Goal: Task Accomplishment & Management: Use online tool/utility

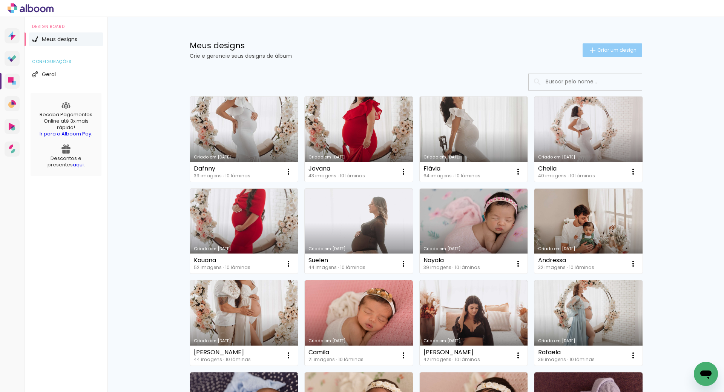
click at [614, 52] on span "Criar um design" at bounding box center [616, 50] width 39 height 5
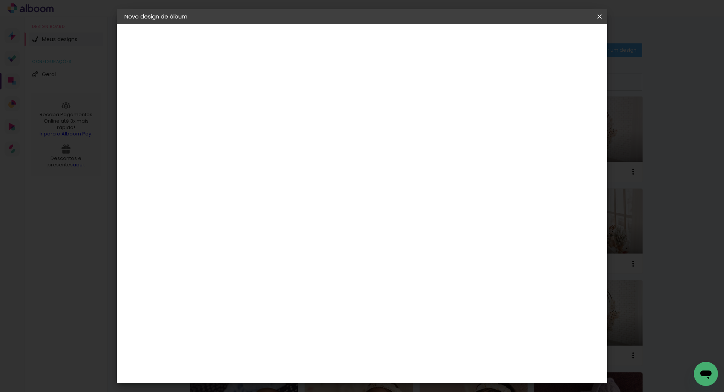
click at [248, 104] on input at bounding box center [248, 101] width 0 height 12
type input "Izulina"
type paper-input "Izulina"
click at [0, 0] on slot "Avançar" at bounding box center [0, 0] width 0 height 0
click at [389, 110] on paper-item "Tamanho Livre" at bounding box center [353, 114] width 72 height 17
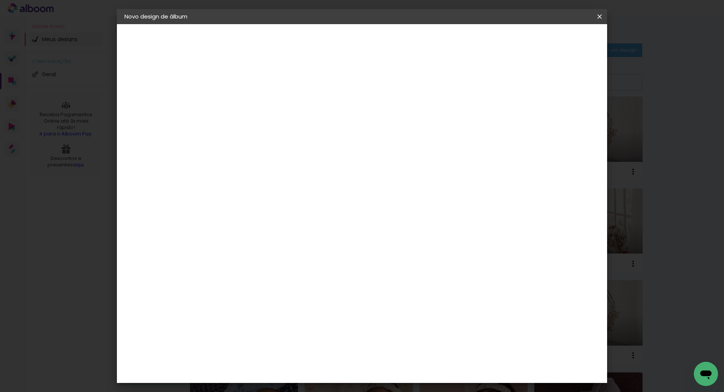
click at [0, 0] on slot "Avançar" at bounding box center [0, 0] width 0 height 0
click at [229, 215] on input "30" at bounding box center [224, 213] width 20 height 11
type input "20"
type paper-input "20"
click at [409, 264] on input "60" at bounding box center [404, 264] width 20 height 11
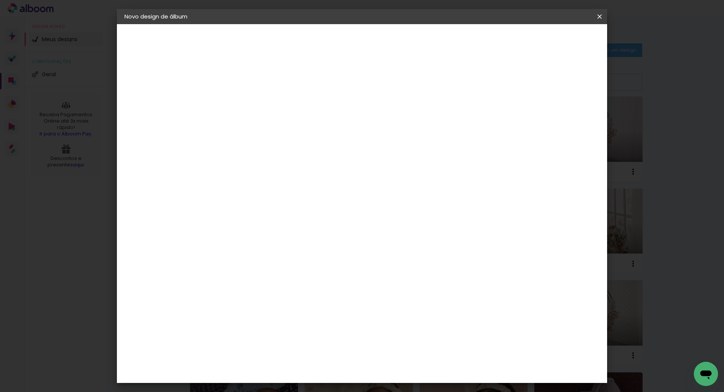
type input "40"
type paper-input "40"
click at [552, 38] on span "Iniciar design" at bounding box center [535, 39] width 34 height 5
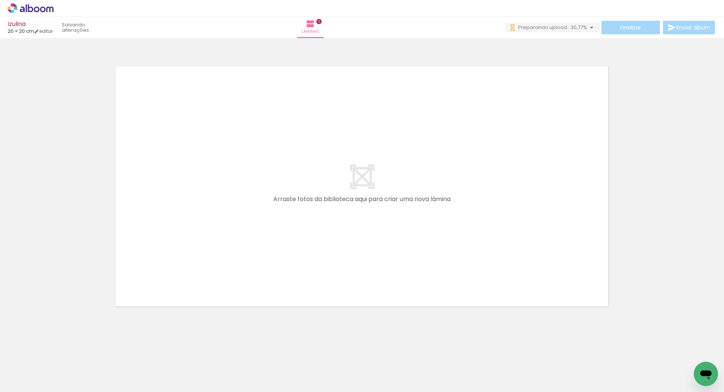
click at [232, 351] on iron-icon at bounding box center [228, 351] width 8 height 8
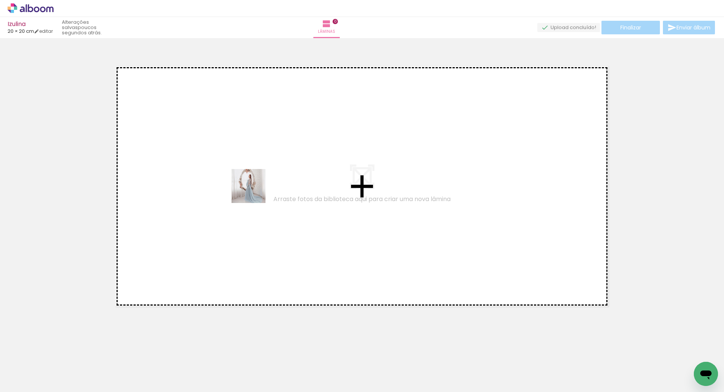
drag, startPoint x: 251, startPoint y: 369, endPoint x: 252, endPoint y: 196, distance: 172.7
click at [253, 191] on quentale-workspace at bounding box center [362, 196] width 724 height 392
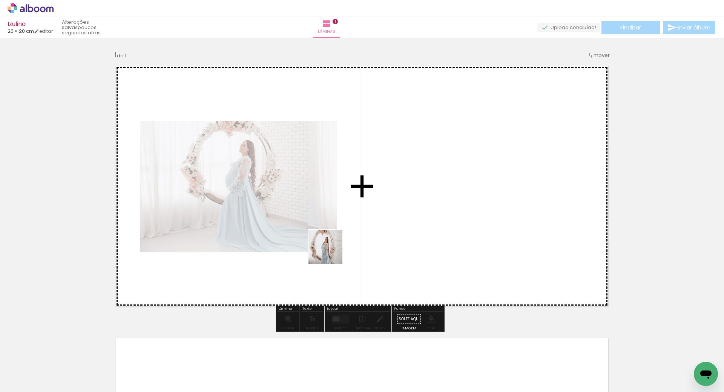
drag, startPoint x: 291, startPoint y: 367, endPoint x: 335, endPoint y: 201, distance: 172.5
click at [337, 207] on quentale-workspace at bounding box center [362, 196] width 724 height 392
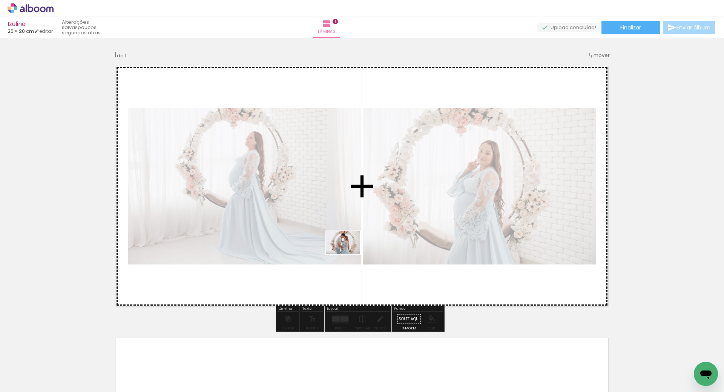
drag, startPoint x: 333, startPoint y: 373, endPoint x: 389, endPoint y: 302, distance: 90.4
click at [349, 253] on quentale-workspace at bounding box center [362, 196] width 724 height 392
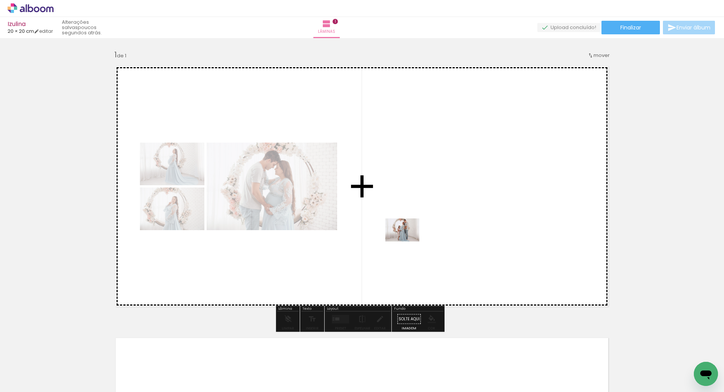
drag, startPoint x: 376, startPoint y: 371, endPoint x: 408, endPoint y: 241, distance: 133.5
click at [408, 241] on quentale-workspace at bounding box center [362, 196] width 724 height 392
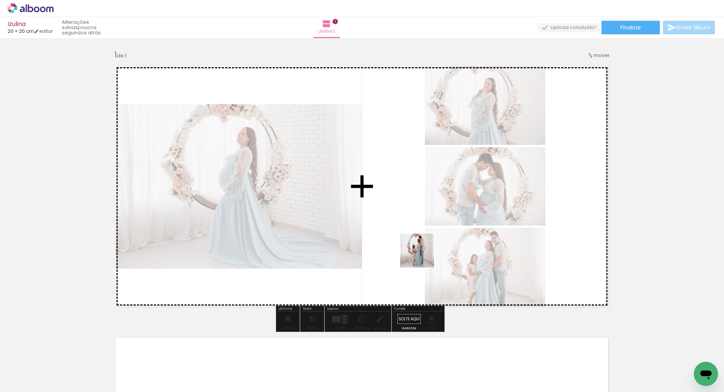
drag, startPoint x: 417, startPoint y: 371, endPoint x: 463, endPoint y: 319, distance: 70.0
click at [422, 256] on quentale-workspace at bounding box center [362, 196] width 724 height 392
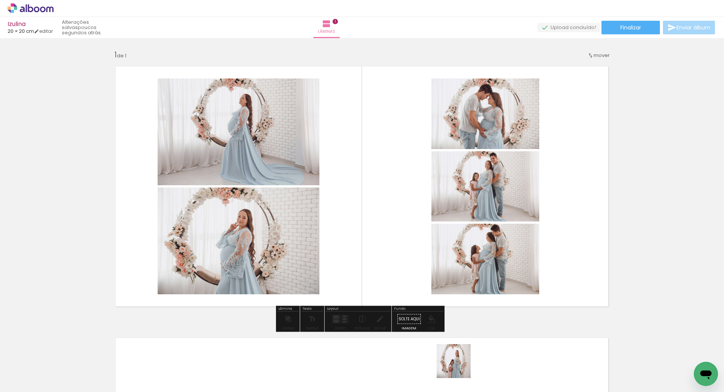
drag, startPoint x: 458, startPoint y: 374, endPoint x: 422, endPoint y: 250, distance: 129.5
click at [412, 238] on quentale-workspace at bounding box center [362, 196] width 724 height 392
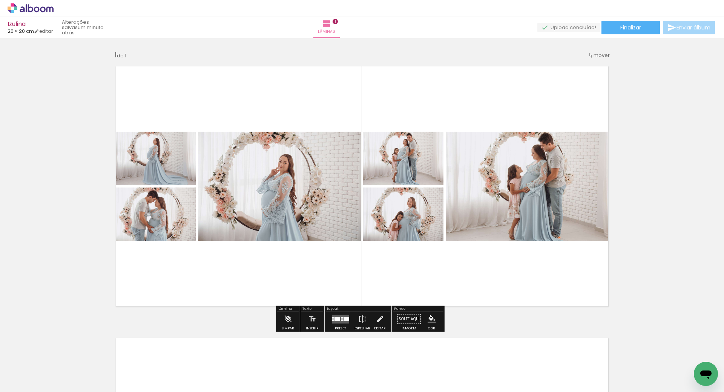
click at [340, 321] on quentale-layouter at bounding box center [340, 318] width 17 height 9
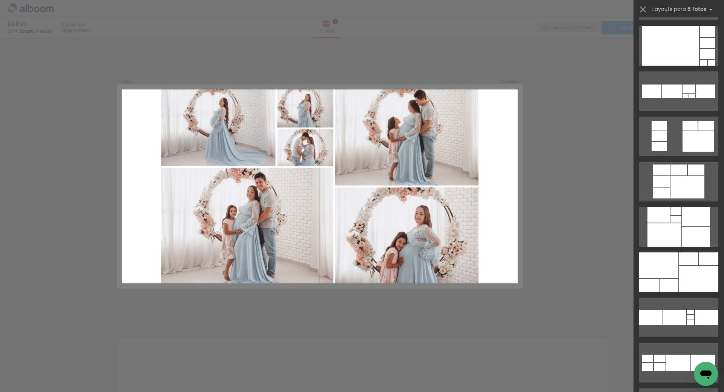
scroll to position [490, 0]
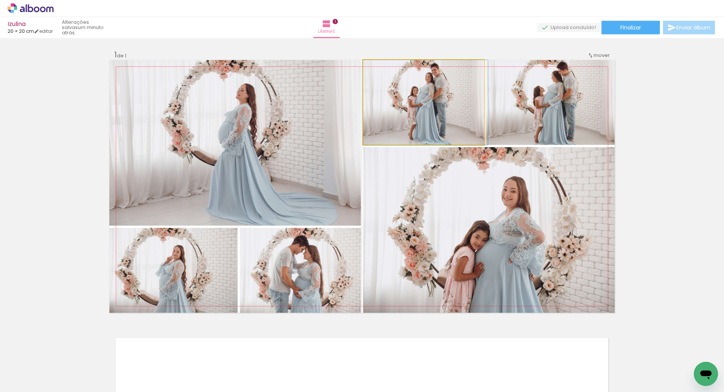
drag, startPoint x: 429, startPoint y: 113, endPoint x: 441, endPoint y: 200, distance: 87.7
click at [0, 0] on slot at bounding box center [0, 0] width 0 height 0
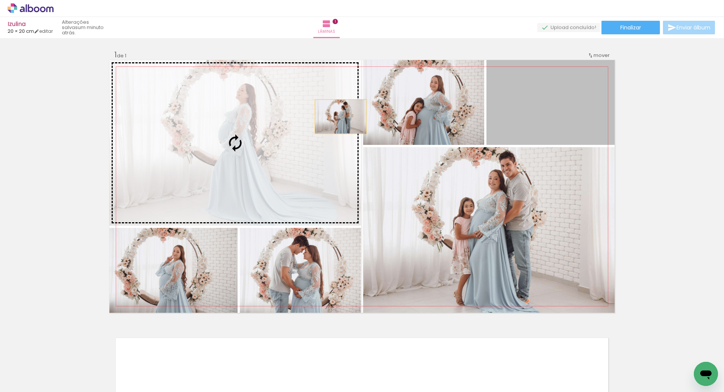
drag, startPoint x: 546, startPoint y: 98, endPoint x: 293, endPoint y: 120, distance: 253.5
click at [0, 0] on slot at bounding box center [0, 0] width 0 height 0
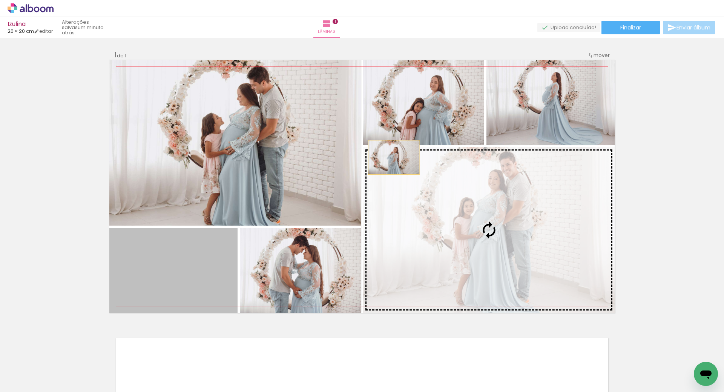
drag, startPoint x: 195, startPoint y: 269, endPoint x: 406, endPoint y: 138, distance: 248.3
click at [0, 0] on slot at bounding box center [0, 0] width 0 height 0
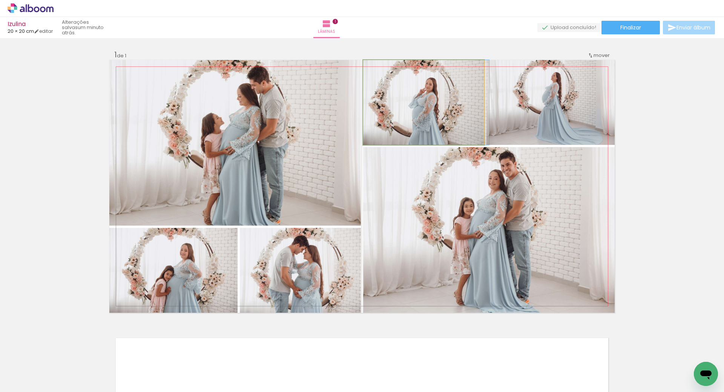
drag, startPoint x: 415, startPoint y: 113, endPoint x: 422, endPoint y: 115, distance: 6.4
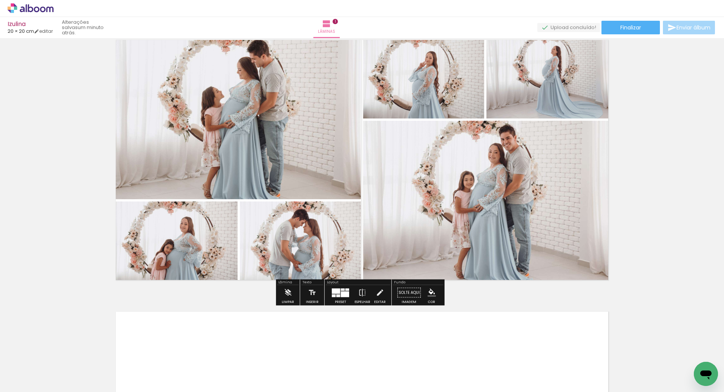
scroll to position [75, 0]
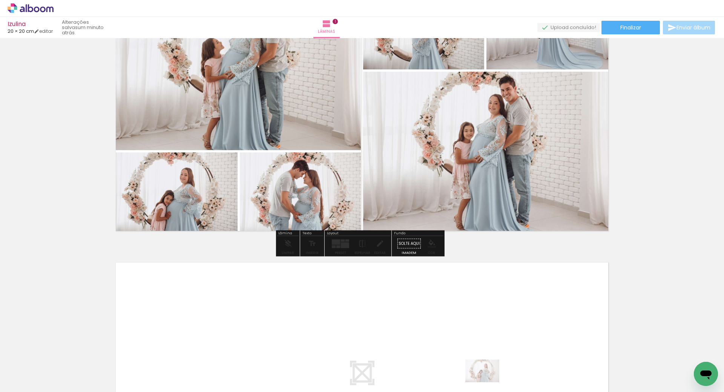
drag, startPoint x: 464, startPoint y: 385, endPoint x: 483, endPoint y: 381, distance: 19.0
click at [0, 0] on slot at bounding box center [0, 0] width 0 height 0
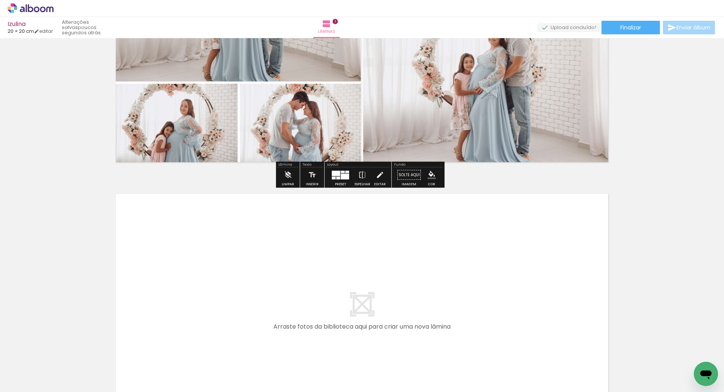
scroll to position [151, 0]
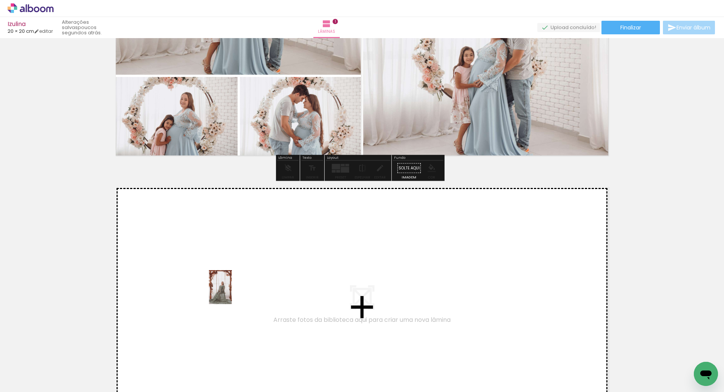
drag, startPoint x: 233, startPoint y: 372, endPoint x: 231, endPoint y: 293, distance: 79.6
click at [231, 293] on quentale-workspace at bounding box center [362, 196] width 724 height 392
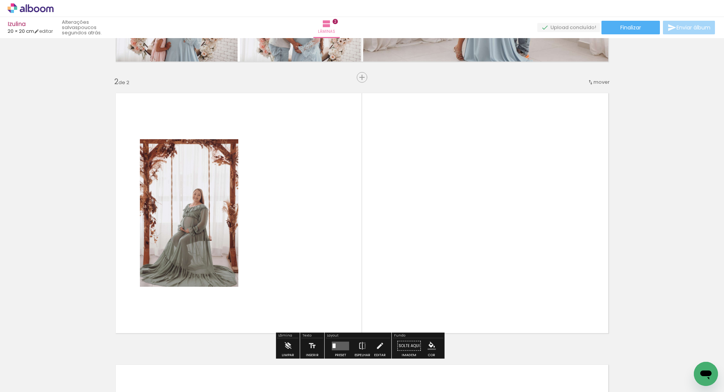
scroll to position [267, 0]
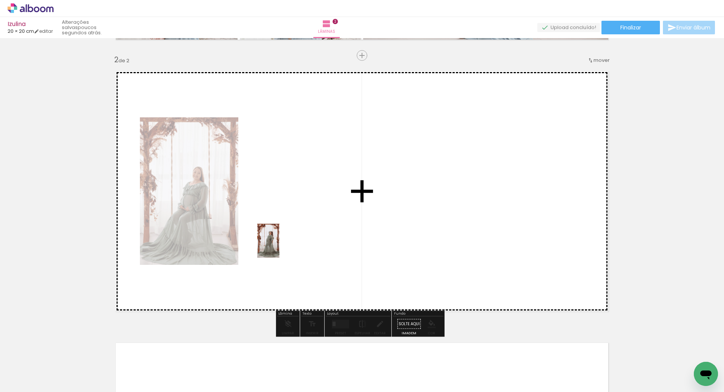
drag, startPoint x: 277, startPoint y: 373, endPoint x: 280, endPoint y: 245, distance: 127.5
click at [280, 245] on quentale-workspace at bounding box center [362, 196] width 724 height 392
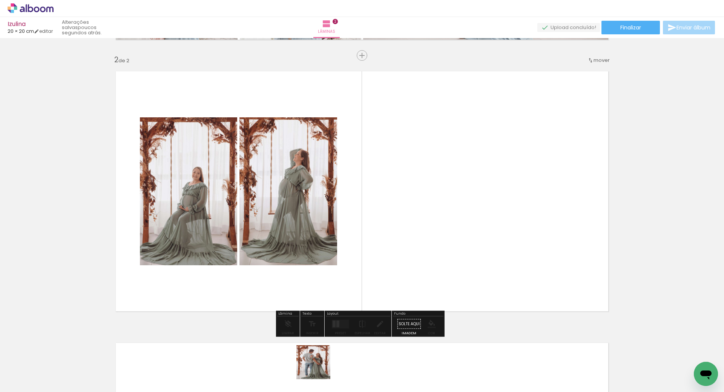
drag, startPoint x: 317, startPoint y: 372, endPoint x: 362, endPoint y: 250, distance: 129.9
click at [347, 228] on quentale-workspace at bounding box center [362, 196] width 724 height 392
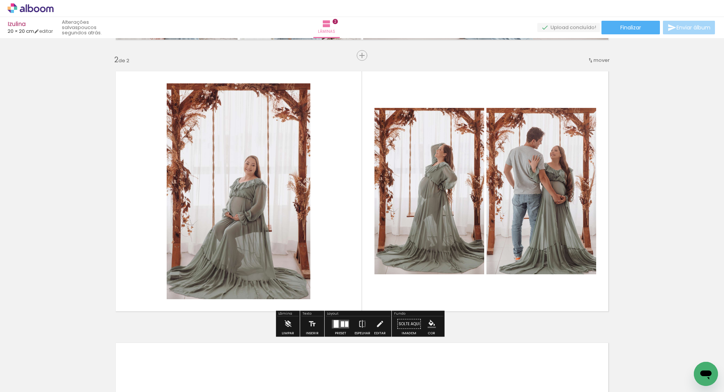
drag, startPoint x: 356, startPoint y: 369, endPoint x: 412, endPoint y: 336, distance: 66.1
click at [341, 241] on quentale-workspace at bounding box center [362, 196] width 724 height 392
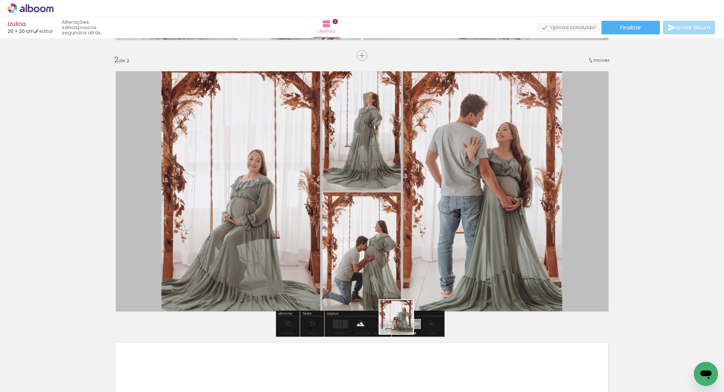
drag, startPoint x: 402, startPoint y: 322, endPoint x: 400, endPoint y: 241, distance: 81.1
click at [400, 250] on quentale-workspace at bounding box center [362, 196] width 724 height 392
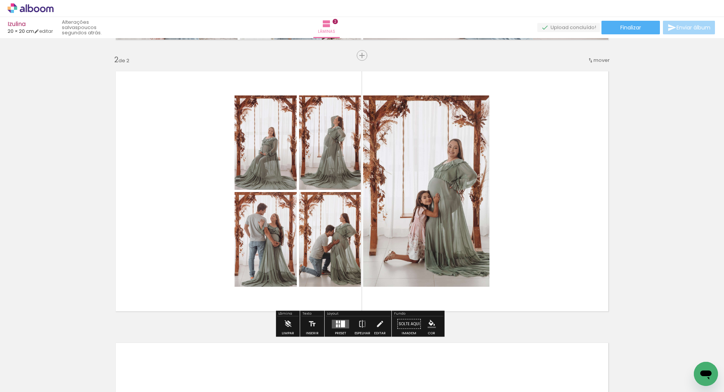
scroll to position [0, 987]
click at [342, 322] on div at bounding box center [343, 323] width 4 height 7
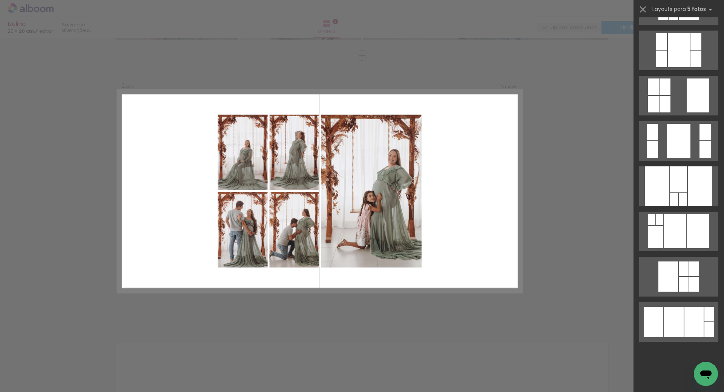
scroll to position [0, 0]
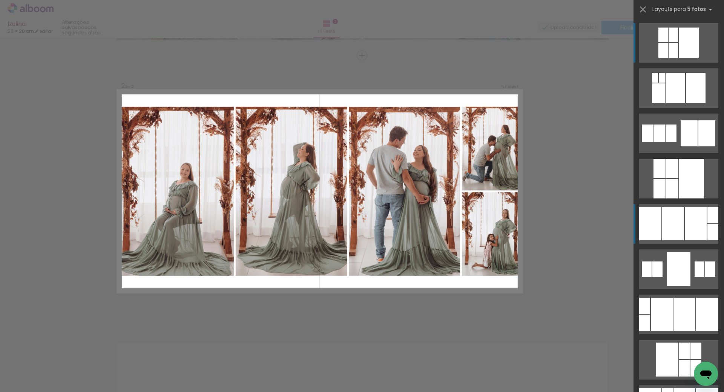
click at [665, 103] on div at bounding box center [658, 93] width 13 height 20
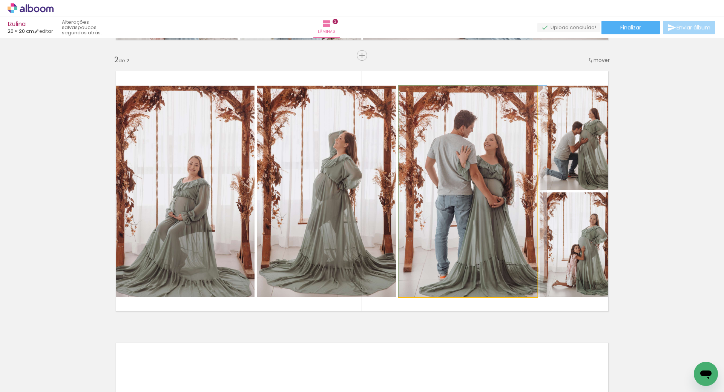
drag, startPoint x: 464, startPoint y: 179, endPoint x: 472, endPoint y: 184, distance: 8.5
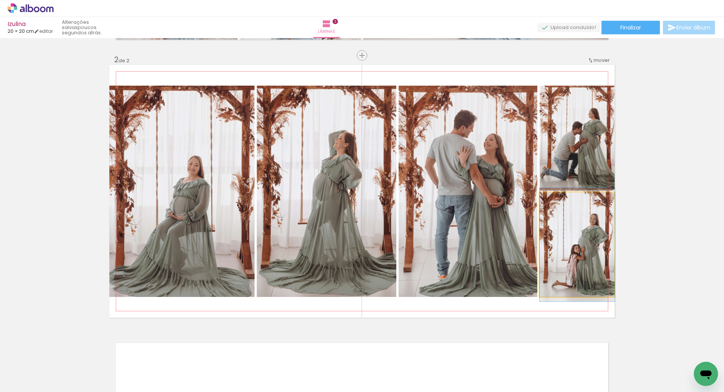
drag, startPoint x: 571, startPoint y: 236, endPoint x: 486, endPoint y: 217, distance: 86.9
click at [0, 0] on slot at bounding box center [0, 0] width 0 height 0
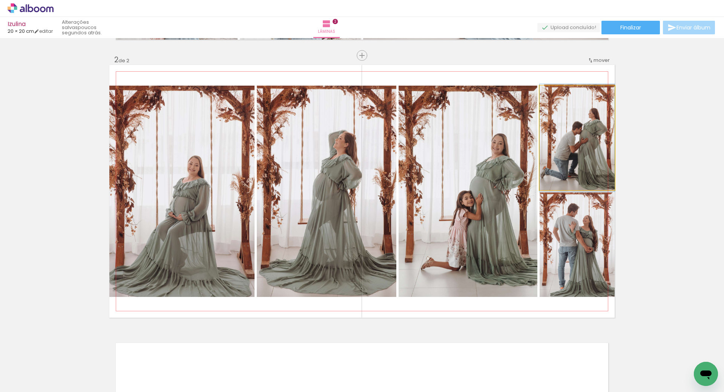
click at [563, 156] on quentale-photo at bounding box center [577, 138] width 75 height 104
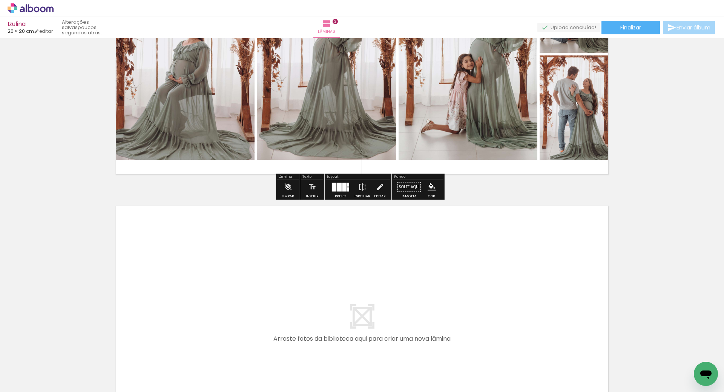
scroll to position [417, 0]
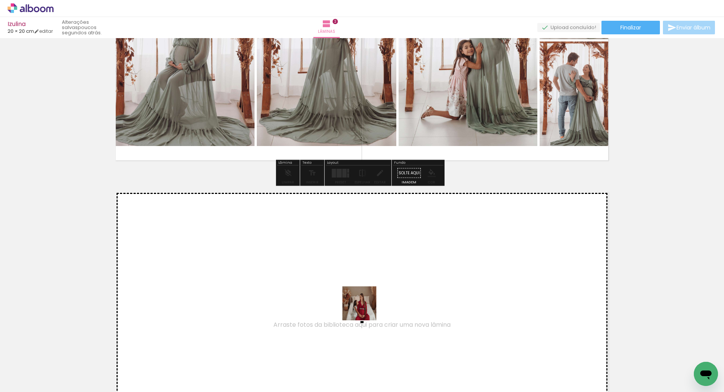
drag, startPoint x: 360, startPoint y: 373, endPoint x: 388, endPoint y: 346, distance: 38.7
click at [365, 305] on quentale-workspace at bounding box center [362, 196] width 724 height 392
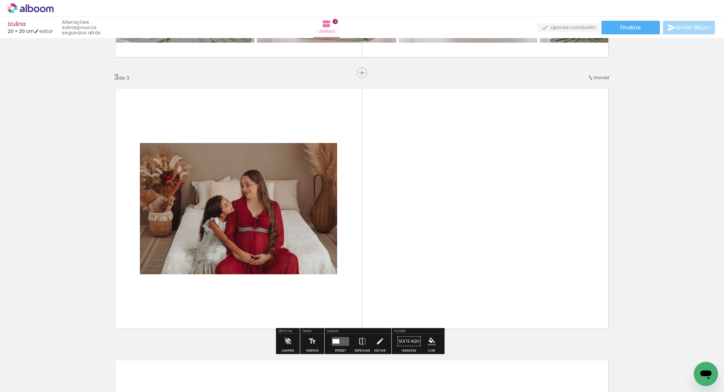
scroll to position [538, 0]
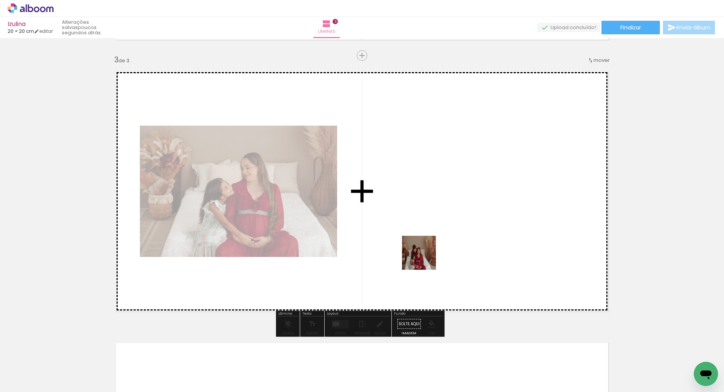
drag, startPoint x: 407, startPoint y: 372, endPoint x: 426, endPoint y: 248, distance: 125.2
click at [426, 248] on quentale-workspace at bounding box center [362, 196] width 724 height 392
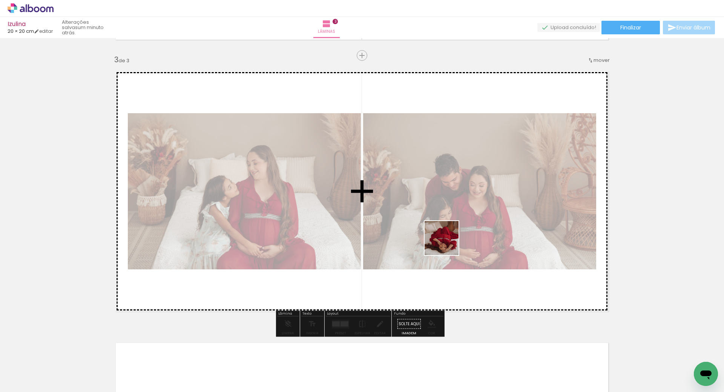
drag, startPoint x: 445, startPoint y: 372, endPoint x: 452, endPoint y: 259, distance: 113.3
click at [446, 243] on quentale-workspace at bounding box center [362, 196] width 724 height 392
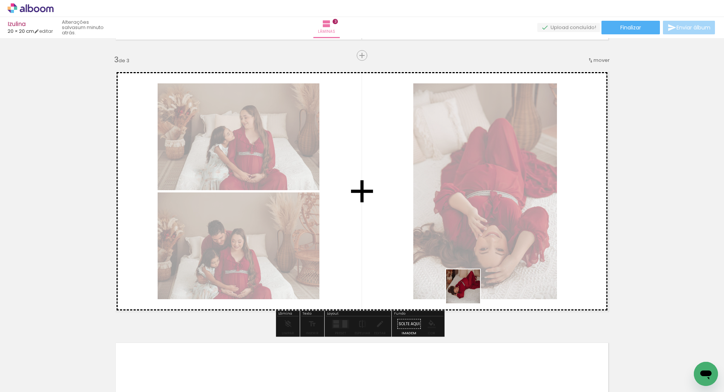
drag, startPoint x: 479, startPoint y: 368, endPoint x: 478, endPoint y: 302, distance: 66.4
click at [462, 271] on quentale-workspace at bounding box center [362, 196] width 724 height 392
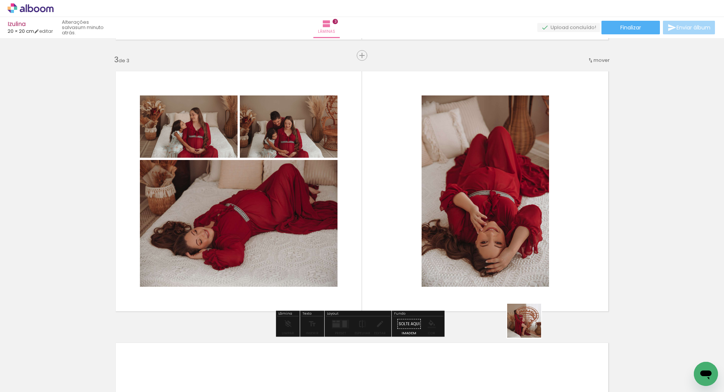
drag, startPoint x: 531, startPoint y: 367, endPoint x: 545, endPoint y: 281, distance: 87.5
click at [535, 259] on quentale-workspace at bounding box center [362, 196] width 724 height 392
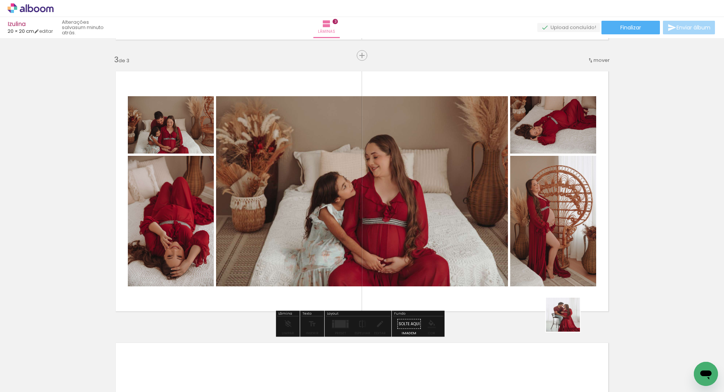
drag, startPoint x: 573, startPoint y: 371, endPoint x: 560, endPoint y: 225, distance: 146.8
click at [560, 225] on quentale-workspace at bounding box center [362, 196] width 724 height 392
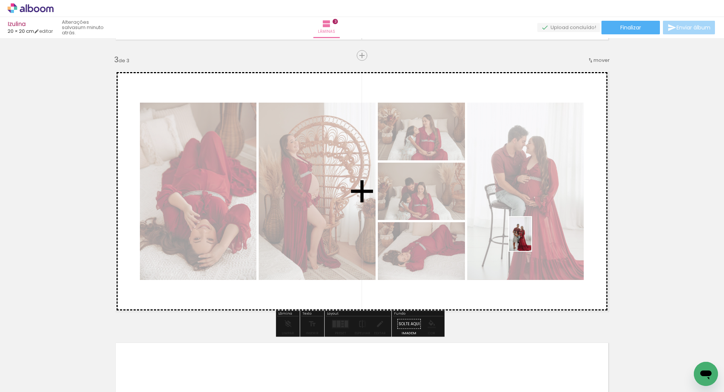
drag, startPoint x: 608, startPoint y: 370, endPoint x: 568, endPoint y: 281, distance: 97.0
click at [530, 239] on quentale-workspace at bounding box center [362, 196] width 724 height 392
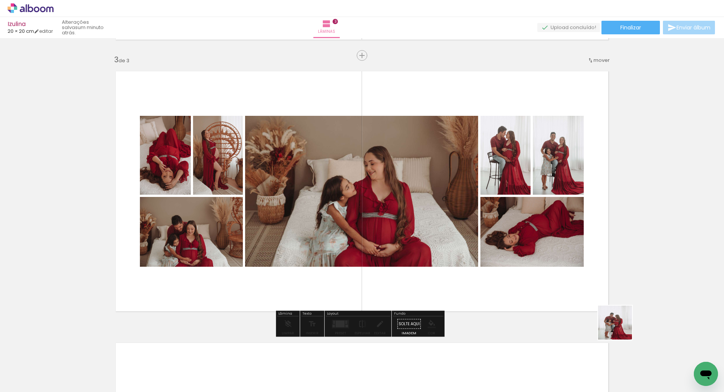
drag, startPoint x: 655, startPoint y: 363, endPoint x: 641, endPoint y: 307, distance: 58.1
click at [529, 240] on quentale-workspace at bounding box center [362, 196] width 724 height 392
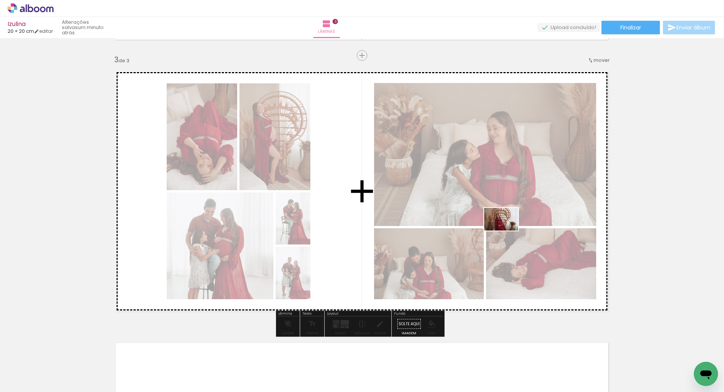
drag, startPoint x: 684, startPoint y: 368, endPoint x: 503, endPoint y: 230, distance: 227.6
click at [505, 230] on quentale-workspace at bounding box center [362, 196] width 724 height 392
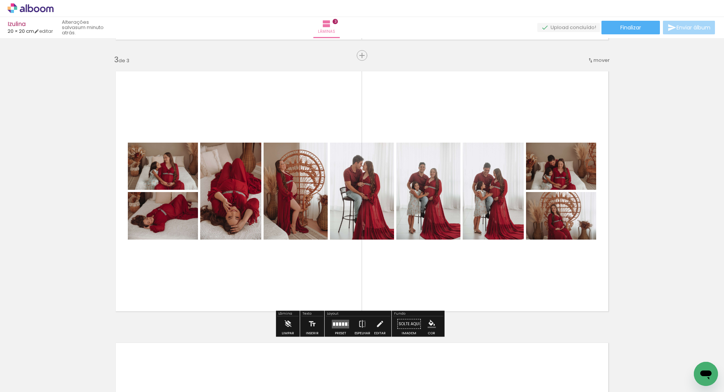
click at [342, 324] on div at bounding box center [343, 323] width 2 height 3
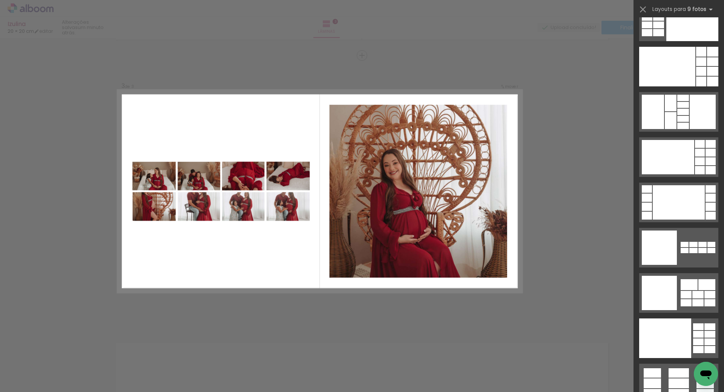
scroll to position [1797, 0]
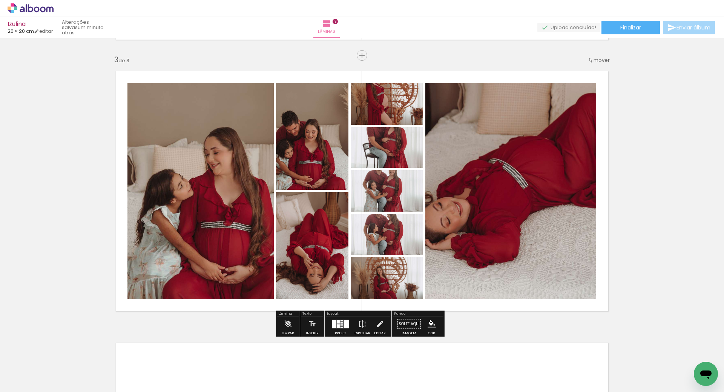
click at [337, 325] on div at bounding box center [338, 326] width 3 height 4
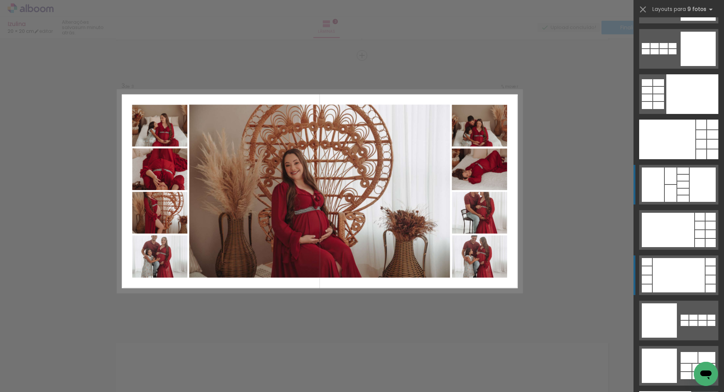
scroll to position [1684, 0]
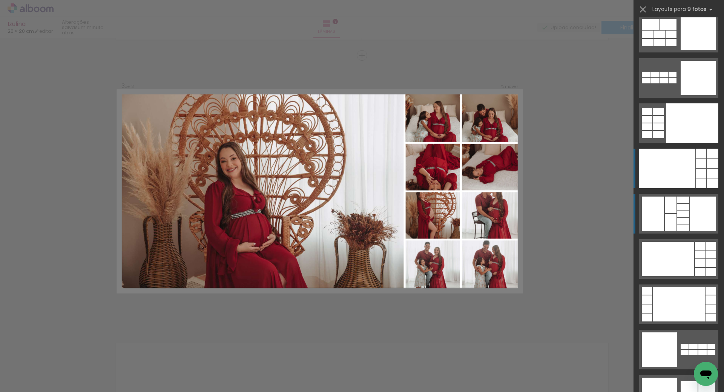
click at [678, 173] on div at bounding box center [667, 169] width 56 height 40
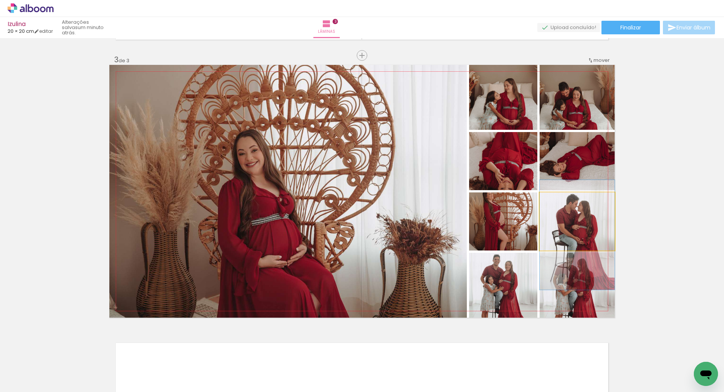
drag, startPoint x: 557, startPoint y: 215, endPoint x: 556, endPoint y: 228, distance: 13.6
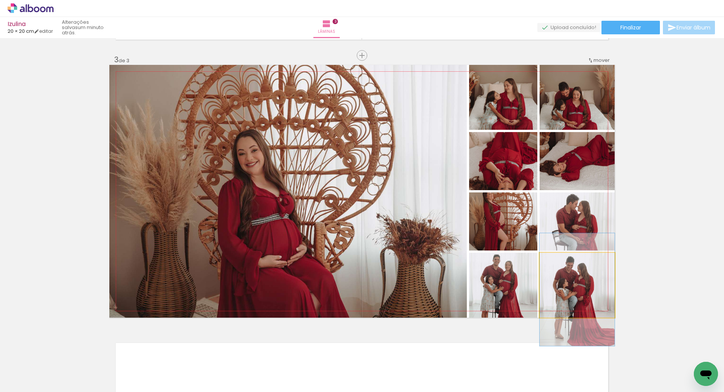
drag, startPoint x: 572, startPoint y: 290, endPoint x: 572, endPoint y: 295, distance: 4.5
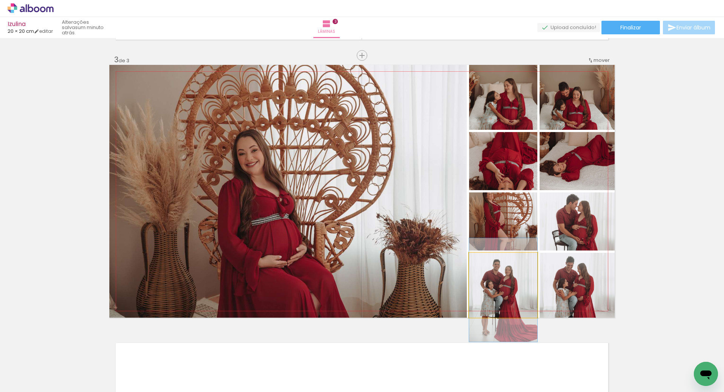
drag, startPoint x: 512, startPoint y: 281, endPoint x: 512, endPoint y: 285, distance: 4.9
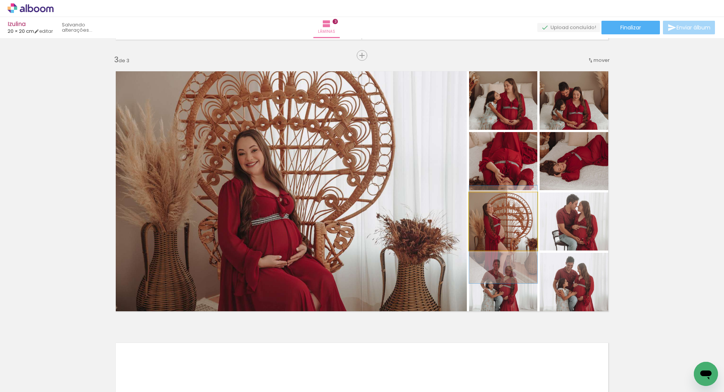
drag, startPoint x: 507, startPoint y: 213, endPoint x: 507, endPoint y: 226, distance: 13.2
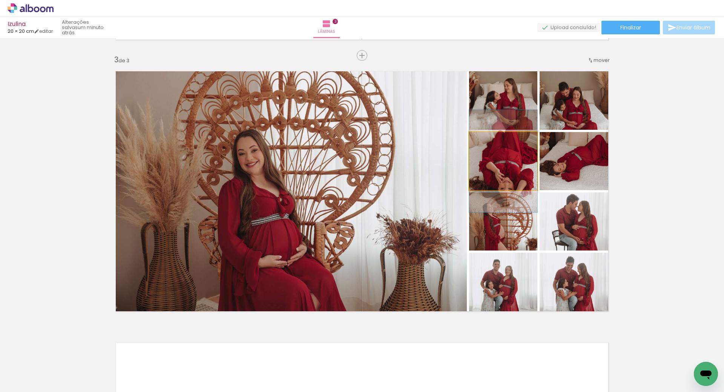
drag, startPoint x: 510, startPoint y: 161, endPoint x: 349, endPoint y: 173, distance: 162.2
click at [0, 0] on slot at bounding box center [0, 0] width 0 height 0
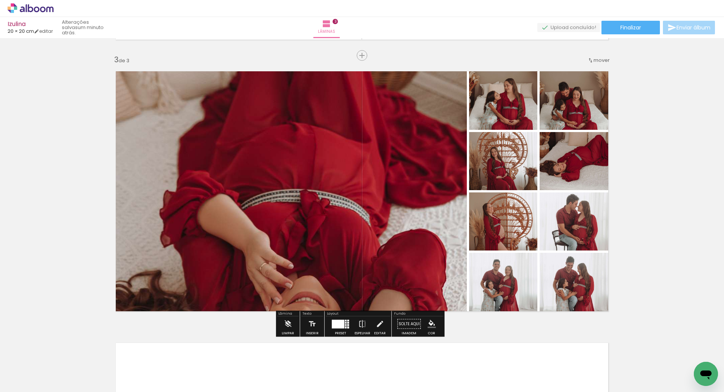
click at [337, 325] on div at bounding box center [338, 323] width 12 height 9
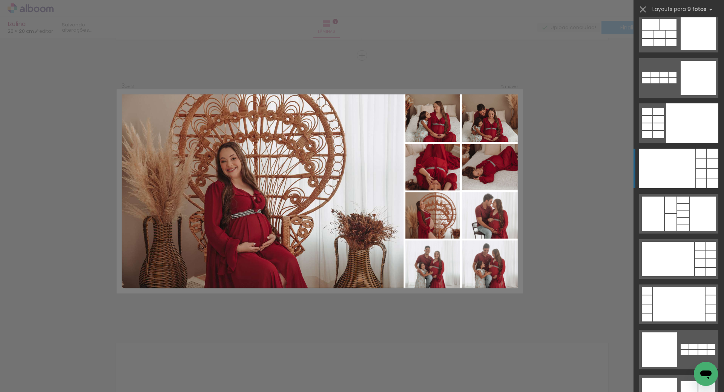
scroll to position [1797, 0]
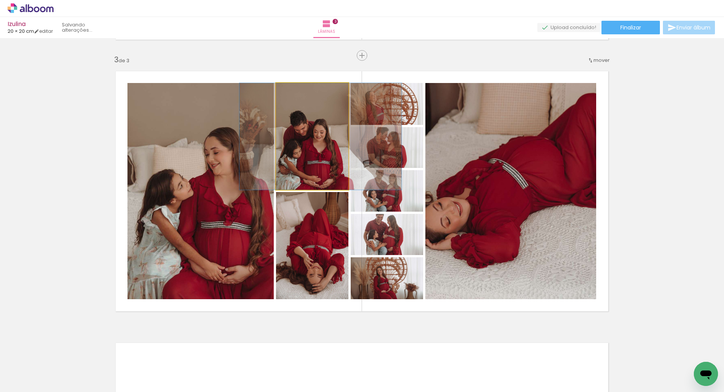
drag, startPoint x: 307, startPoint y: 160, endPoint x: 315, endPoint y: 159, distance: 8.3
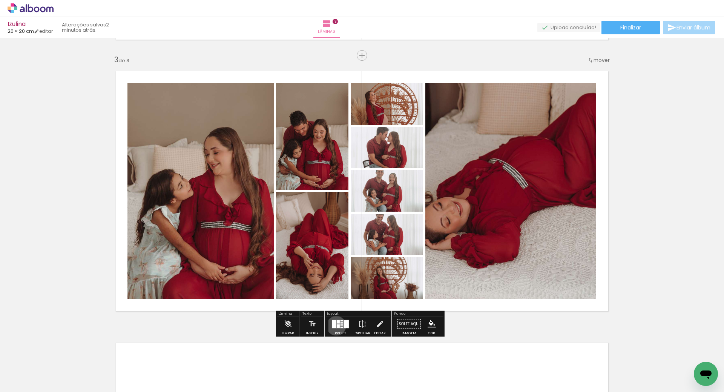
click at [334, 325] on div at bounding box center [334, 324] width 4 height 8
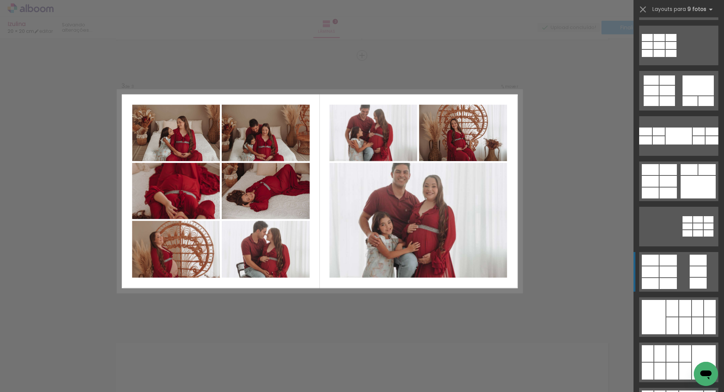
scroll to position [1232, 0]
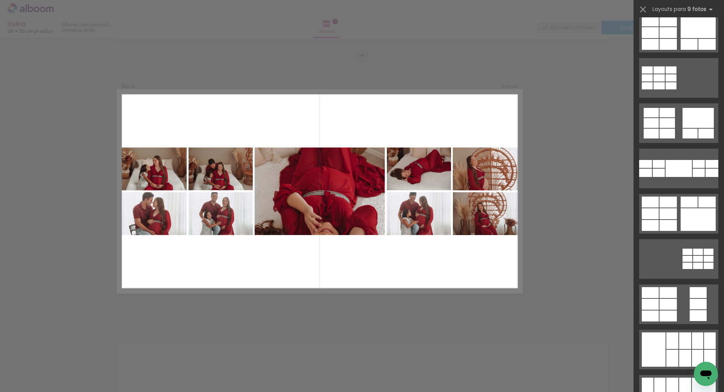
click at [563, 169] on div "Confirmar Cancelar" at bounding box center [362, 52] width 724 height 1104
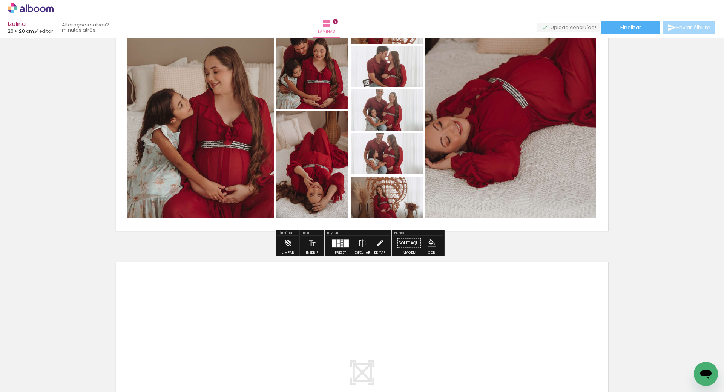
scroll to position [651, 0]
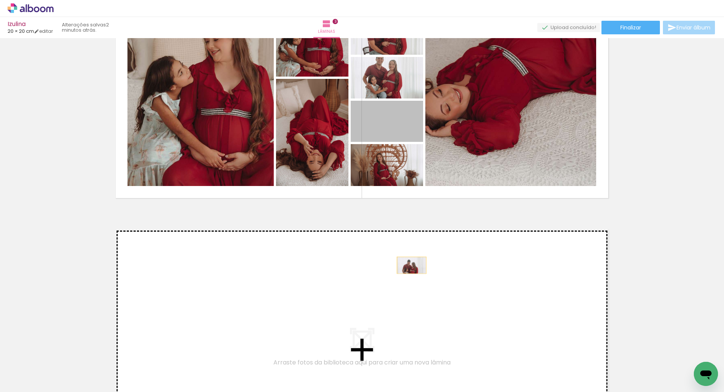
drag, startPoint x: 385, startPoint y: 129, endPoint x: 408, endPoint y: 269, distance: 142.1
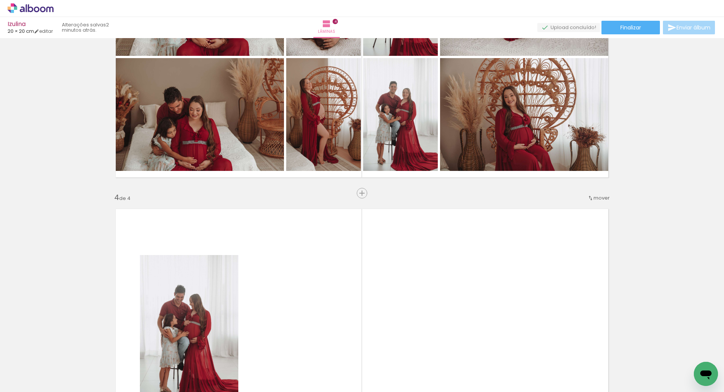
scroll to position [621, 0]
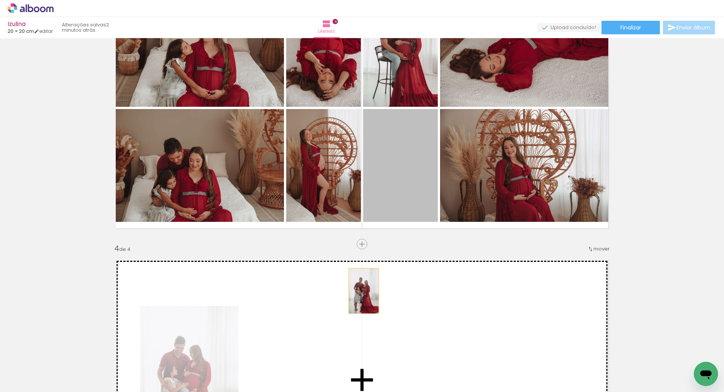
drag, startPoint x: 392, startPoint y: 179, endPoint x: 361, endPoint y: 291, distance: 116.3
click at [361, 291] on div "Inserir lâmina 1 de 4 Inserir lâmina 2 de 4 Inserir lâmina 3 de 4 Inserir lâmin…" at bounding box center [362, 99] width 724 height 1358
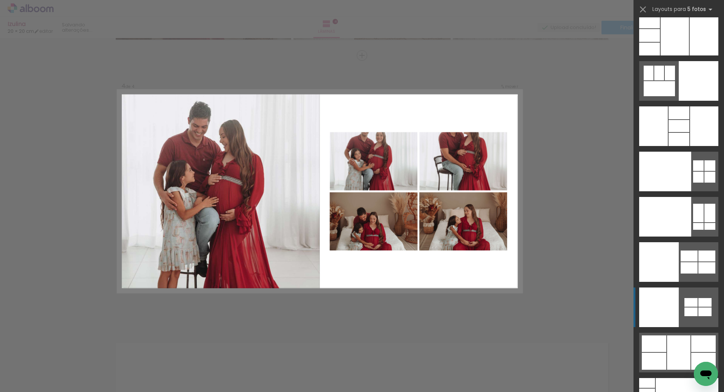
scroll to position [20520, 0]
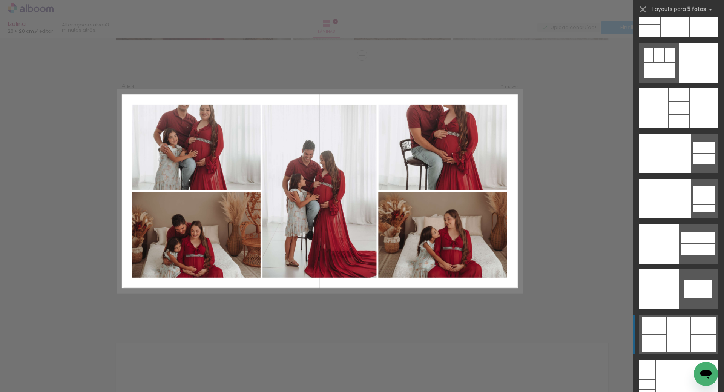
click at [680, 332] on div at bounding box center [678, 334] width 23 height 34
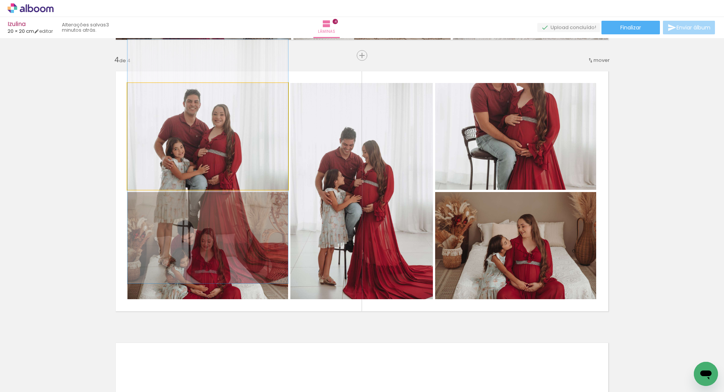
drag, startPoint x: 224, startPoint y: 132, endPoint x: 231, endPoint y: 157, distance: 25.7
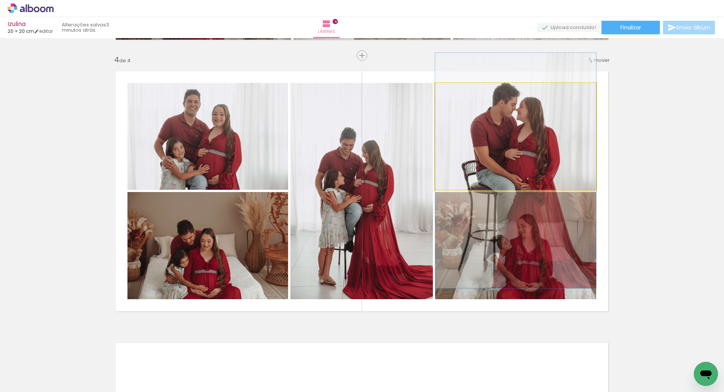
drag, startPoint x: 527, startPoint y: 115, endPoint x: 527, endPoint y: 149, distance: 34.3
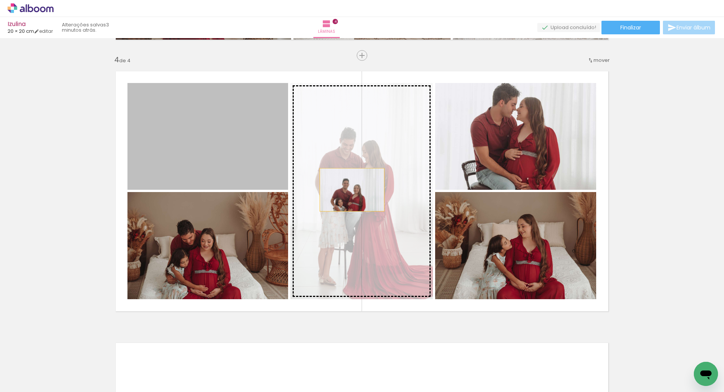
drag, startPoint x: 221, startPoint y: 161, endPoint x: 364, endPoint y: 190, distance: 146.7
click at [0, 0] on slot at bounding box center [0, 0] width 0 height 0
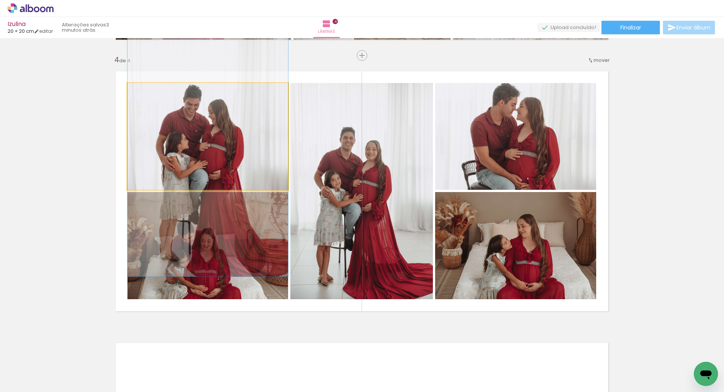
drag, startPoint x: 195, startPoint y: 123, endPoint x: 192, endPoint y: 143, distance: 20.0
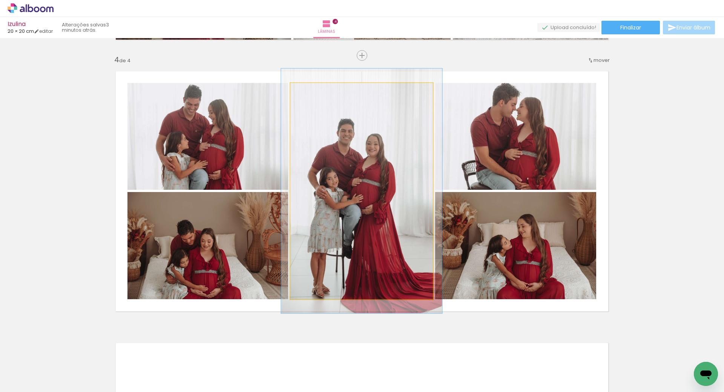
click at [310, 92] on div at bounding box center [311, 90] width 7 height 7
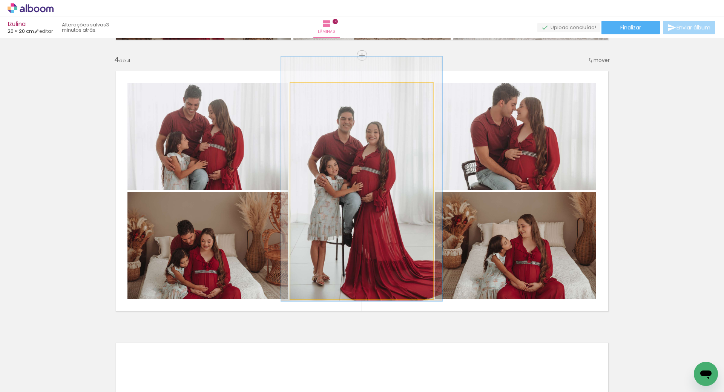
drag, startPoint x: 337, startPoint y: 166, endPoint x: 337, endPoint y: 156, distance: 9.8
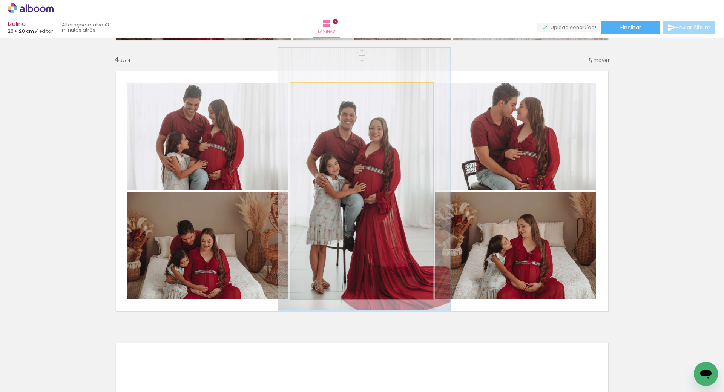
type paper-slider "121"
click at [313, 91] on div at bounding box center [314, 90] width 7 height 7
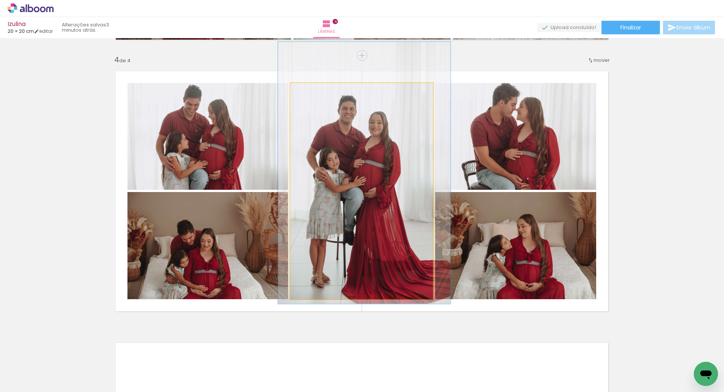
drag, startPoint x: 349, startPoint y: 154, endPoint x: 349, endPoint y: 148, distance: 6.0
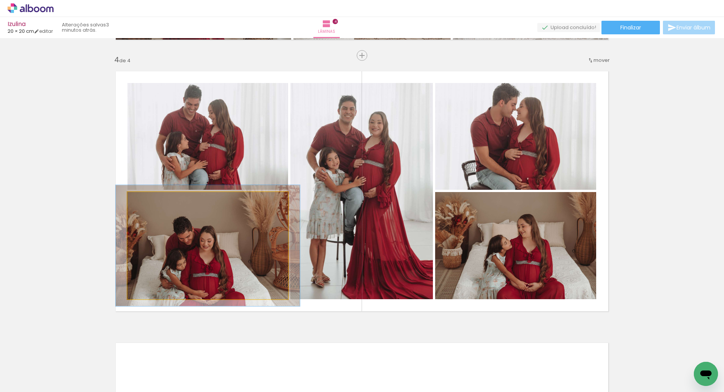
type paper-slider "113"
click at [147, 199] on div at bounding box center [148, 199] width 7 height 7
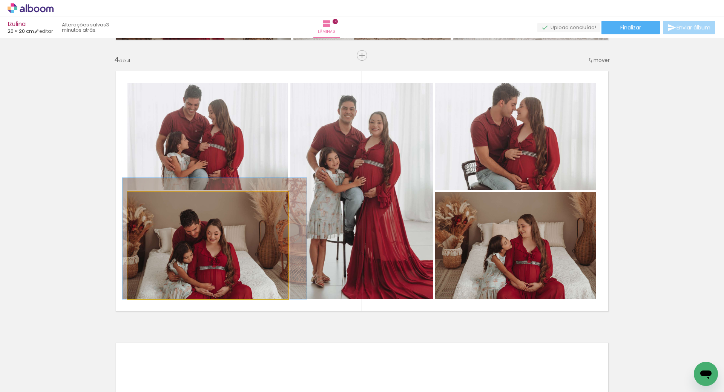
drag, startPoint x: 215, startPoint y: 260, endPoint x: 222, endPoint y: 245, distance: 16.2
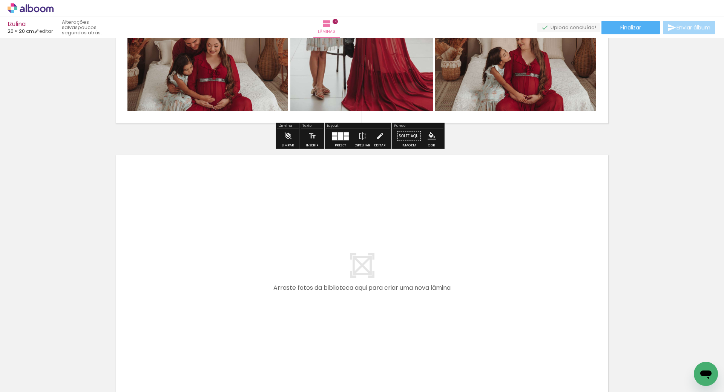
scroll to position [1073, 0]
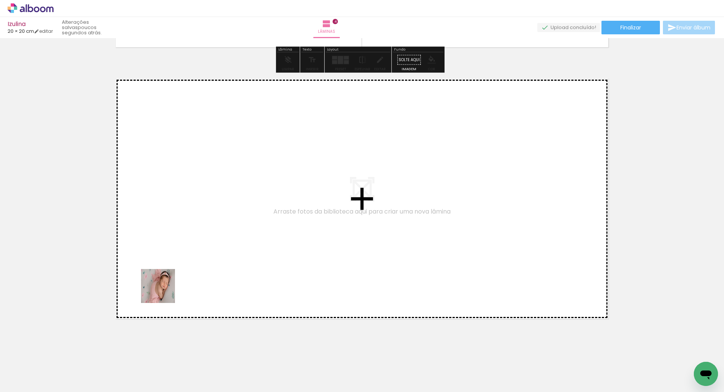
drag, startPoint x: 80, startPoint y: 371, endPoint x: 203, endPoint y: 259, distance: 166.0
click at [203, 259] on quentale-workspace at bounding box center [362, 196] width 724 height 392
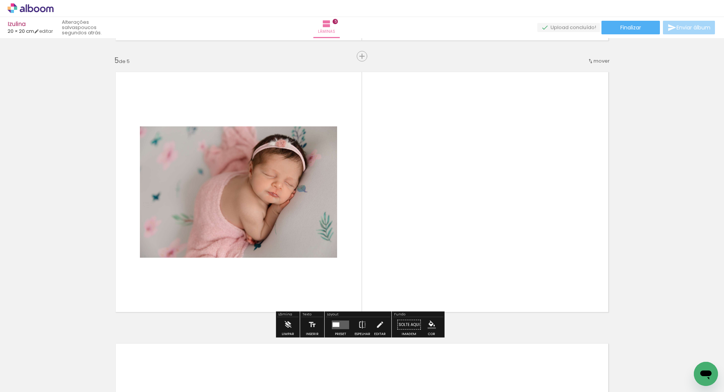
scroll to position [1081, 0]
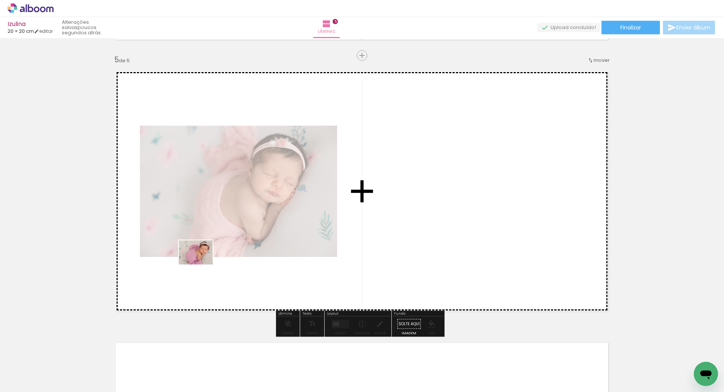
drag, startPoint x: 123, startPoint y: 368, endPoint x: 177, endPoint y: 330, distance: 66.4
click at [202, 262] on quentale-workspace at bounding box center [362, 196] width 724 height 392
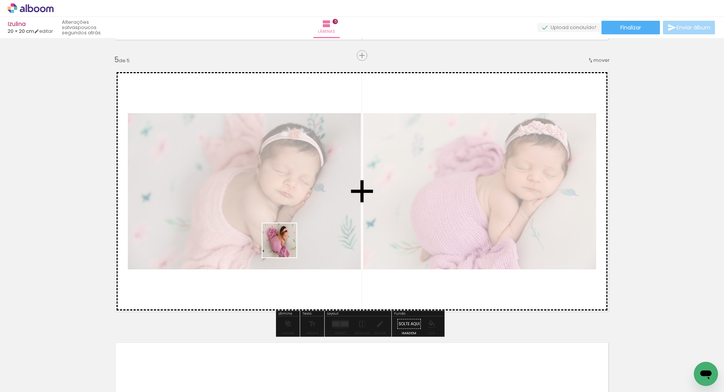
drag, startPoint x: 163, startPoint y: 371, endPoint x: 308, endPoint y: 221, distance: 208.8
click at [308, 221] on quentale-workspace at bounding box center [362, 196] width 724 height 392
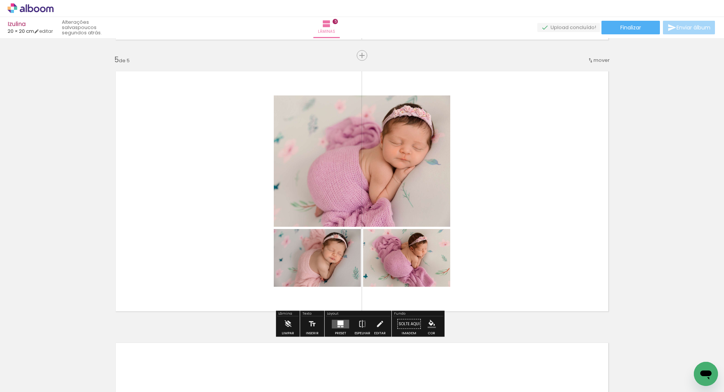
click at [337, 322] on div at bounding box center [340, 322] width 6 height 5
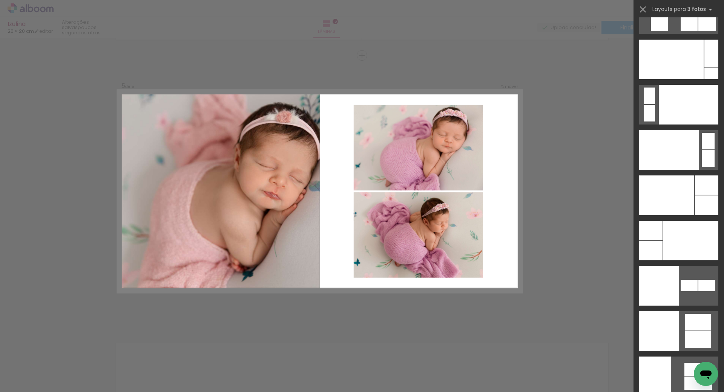
scroll to position [9074, 0]
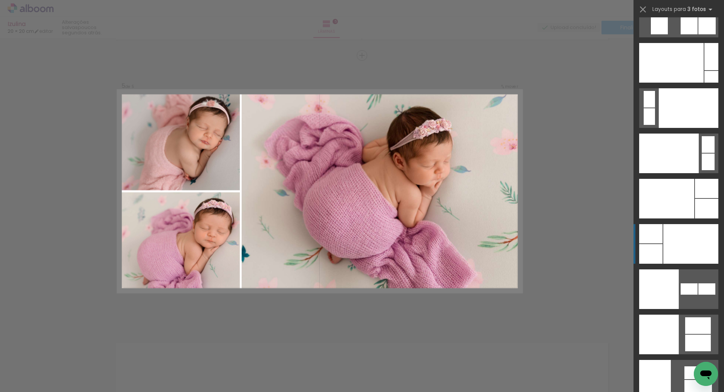
click at [680, 238] on div at bounding box center [690, 244] width 55 height 40
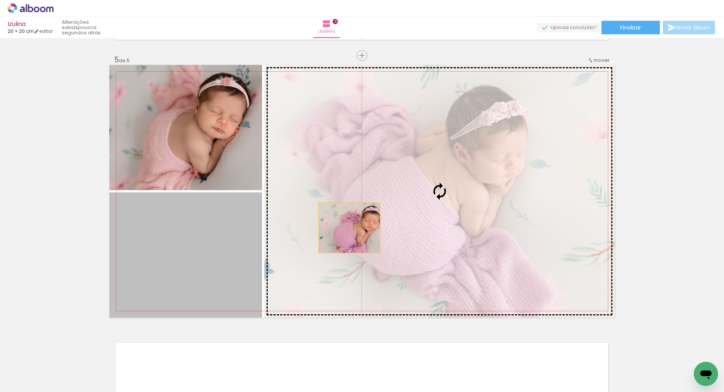
drag, startPoint x: 227, startPoint y: 241, endPoint x: 408, endPoint y: 221, distance: 182.5
click at [0, 0] on slot at bounding box center [0, 0] width 0 height 0
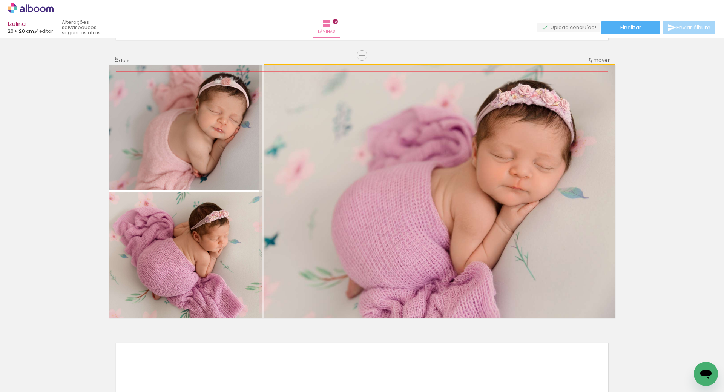
drag, startPoint x: 446, startPoint y: 212, endPoint x: 434, endPoint y: 212, distance: 12.1
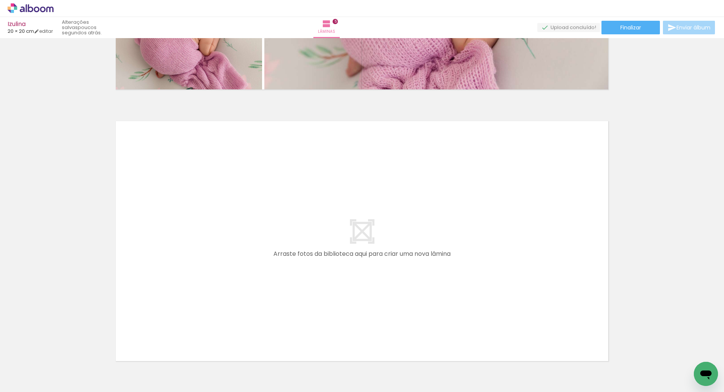
scroll to position [1307, 0]
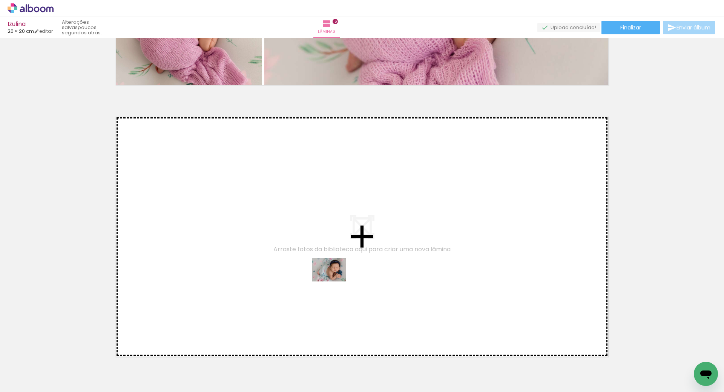
drag, startPoint x: 292, startPoint y: 371, endPoint x: 340, endPoint y: 270, distance: 111.6
click at [340, 270] on quentale-workspace at bounding box center [362, 196] width 724 height 392
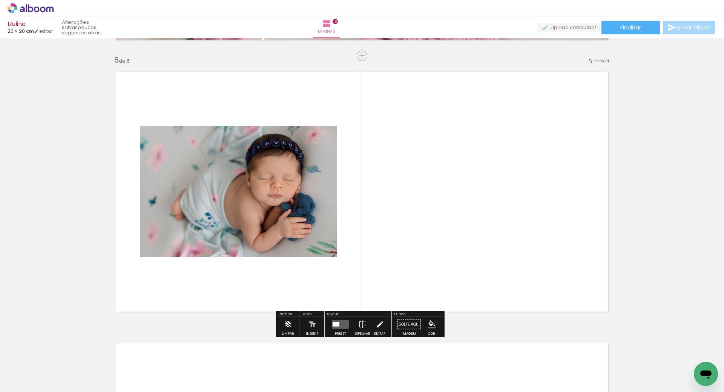
scroll to position [1352, 0]
click at [337, 322] on div at bounding box center [336, 323] width 7 height 5
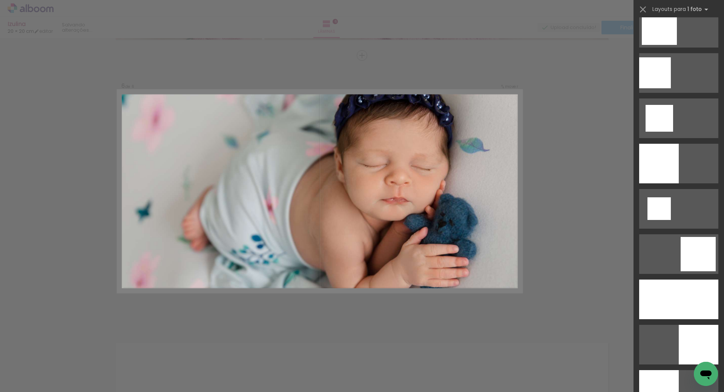
scroll to position [980, 0]
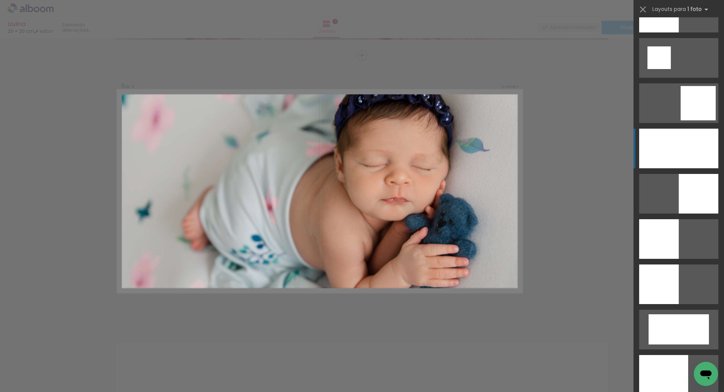
click at [678, 144] on div at bounding box center [678, 149] width 79 height 40
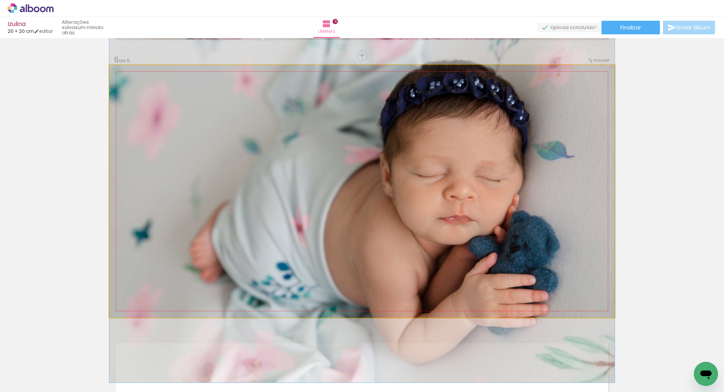
drag, startPoint x: 405, startPoint y: 188, endPoint x: 389, endPoint y: 205, distance: 22.9
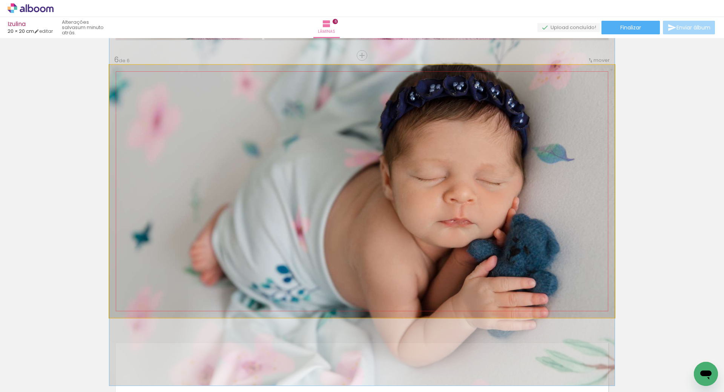
drag, startPoint x: 418, startPoint y: 206, endPoint x: 411, endPoint y: 209, distance: 7.8
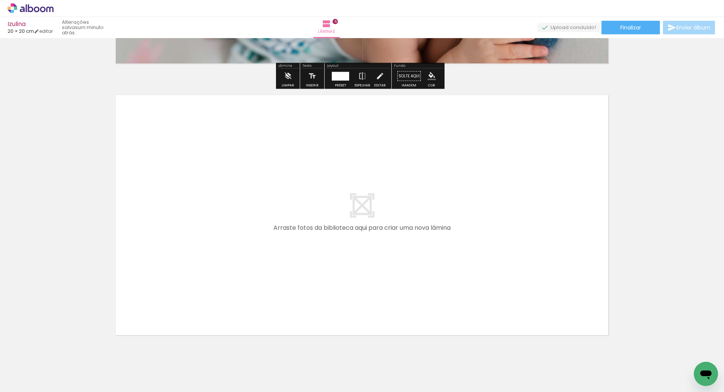
scroll to position [1616, 0]
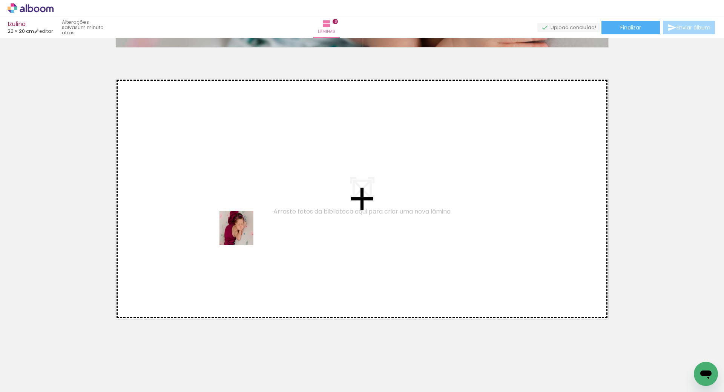
drag, startPoint x: 206, startPoint y: 372, endPoint x: 242, endPoint y: 230, distance: 146.9
click at [242, 230] on quentale-workspace at bounding box center [362, 196] width 724 height 392
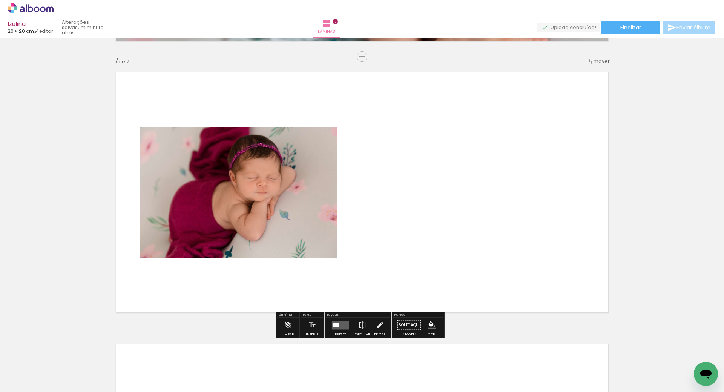
scroll to position [1624, 0]
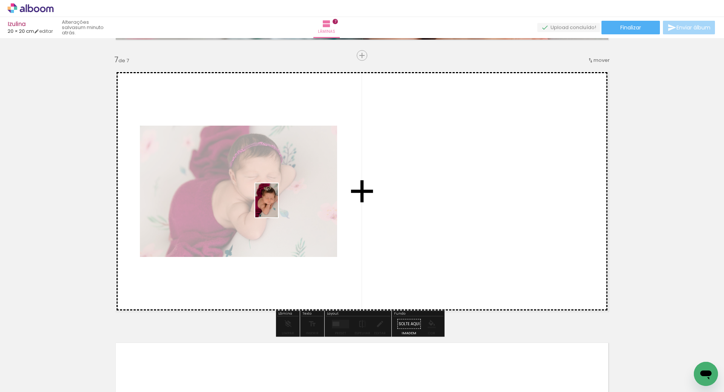
drag, startPoint x: 244, startPoint y: 360, endPoint x: 319, endPoint y: 238, distance: 143.7
click at [278, 205] on quentale-workspace at bounding box center [362, 196] width 724 height 392
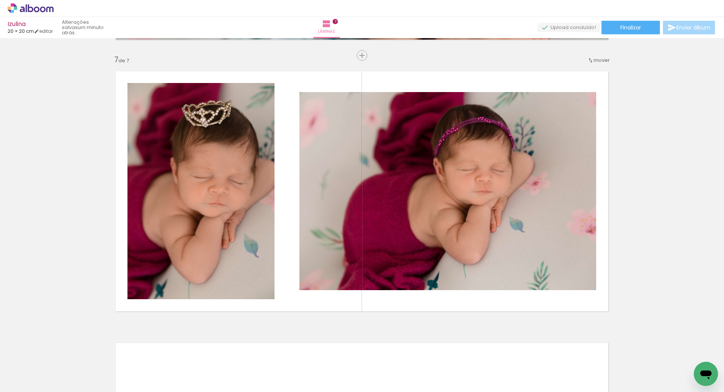
scroll to position [0, 144]
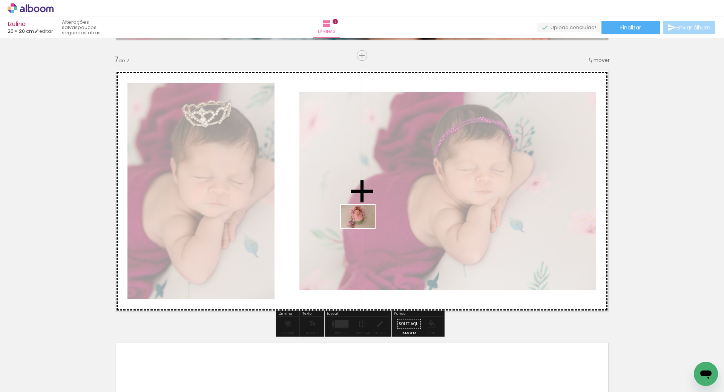
drag, startPoint x: 331, startPoint y: 371, endPoint x: 363, endPoint y: 227, distance: 147.0
click at [363, 227] on quentale-workspace at bounding box center [362, 196] width 724 height 392
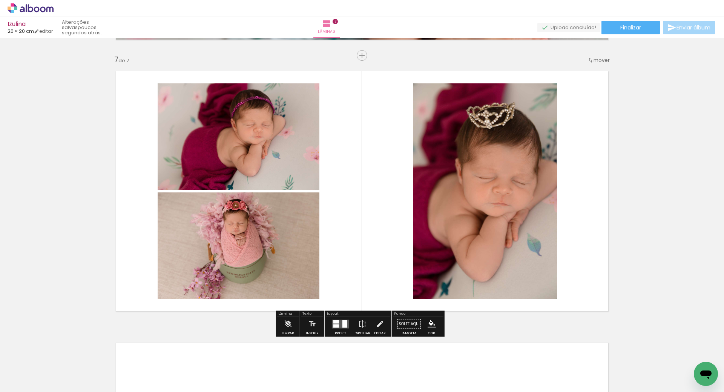
click at [339, 324] on quentale-layouter at bounding box center [340, 323] width 17 height 9
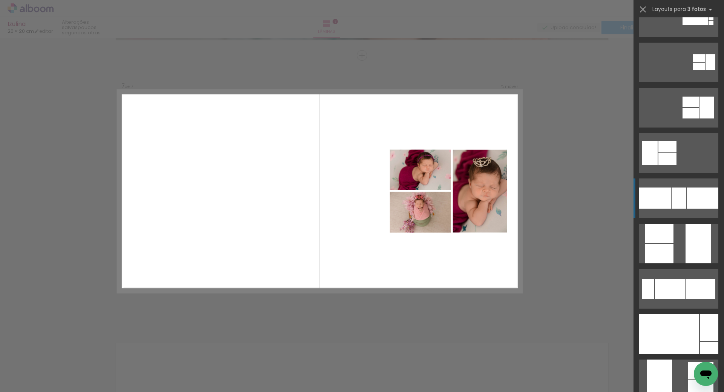
scroll to position [151, 0]
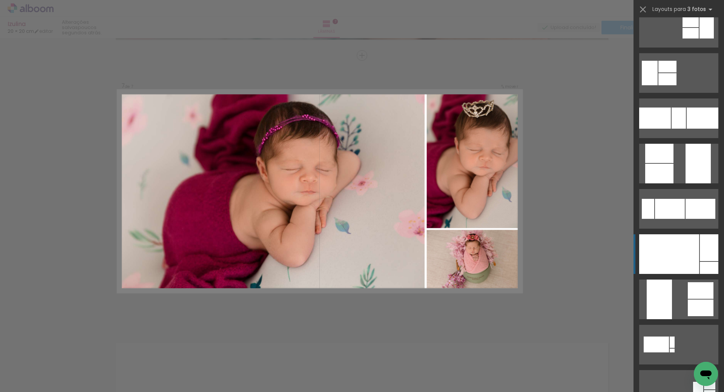
click at [681, 256] on div at bounding box center [669, 254] width 60 height 40
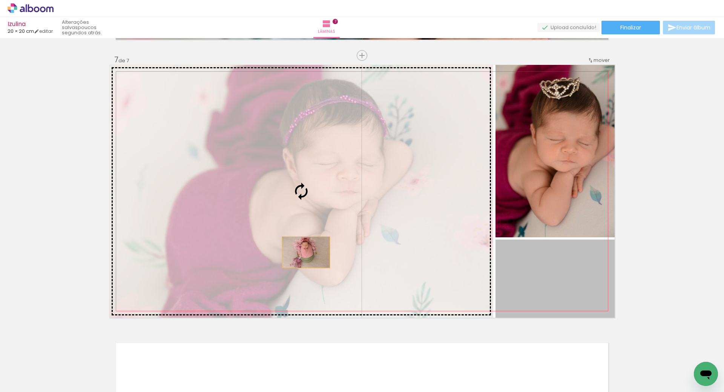
drag, startPoint x: 558, startPoint y: 290, endPoint x: 303, endPoint y: 252, distance: 257.2
click at [0, 0] on slot at bounding box center [0, 0] width 0 height 0
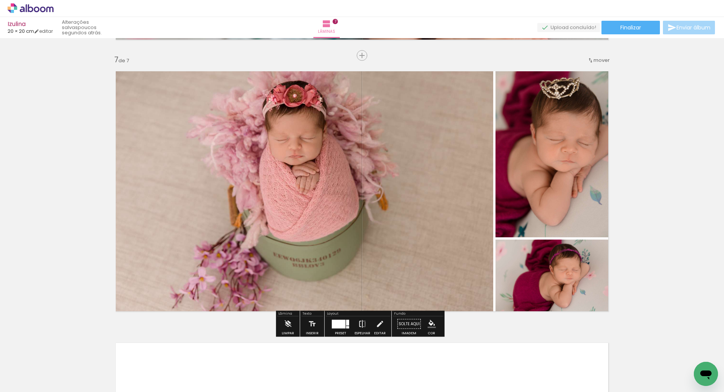
click at [362, 326] on iron-icon at bounding box center [362, 323] width 8 height 15
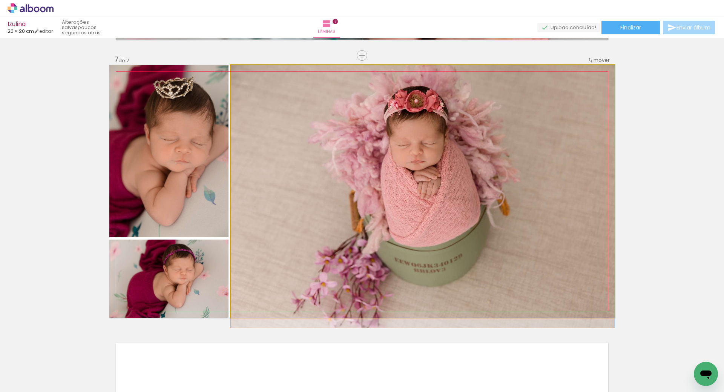
drag, startPoint x: 432, startPoint y: 207, endPoint x: 435, endPoint y: 223, distance: 16.1
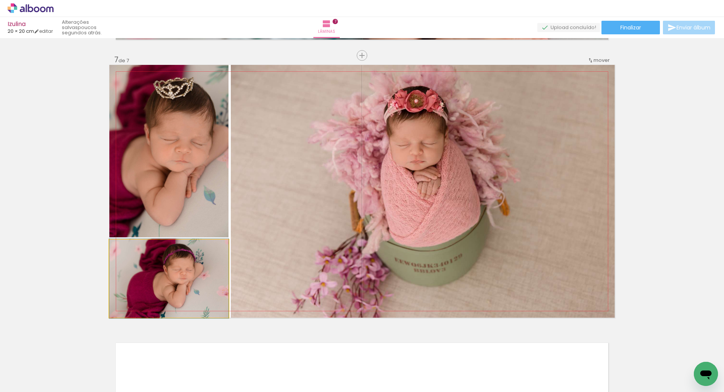
drag, startPoint x: 188, startPoint y: 290, endPoint x: 193, endPoint y: 290, distance: 5.3
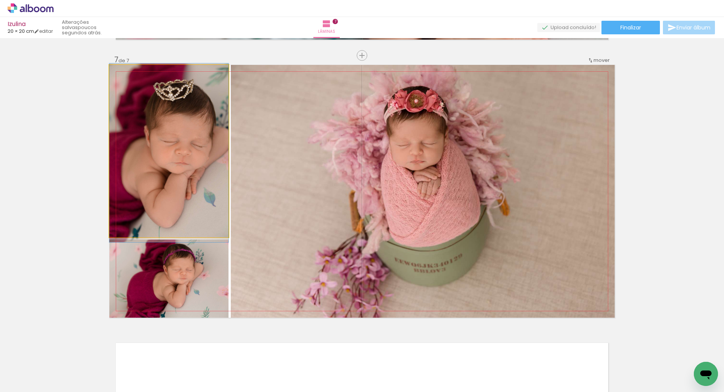
drag, startPoint x: 189, startPoint y: 168, endPoint x: 193, endPoint y: 170, distance: 4.6
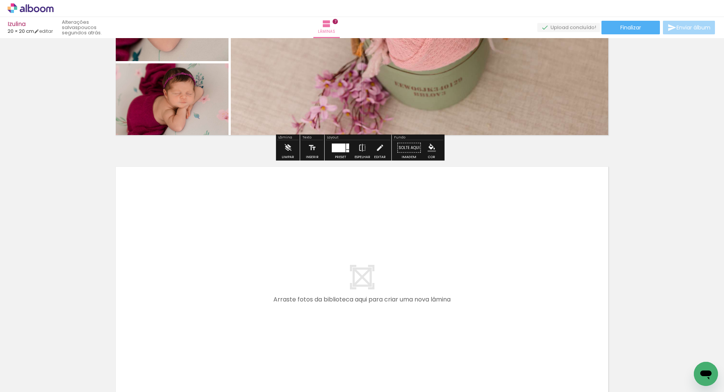
scroll to position [1850, 0]
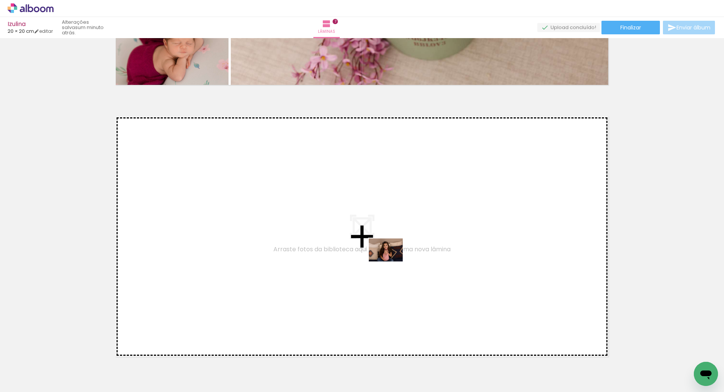
drag, startPoint x: 374, startPoint y: 369, endPoint x: 427, endPoint y: 353, distance: 55.3
click at [391, 261] on quentale-workspace at bounding box center [362, 196] width 724 height 392
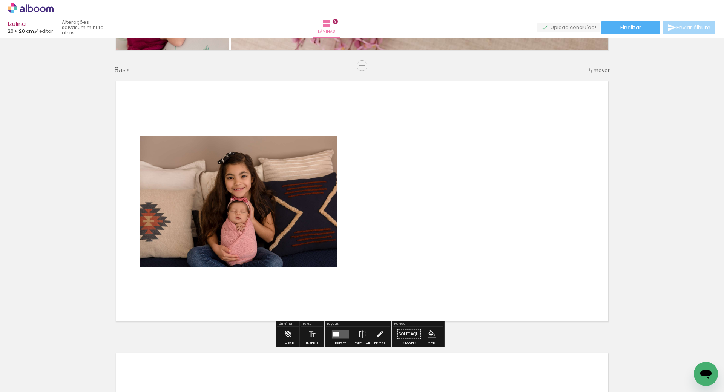
scroll to position [1895, 0]
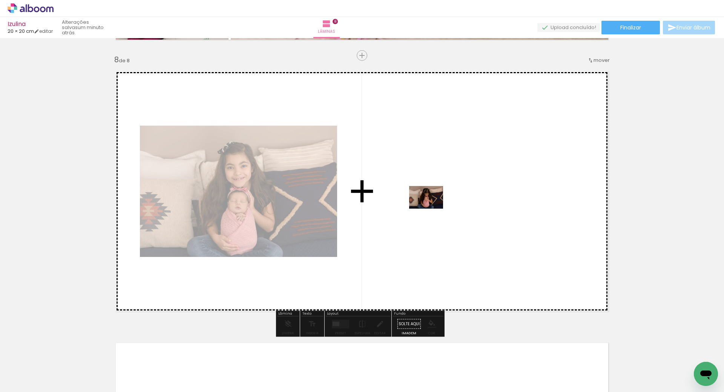
drag, startPoint x: 419, startPoint y: 374, endPoint x: 432, endPoint y: 208, distance: 166.4
click at [432, 208] on quentale-workspace at bounding box center [362, 196] width 724 height 392
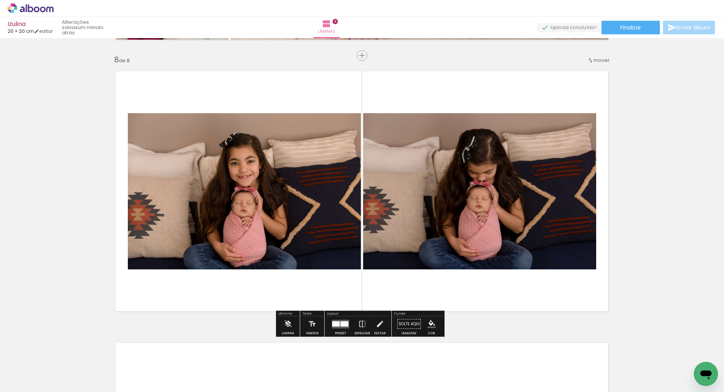
scroll to position [0, 225]
click at [342, 325] on div at bounding box center [344, 323] width 8 height 5
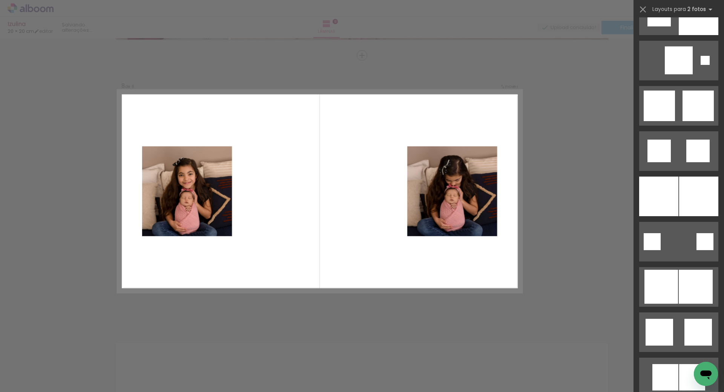
scroll to position [1923, 0]
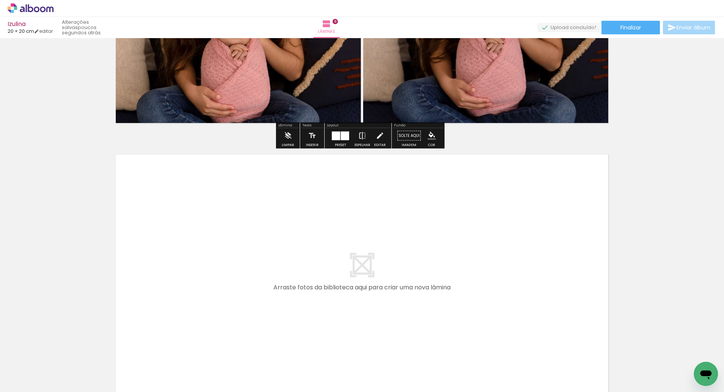
scroll to position [2084, 0]
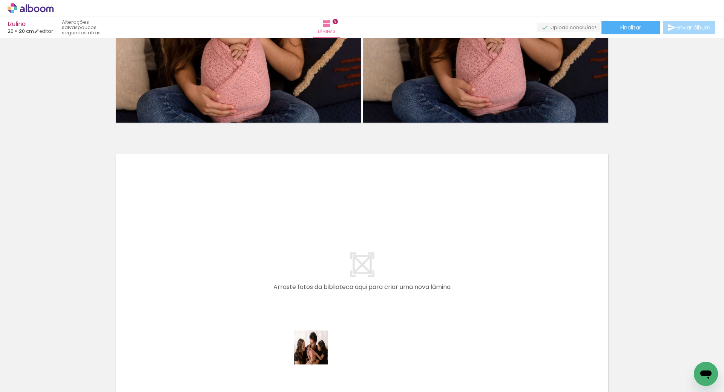
drag, startPoint x: 315, startPoint y: 368, endPoint x: 331, endPoint y: 243, distance: 126.2
click at [331, 243] on quentale-workspace at bounding box center [362, 196] width 724 height 392
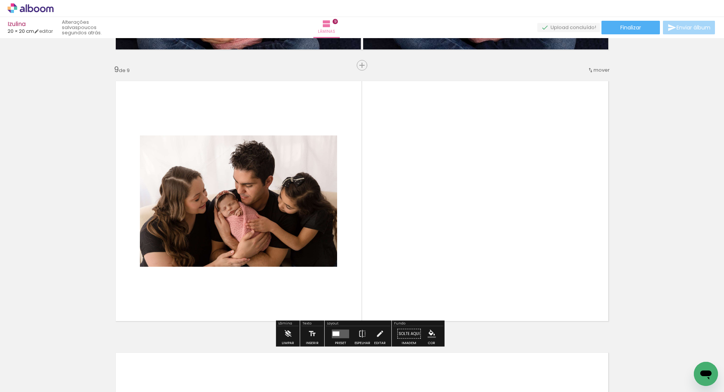
scroll to position [2167, 0]
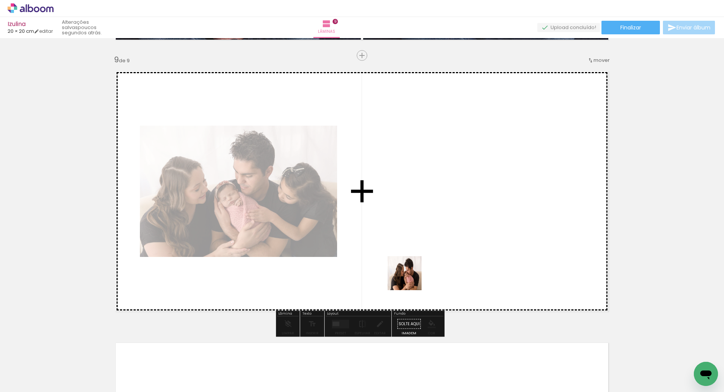
drag, startPoint x: 362, startPoint y: 379, endPoint x: 414, endPoint y: 276, distance: 116.0
click at [414, 273] on quentale-workspace at bounding box center [362, 196] width 724 height 392
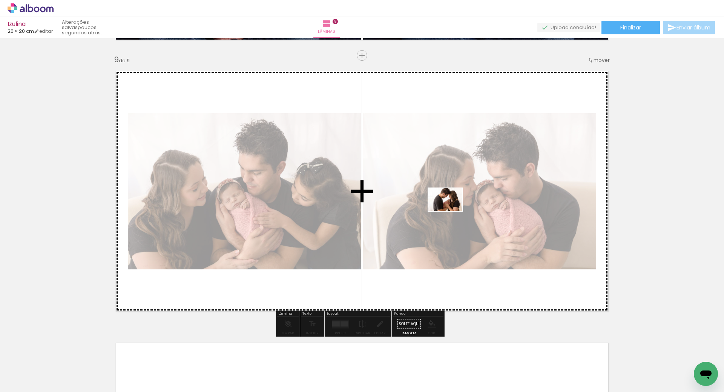
drag, startPoint x: 403, startPoint y: 369, endPoint x: 450, endPoint y: 227, distance: 149.7
click at [451, 211] on quentale-workspace at bounding box center [362, 196] width 724 height 392
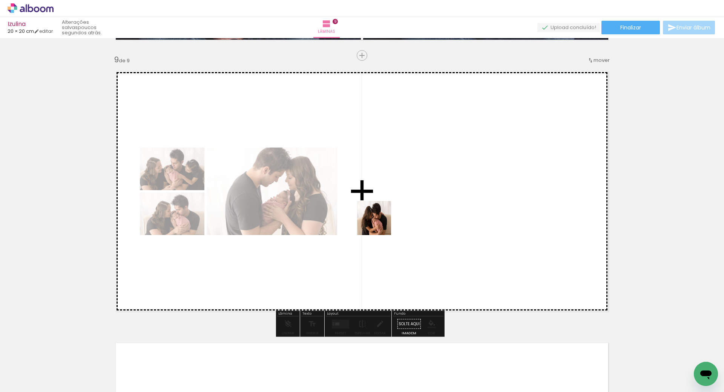
drag, startPoint x: 270, startPoint y: 369, endPoint x: 380, endPoint y: 222, distance: 183.4
click at [380, 222] on quentale-workspace at bounding box center [362, 196] width 724 height 392
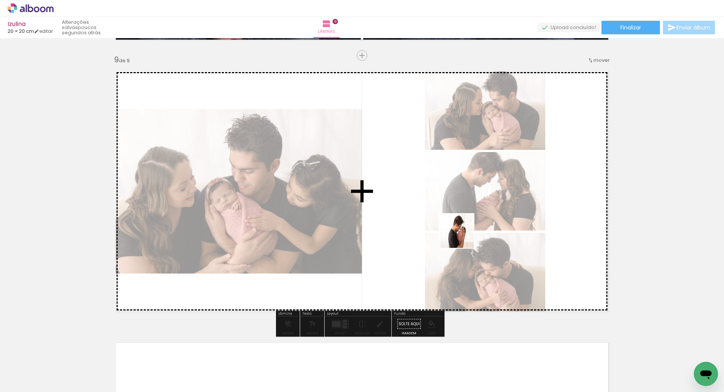
drag, startPoint x: 441, startPoint y: 370, endPoint x: 371, endPoint y: 270, distance: 122.1
click at [459, 235] on quentale-workspace at bounding box center [362, 196] width 724 height 392
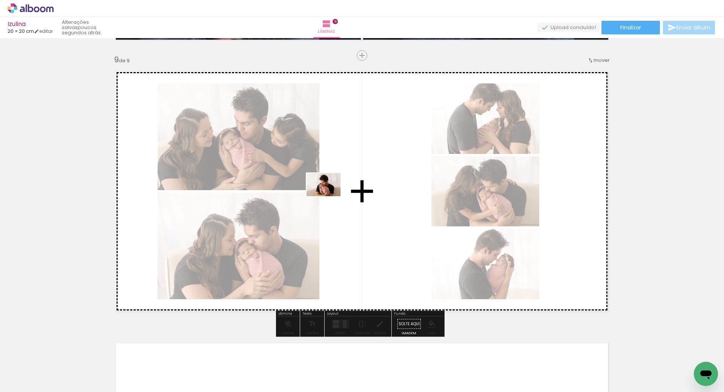
drag, startPoint x: 234, startPoint y: 374, endPoint x: 330, endPoint y: 195, distance: 202.2
click at [330, 195] on quentale-workspace at bounding box center [362, 196] width 724 height 392
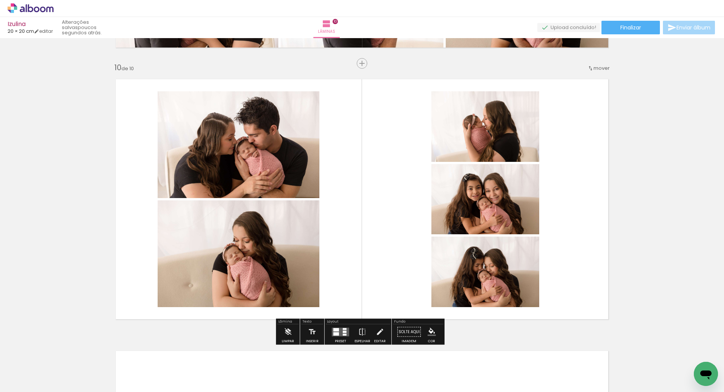
scroll to position [2431, 0]
click at [343, 330] on div at bounding box center [345, 331] width 4 height 2
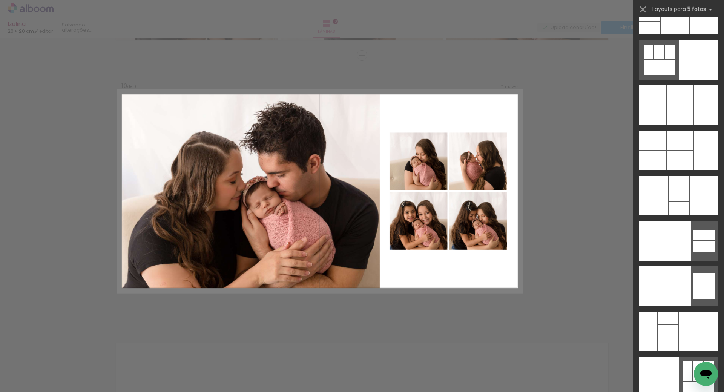
scroll to position [20331, 0]
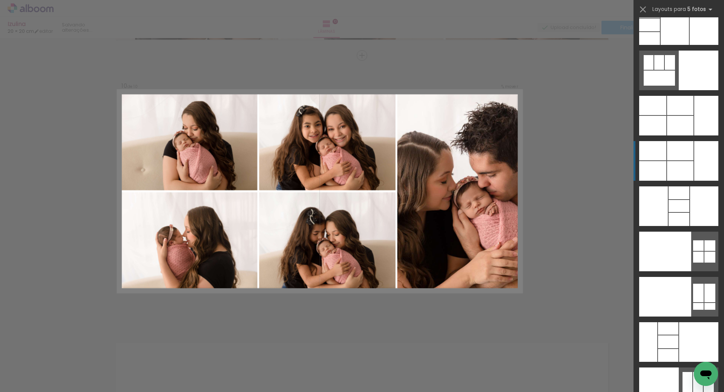
click at [673, 115] on div at bounding box center [680, 105] width 26 height 19
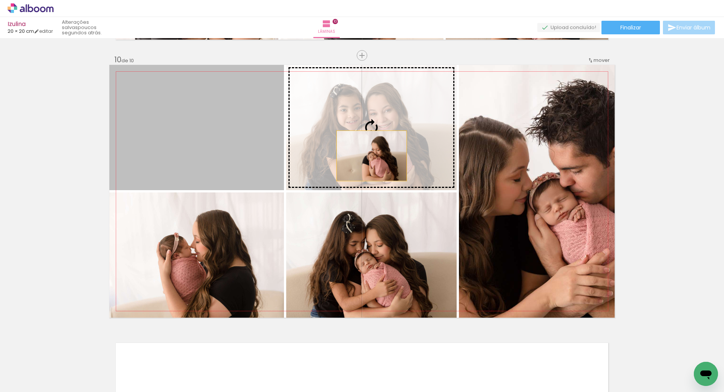
drag, startPoint x: 221, startPoint y: 144, endPoint x: 566, endPoint y: 164, distance: 345.5
click at [0, 0] on slot at bounding box center [0, 0] width 0 height 0
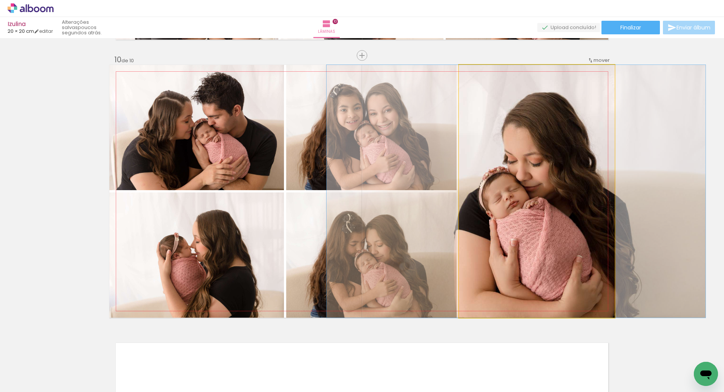
drag, startPoint x: 558, startPoint y: 161, endPoint x: 537, endPoint y: 161, distance: 20.7
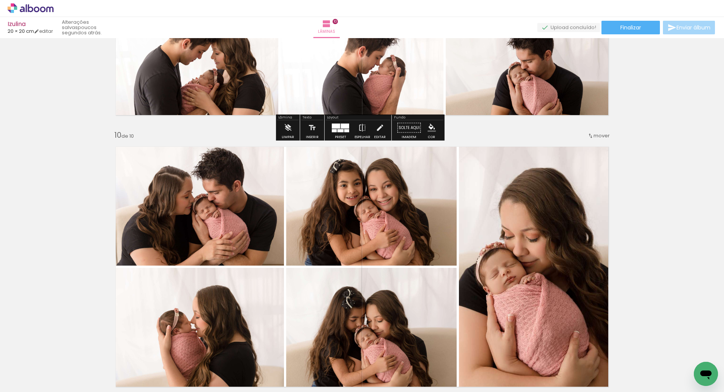
scroll to position [2476, 0]
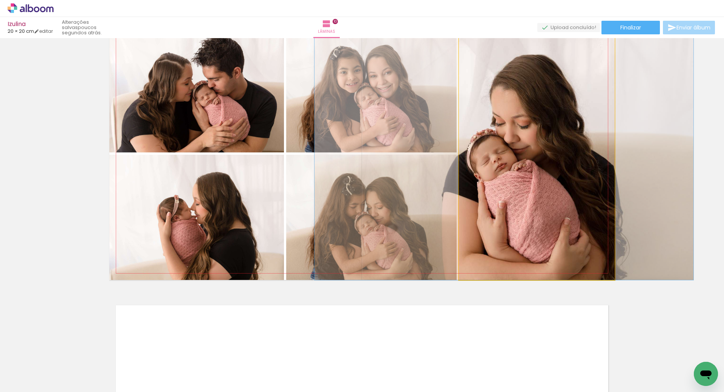
drag, startPoint x: 559, startPoint y: 231, endPoint x: 550, endPoint y: 232, distance: 9.1
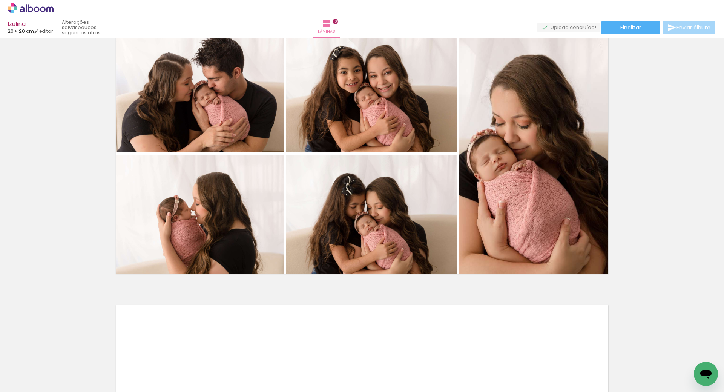
scroll to position [0, 987]
click at [633, 26] on span "Finalizar" at bounding box center [630, 27] width 21 height 5
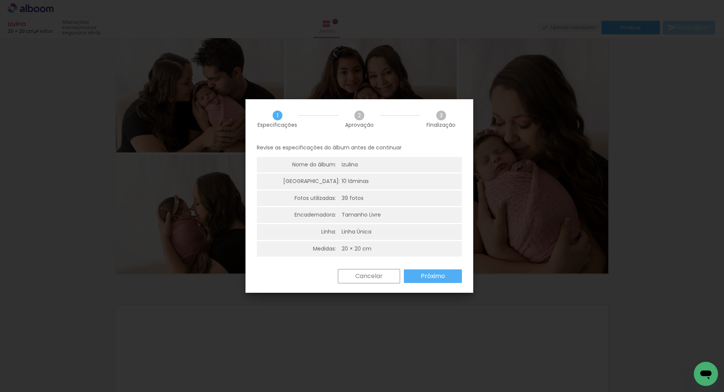
click at [0, 0] on slot "Próximo" at bounding box center [0, 0] width 0 height 0
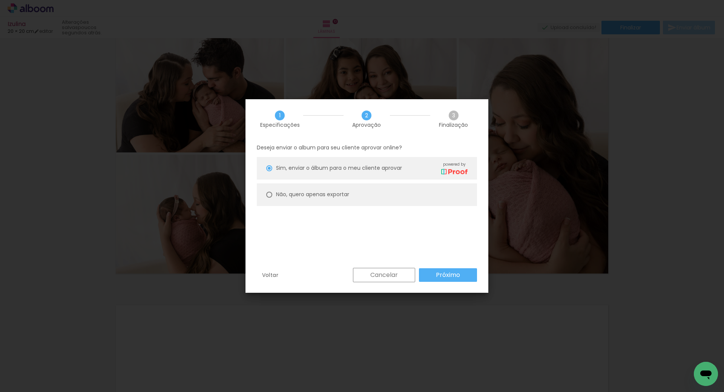
click at [0, 0] on slot "Não, quero apenas exportar" at bounding box center [0, 0] width 0 height 0
type paper-radio-button "on"
click at [0, 0] on slot "Próximo" at bounding box center [0, 0] width 0 height 0
type input "Alta, 300 DPI"
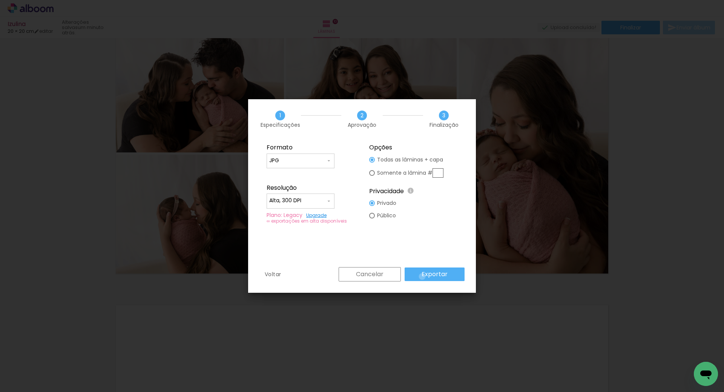
click at [0, 0] on slot "Exportar" at bounding box center [0, 0] width 0 height 0
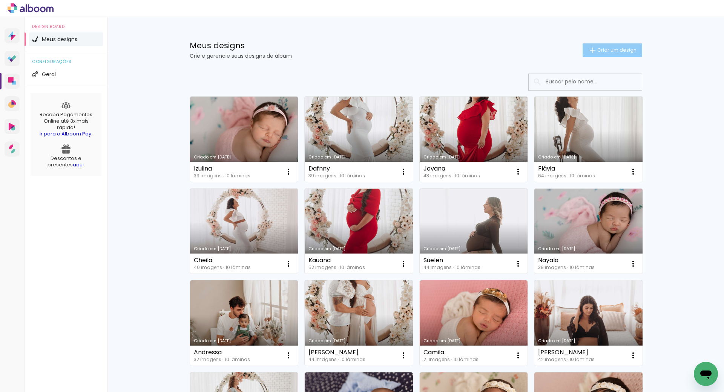
click at [610, 54] on paper-button "Criar um design" at bounding box center [612, 50] width 60 height 14
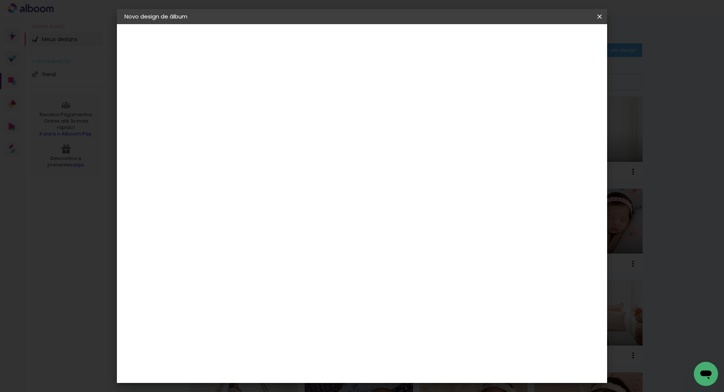
click at [248, 104] on input at bounding box center [248, 101] width 0 height 12
type input "Luana"
type paper-input "Luana"
click at [0, 0] on slot "Avançar" at bounding box center [0, 0] width 0 height 0
click at [389, 107] on paper-item "Tamanho Livre" at bounding box center [353, 114] width 72 height 17
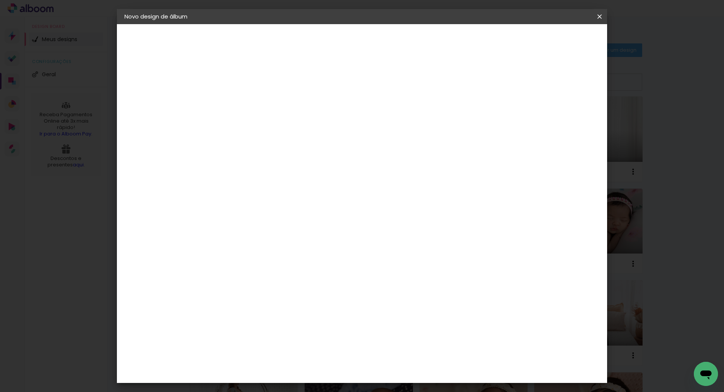
click at [0, 0] on slot "Tamanho Livre" at bounding box center [0, 0] width 0 height 0
click at [0, 0] on slot "Avançar" at bounding box center [0, 0] width 0 height 0
click at [228, 217] on input "30" at bounding box center [224, 213] width 20 height 11
type input "20"
type paper-input "20"
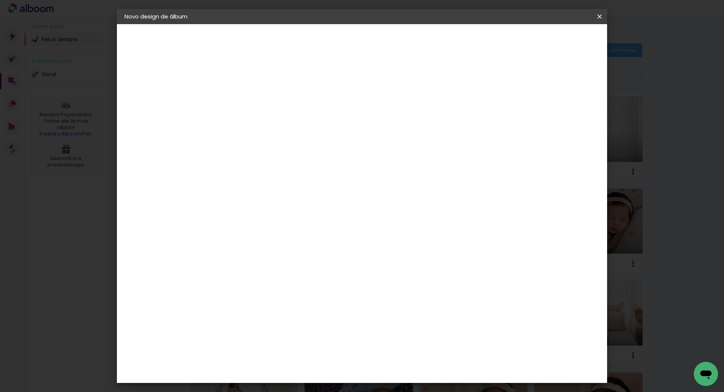
click at [409, 265] on input "60" at bounding box center [404, 264] width 20 height 11
type input "40"
type paper-input "40"
click at [552, 43] on span "Iniciar design" at bounding box center [535, 39] width 34 height 5
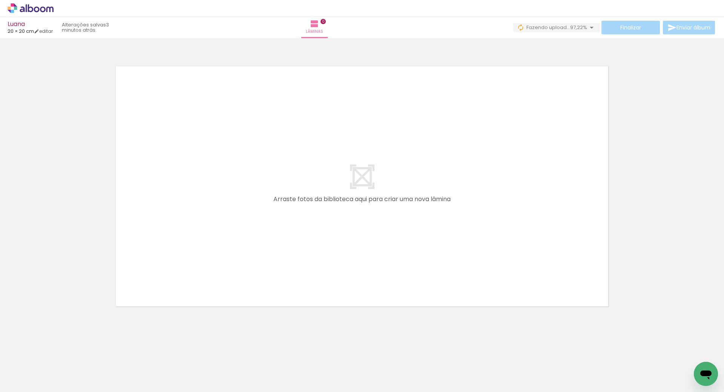
drag, startPoint x: 430, startPoint y: 58, endPoint x: 390, endPoint y: 31, distance: 48.3
click at [430, 58] on div at bounding box center [362, 177] width 724 height 272
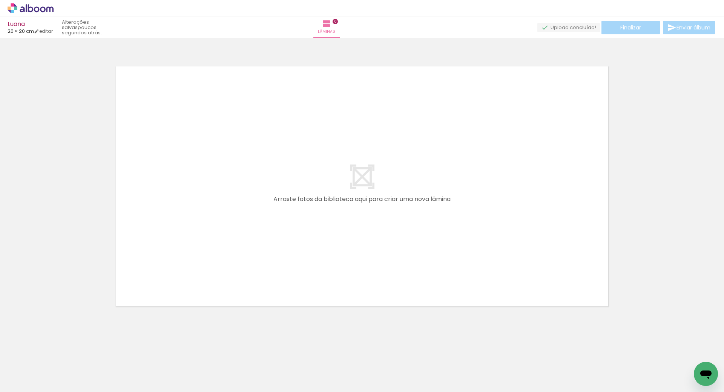
scroll to position [0, 123]
click at [447, 68] on quentale-layouter at bounding box center [361, 186] width 505 height 253
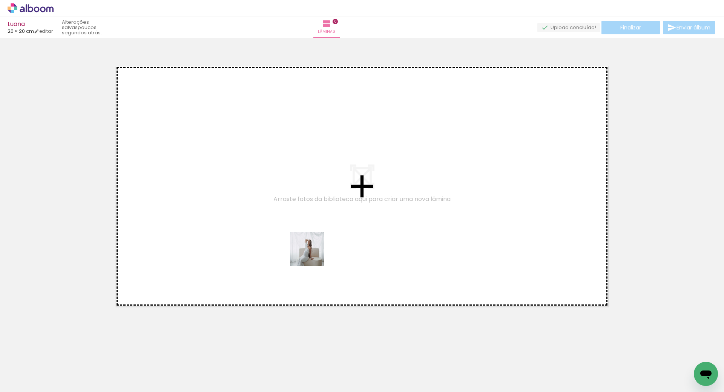
drag, startPoint x: 293, startPoint y: 367, endPoint x: 313, endPoint y: 251, distance: 117.8
click at [313, 251] on quentale-workspace at bounding box center [362, 196] width 724 height 392
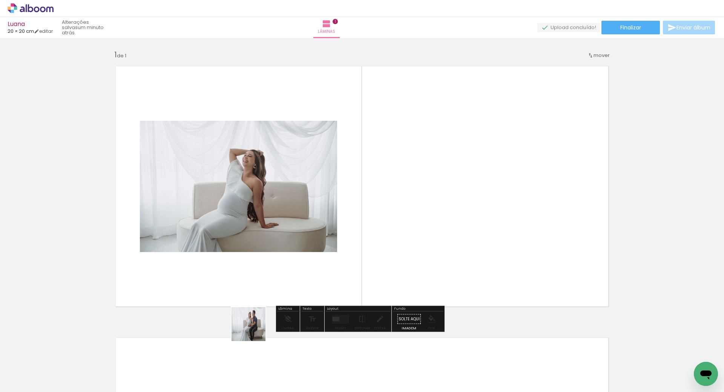
drag, startPoint x: 242, startPoint y: 369, endPoint x: 289, endPoint y: 245, distance: 132.5
click at [289, 245] on quentale-workspace at bounding box center [362, 196] width 724 height 392
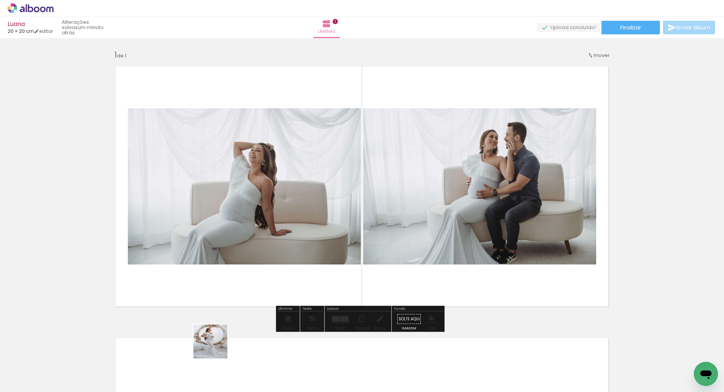
drag, startPoint x: 208, startPoint y: 363, endPoint x: 217, endPoint y: 268, distance: 95.1
click at [242, 219] on quentale-workspace at bounding box center [362, 196] width 724 height 392
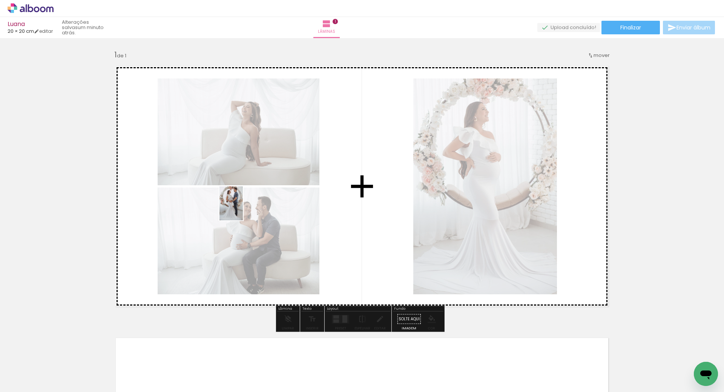
drag, startPoint x: 160, startPoint y: 373, endPoint x: 242, endPoint y: 209, distance: 183.6
click at [242, 209] on quentale-workspace at bounding box center [362, 196] width 724 height 392
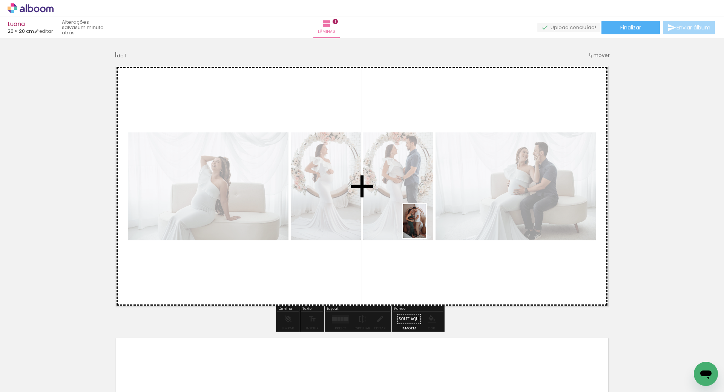
drag, startPoint x: 408, startPoint y: 370, endPoint x: 405, endPoint y: 297, distance: 73.2
click at [425, 225] on quentale-workspace at bounding box center [362, 196] width 724 height 392
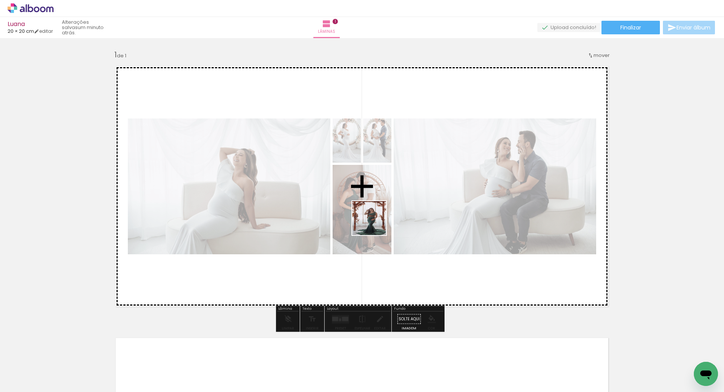
drag, startPoint x: 373, startPoint y: 367, endPoint x: 320, endPoint y: 344, distance: 58.1
click at [374, 224] on quentale-workspace at bounding box center [362, 196] width 724 height 392
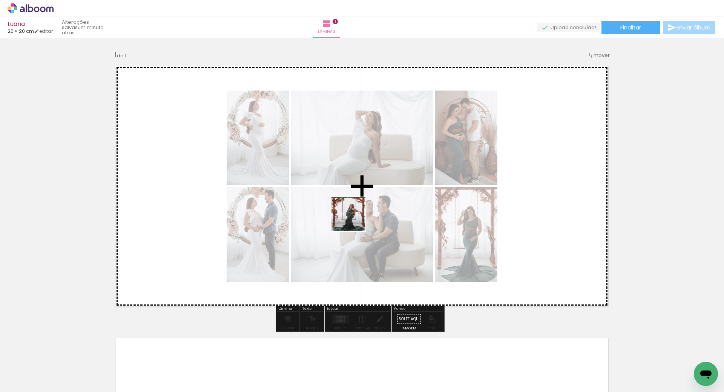
drag, startPoint x: 331, startPoint y: 372, endPoint x: 354, endPoint y: 220, distance: 153.7
click at [354, 220] on quentale-workspace at bounding box center [362, 196] width 724 height 392
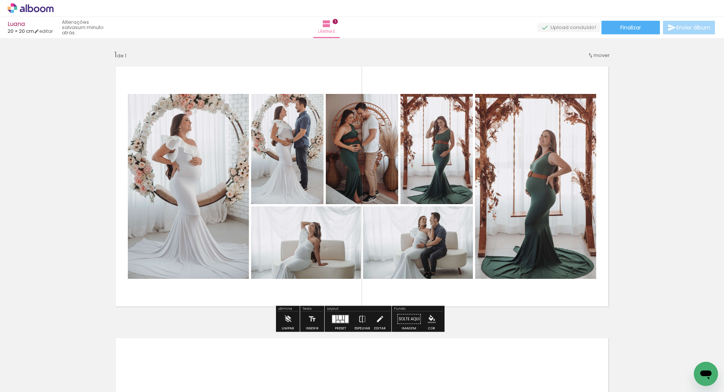
click at [336, 320] on quentale-layouter at bounding box center [340, 318] width 17 height 9
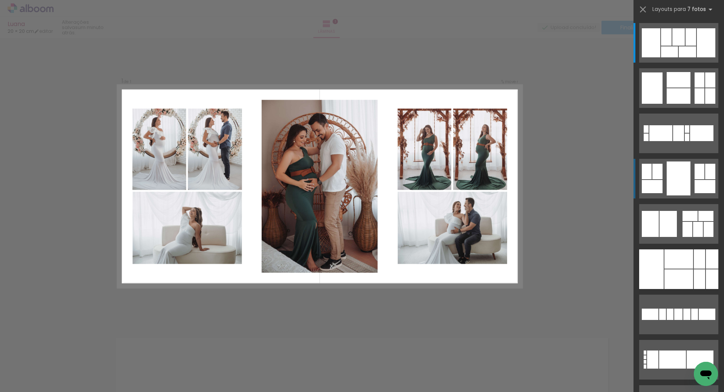
click at [673, 141] on div at bounding box center [678, 133] width 11 height 16
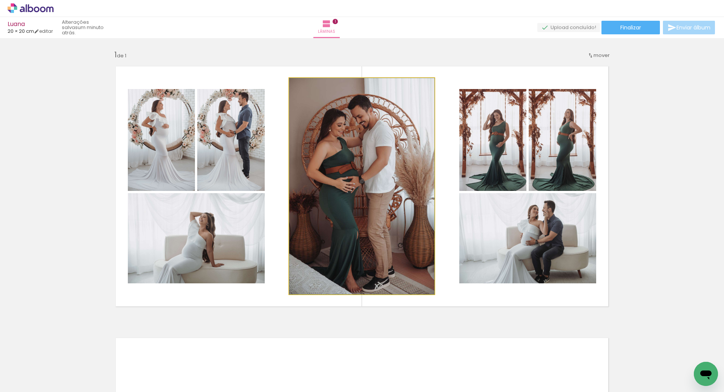
click at [376, 175] on quentale-photo at bounding box center [361, 186] width 145 height 216
drag, startPoint x: 375, startPoint y: 174, endPoint x: 383, endPoint y: 173, distance: 8.7
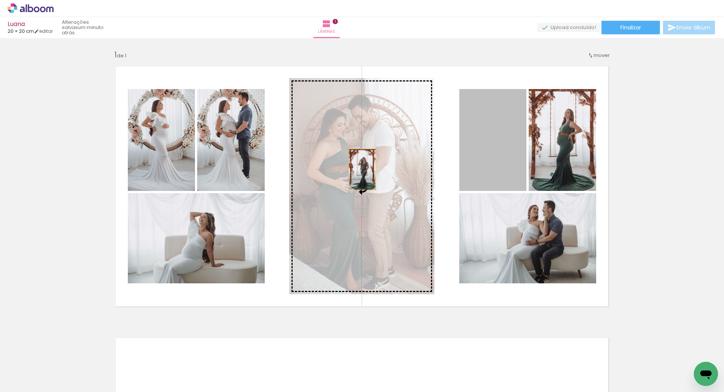
drag, startPoint x: 500, startPoint y: 150, endPoint x: 359, endPoint y: 169, distance: 141.9
click at [0, 0] on slot at bounding box center [0, 0] width 0 height 0
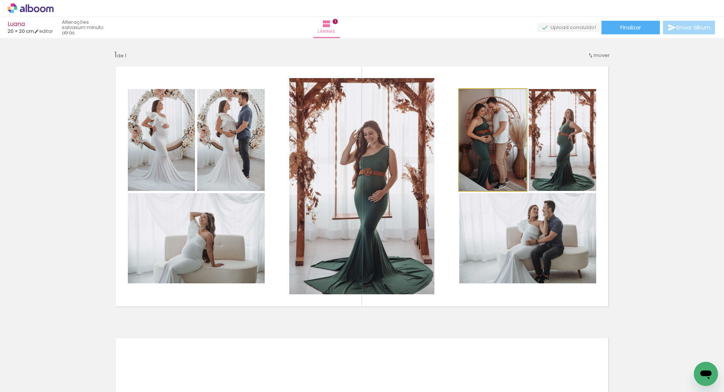
drag, startPoint x: 494, startPoint y: 141, endPoint x: 330, endPoint y: 156, distance: 165.4
click at [0, 0] on slot at bounding box center [0, 0] width 0 height 0
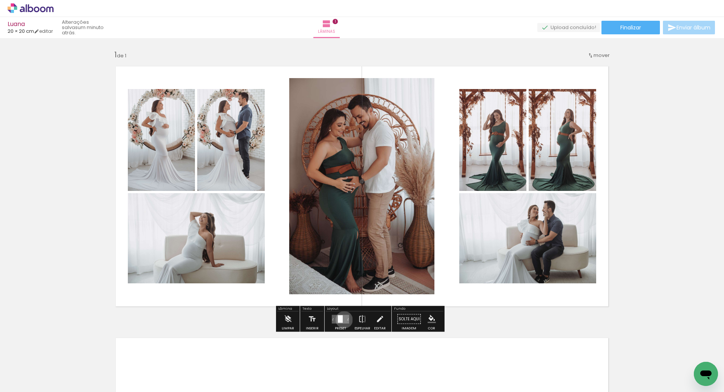
click at [342, 319] on quentale-layouter at bounding box center [340, 318] width 17 height 9
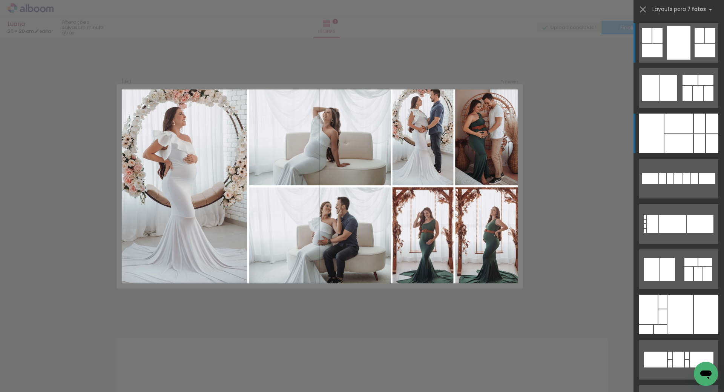
click at [681, 125] on div at bounding box center [678, 122] width 29 height 19
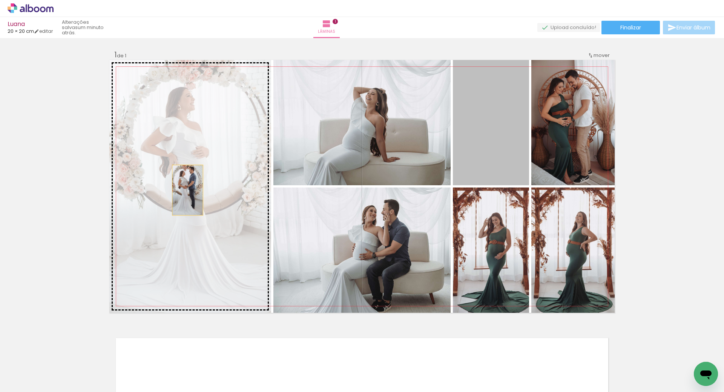
drag, startPoint x: 498, startPoint y: 138, endPoint x: 179, endPoint y: 194, distance: 323.9
click at [0, 0] on slot at bounding box center [0, 0] width 0 height 0
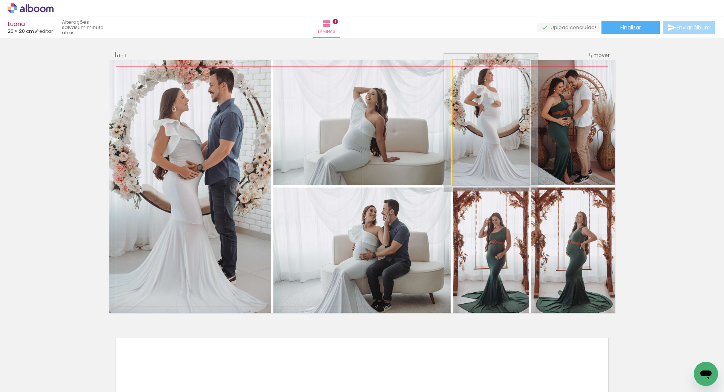
type paper-slider "110"
click at [471, 70] on div at bounding box center [473, 68] width 12 height 12
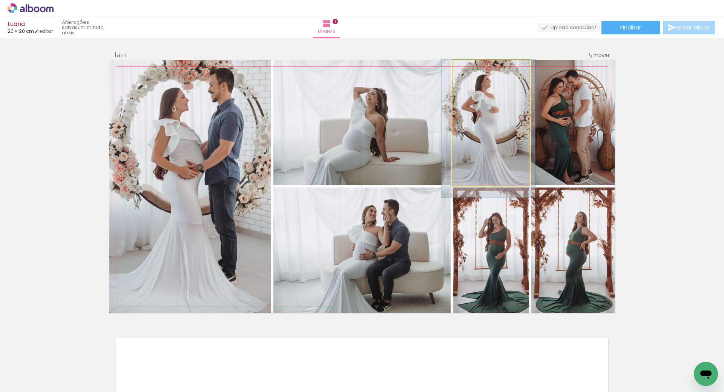
drag, startPoint x: 480, startPoint y: 101, endPoint x: 480, endPoint y: 136, distance: 34.3
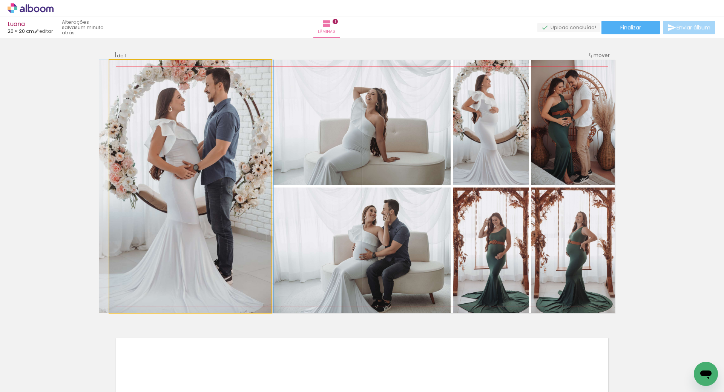
drag, startPoint x: 223, startPoint y: 160, endPoint x: 219, endPoint y: 163, distance: 4.8
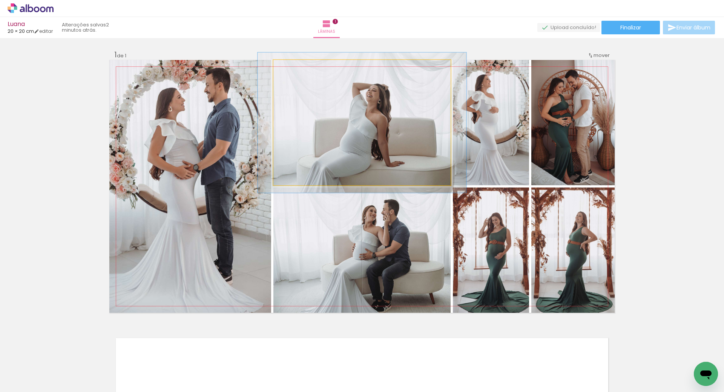
type paper-slider "113"
click at [294, 67] on div at bounding box center [294, 68] width 12 height 12
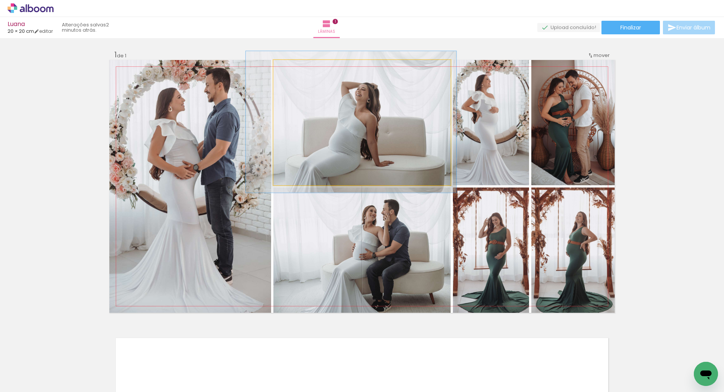
drag, startPoint x: 347, startPoint y: 123, endPoint x: 336, endPoint y: 122, distance: 11.0
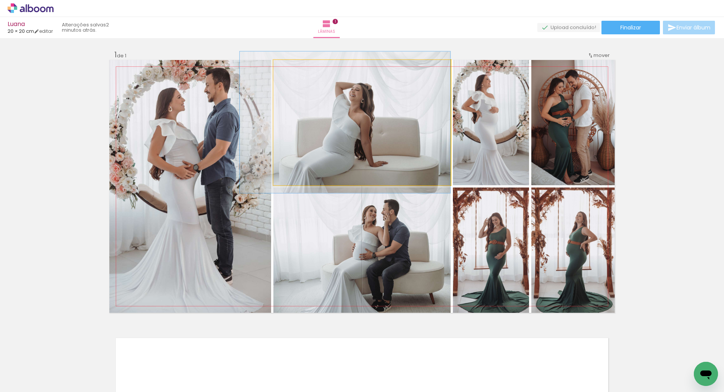
drag, startPoint x: 349, startPoint y: 120, endPoint x: 339, endPoint y: 120, distance: 9.8
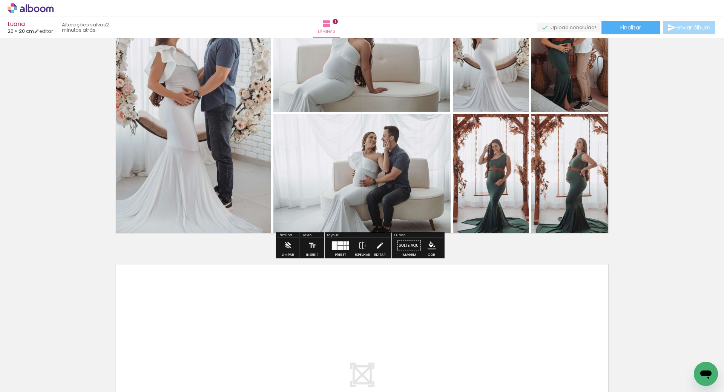
scroll to position [75, 0]
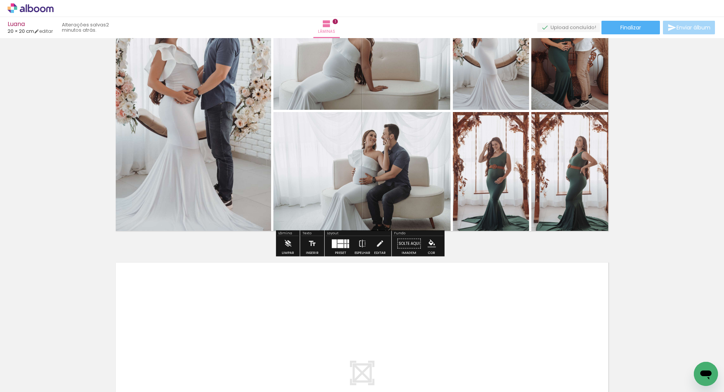
drag, startPoint x: 454, startPoint y: 372, endPoint x: 486, endPoint y: 353, distance: 36.9
click at [454, 307] on quentale-workspace at bounding box center [362, 196] width 724 height 392
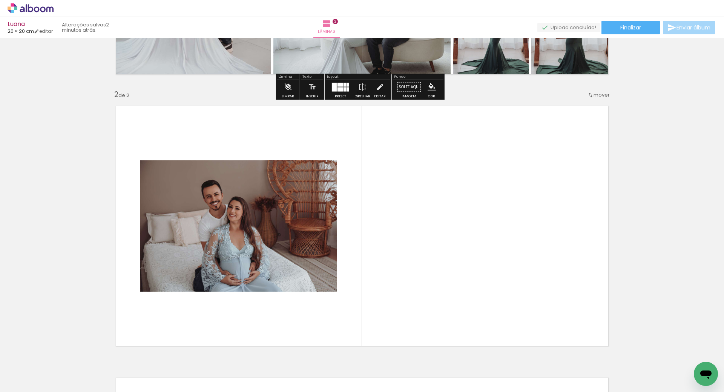
scroll to position [267, 0]
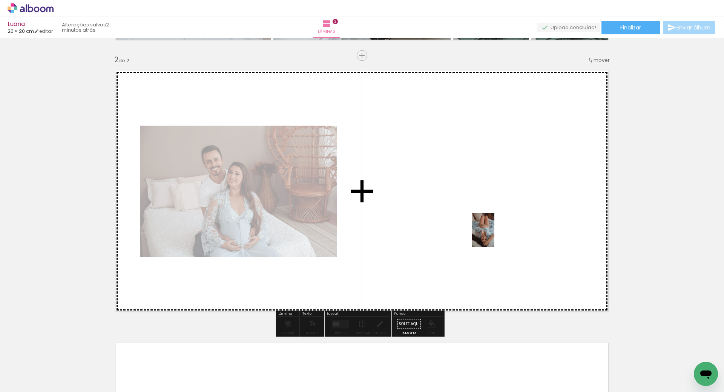
drag, startPoint x: 499, startPoint y: 365, endPoint x: 494, endPoint y: 236, distance: 129.4
click at [494, 236] on quentale-workspace at bounding box center [362, 196] width 724 height 392
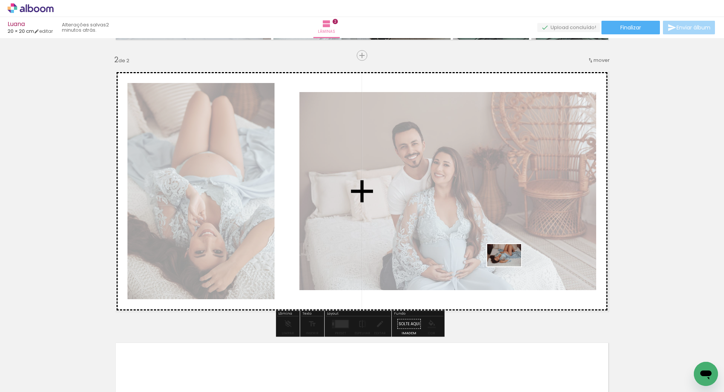
drag, startPoint x: 541, startPoint y: 371, endPoint x: 510, endPoint y: 267, distance: 109.1
click at [510, 267] on quentale-workspace at bounding box center [362, 196] width 724 height 392
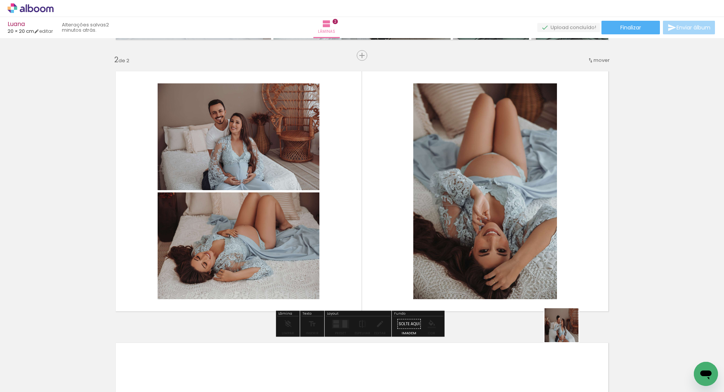
drag, startPoint x: 585, startPoint y: 370, endPoint x: 556, endPoint y: 284, distance: 91.6
click at [521, 239] on quentale-workspace at bounding box center [362, 196] width 724 height 392
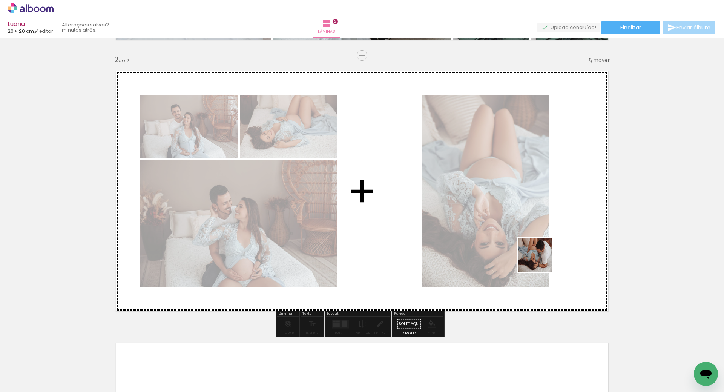
drag, startPoint x: 621, startPoint y: 365, endPoint x: 558, endPoint y: 283, distance: 103.2
click at [530, 241] on quentale-workspace at bounding box center [362, 196] width 724 height 392
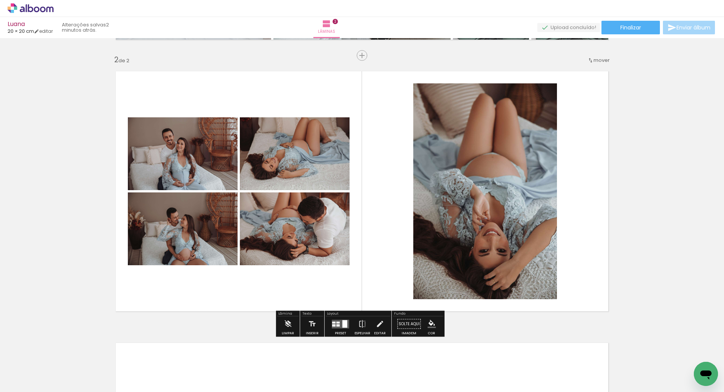
scroll to position [0, 987]
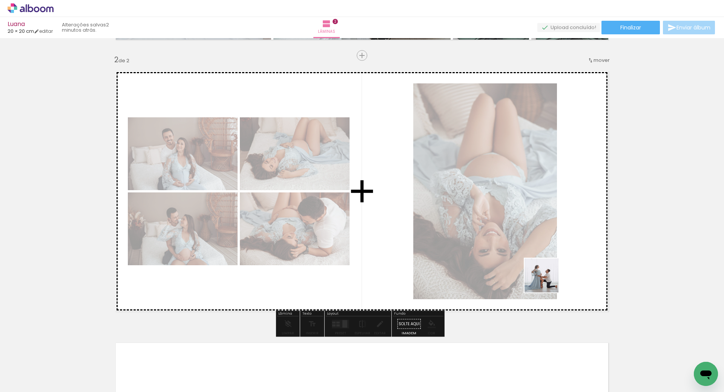
drag, startPoint x: 652, startPoint y: 368, endPoint x: 571, endPoint y: 284, distance: 116.5
click at [528, 265] on quentale-workspace at bounding box center [362, 196] width 724 height 392
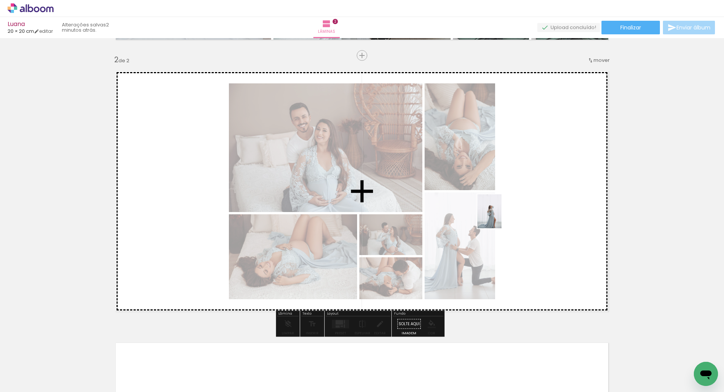
drag, startPoint x: 691, startPoint y: 358, endPoint x: 498, endPoint y: 215, distance: 240.4
click at [498, 215] on quentale-workspace at bounding box center [362, 196] width 724 height 392
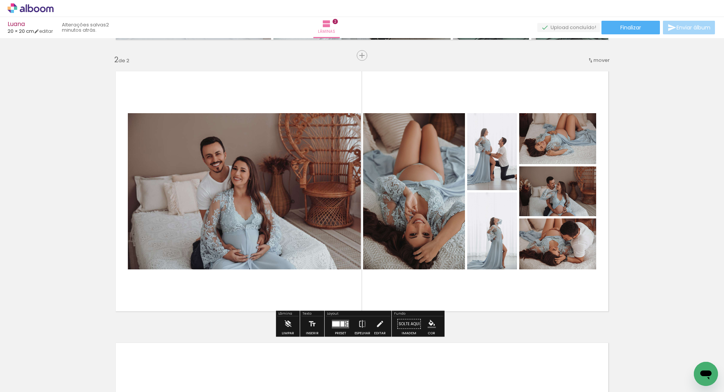
click at [341, 325] on div at bounding box center [342, 323] width 4 height 5
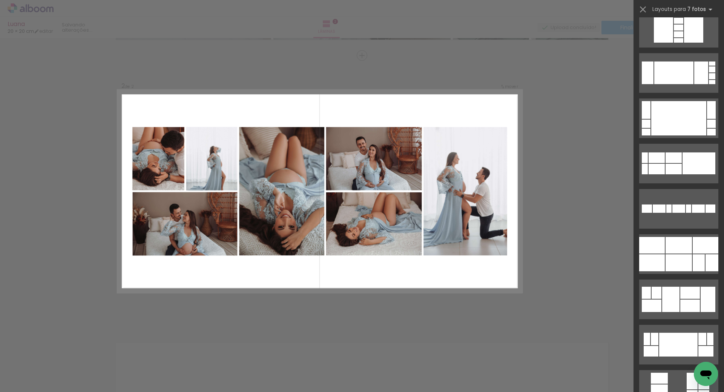
scroll to position [1659, 0]
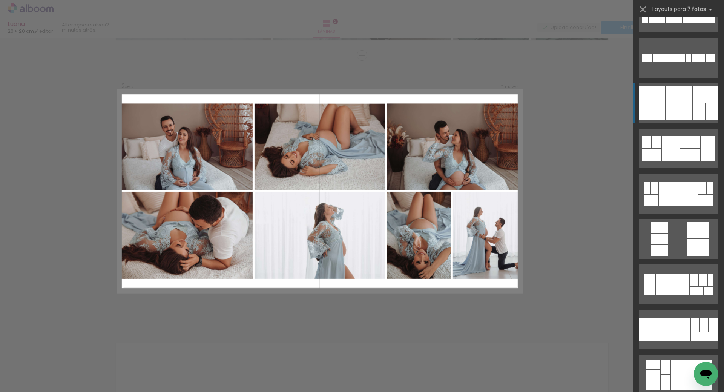
click at [674, 105] on div at bounding box center [678, 111] width 26 height 17
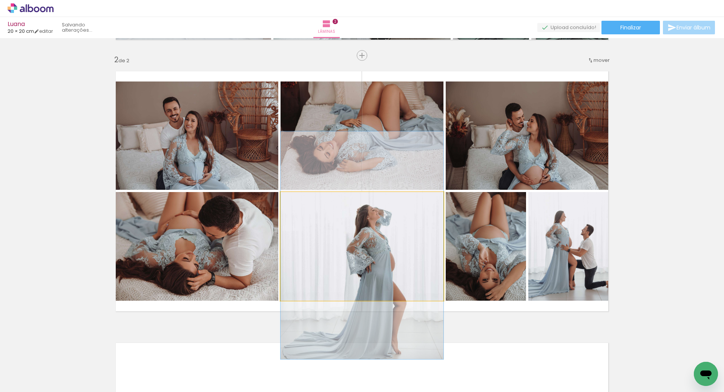
drag, startPoint x: 311, startPoint y: 241, endPoint x: 302, endPoint y: 240, distance: 9.1
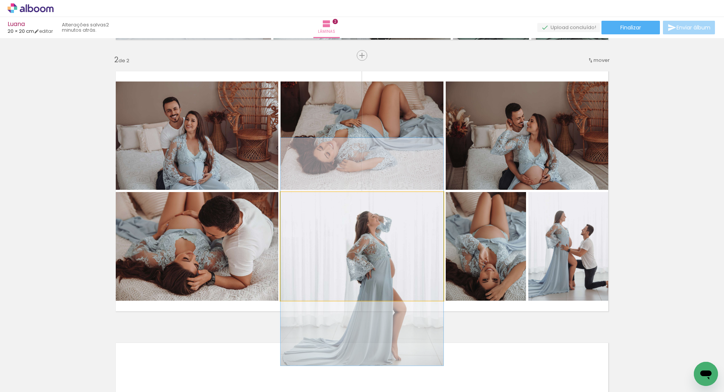
drag, startPoint x: 307, startPoint y: 240, endPoint x: 305, endPoint y: 247, distance: 7.0
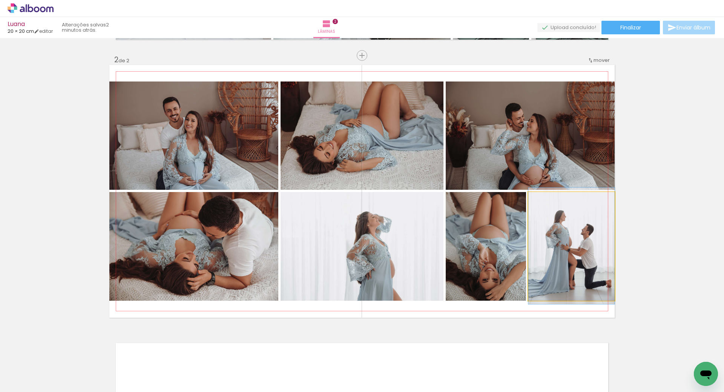
drag, startPoint x: 589, startPoint y: 251, endPoint x: 576, endPoint y: 251, distance: 12.8
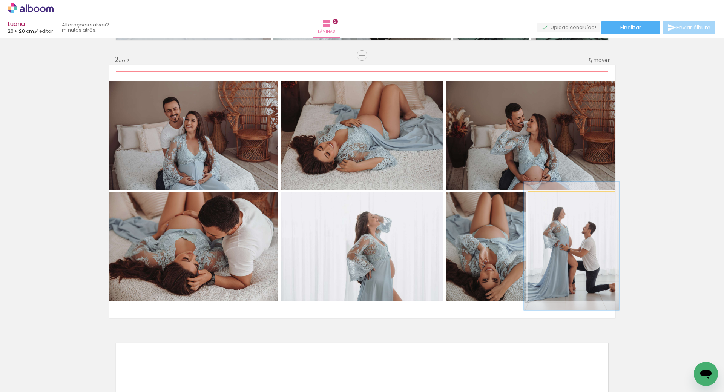
click at [546, 199] on div at bounding box center [548, 199] width 7 height 7
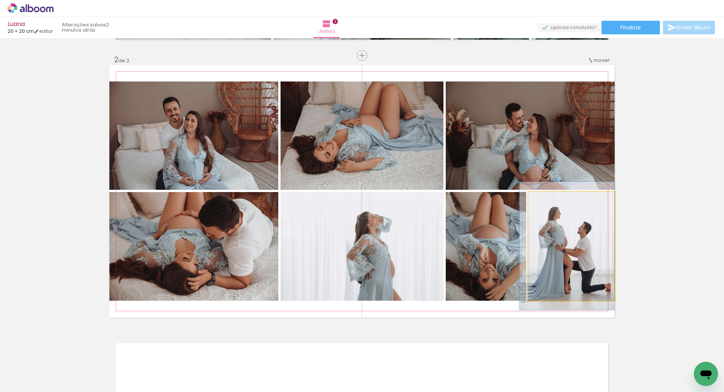
drag, startPoint x: 556, startPoint y: 229, endPoint x: 535, endPoint y: 229, distance: 20.7
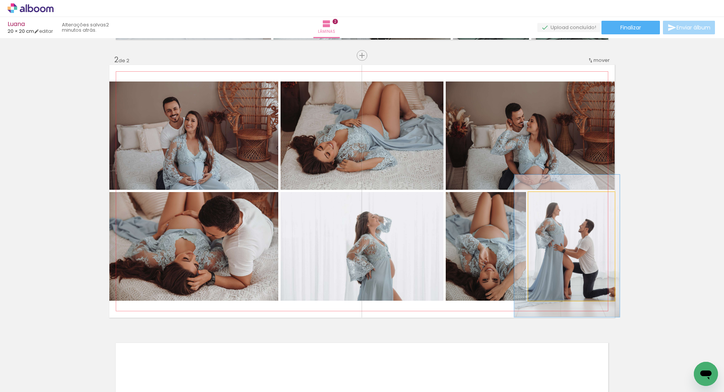
type paper-slider "122"
click at [549, 199] on div at bounding box center [552, 199] width 7 height 7
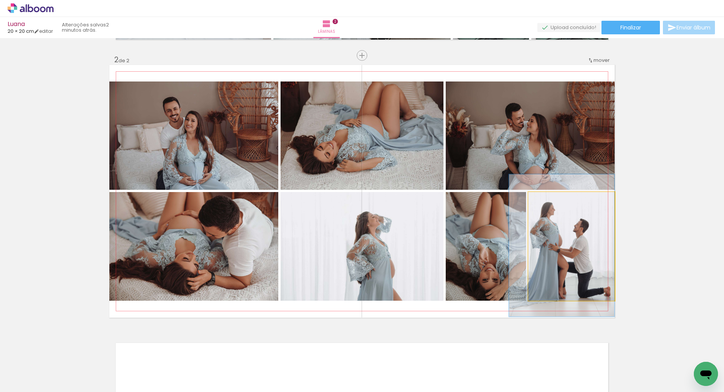
drag, startPoint x: 558, startPoint y: 221, endPoint x: 547, endPoint y: 220, distance: 10.2
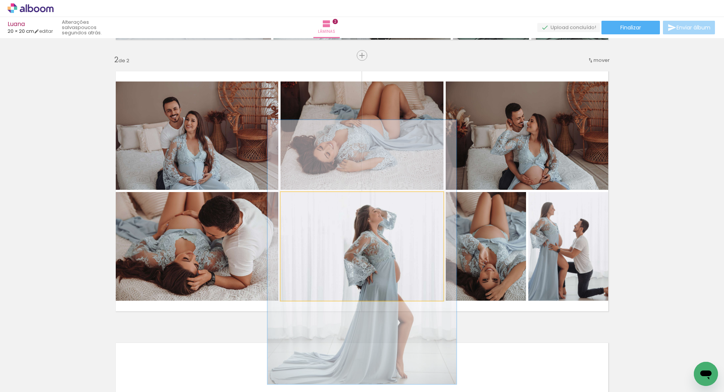
drag, startPoint x: 298, startPoint y: 200, endPoint x: 302, endPoint y: 199, distance: 4.3
type paper-slider "116"
click at [302, 199] on div at bounding box center [302, 200] width 12 height 12
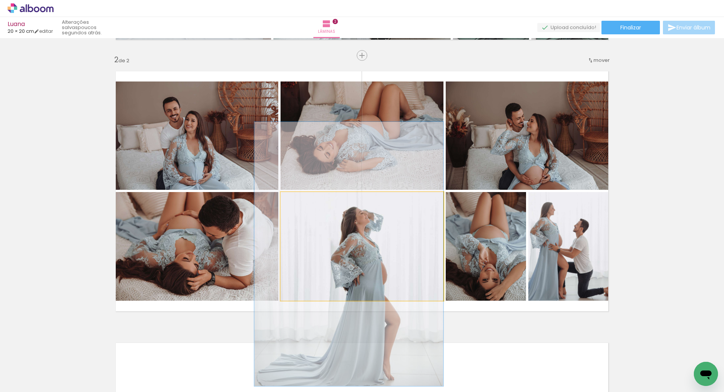
drag, startPoint x: 331, startPoint y: 231, endPoint x: 296, endPoint y: 233, distance: 35.1
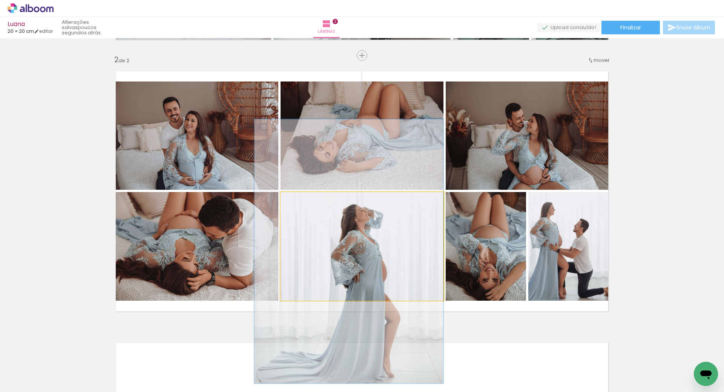
drag, startPoint x: 378, startPoint y: 246, endPoint x: 374, endPoint y: 244, distance: 4.9
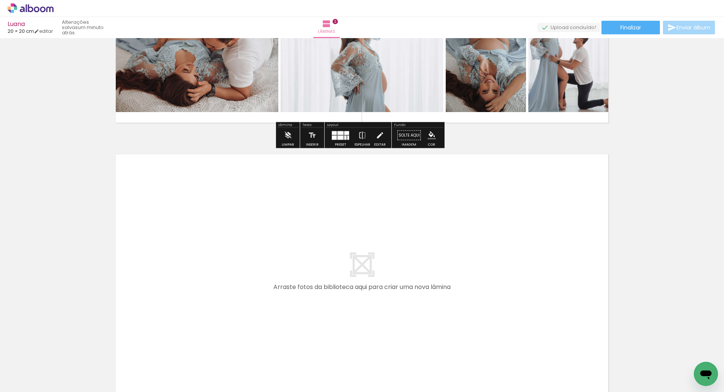
scroll to position [0, 0]
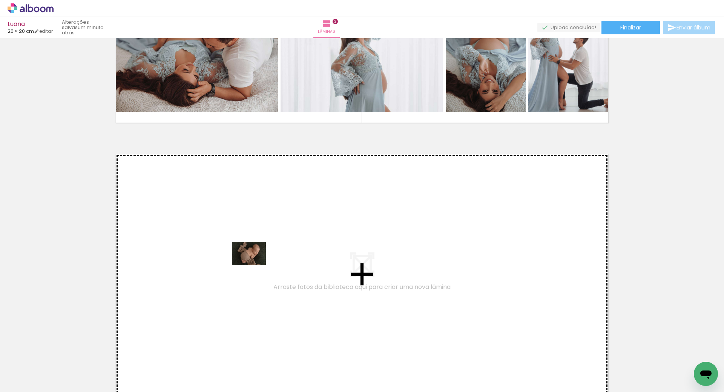
drag, startPoint x: 77, startPoint y: 369, endPoint x: 254, endPoint y: 264, distance: 205.9
click at [254, 264] on quentale-workspace at bounding box center [362, 196] width 724 height 392
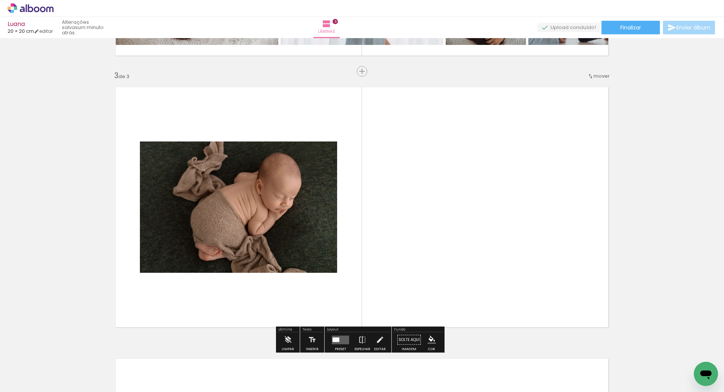
scroll to position [538, 0]
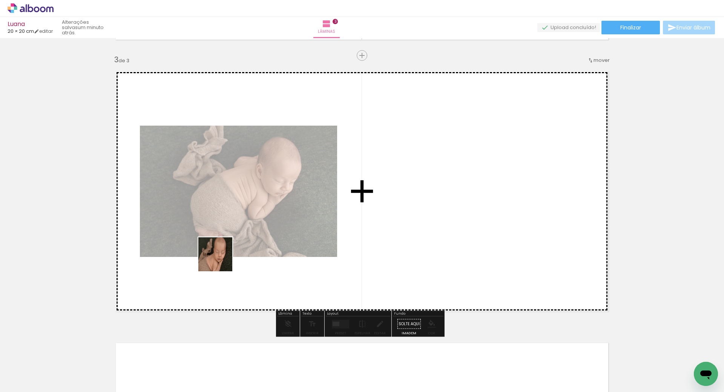
drag, startPoint x: 121, startPoint y: 372, endPoint x: 220, endPoint y: 264, distance: 146.8
click at [221, 259] on quentale-workspace at bounding box center [362, 196] width 724 height 392
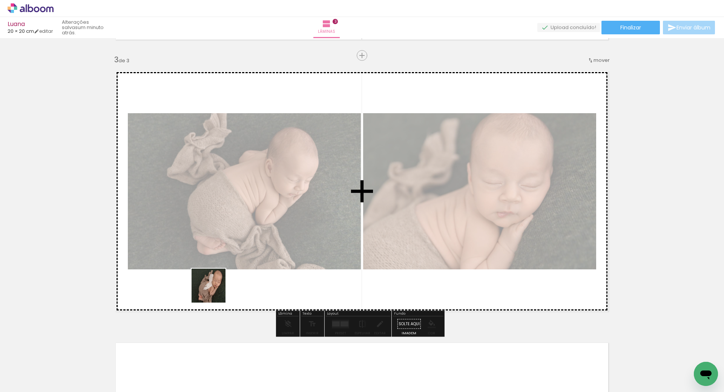
drag, startPoint x: 169, startPoint y: 369, endPoint x: 255, endPoint y: 227, distance: 165.9
click at [249, 228] on quentale-workspace at bounding box center [362, 196] width 724 height 392
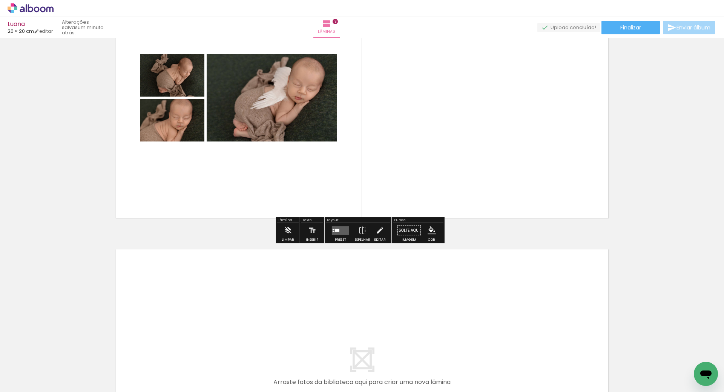
scroll to position [651, 0]
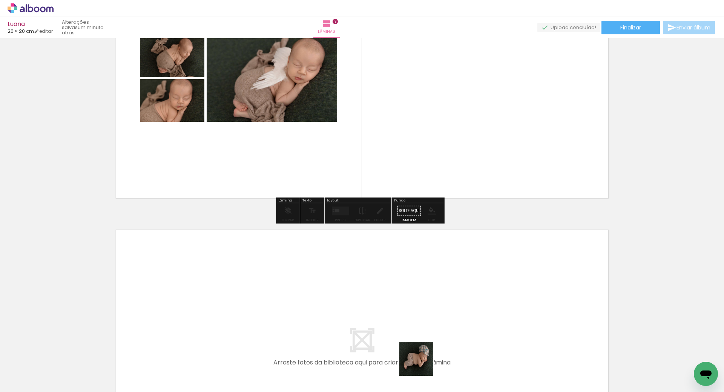
drag, startPoint x: 423, startPoint y: 366, endPoint x: 416, endPoint y: 303, distance: 63.0
click at [416, 303] on quentale-workspace at bounding box center [362, 196] width 724 height 392
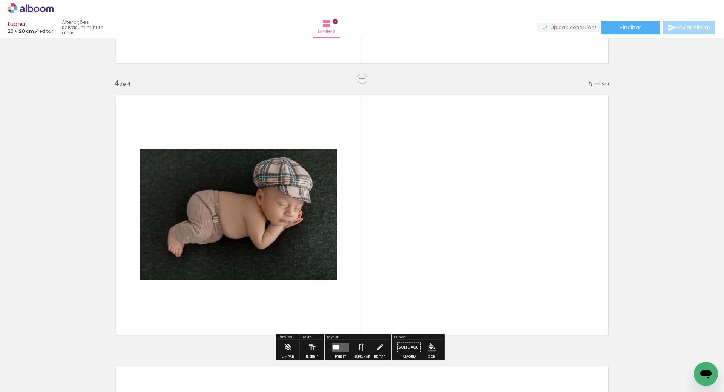
scroll to position [809, 0]
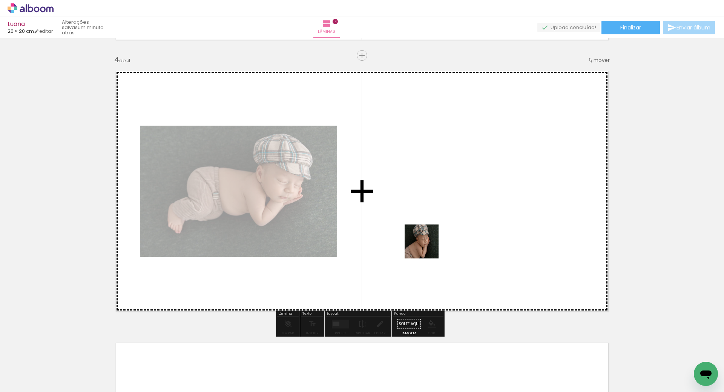
drag, startPoint x: 459, startPoint y: 369, endPoint x: 359, endPoint y: 288, distance: 128.7
click at [426, 246] on quentale-workspace at bounding box center [362, 196] width 724 height 392
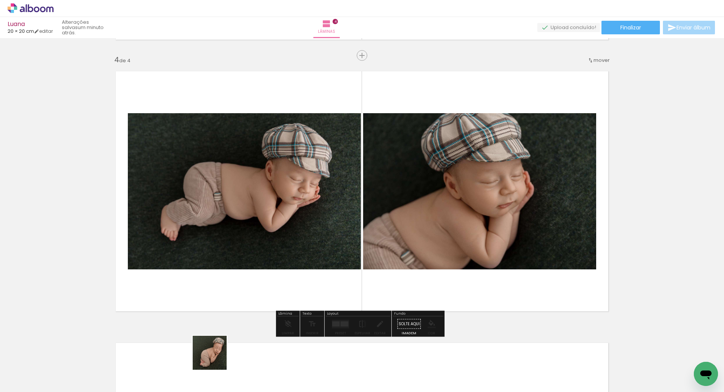
drag, startPoint x: 209, startPoint y: 363, endPoint x: 344, endPoint y: 212, distance: 202.9
click at [343, 215] on quentale-workspace at bounding box center [362, 196] width 724 height 392
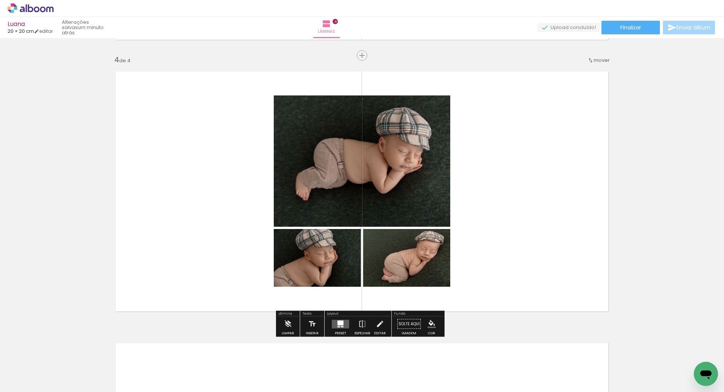
click at [342, 326] on quentale-layouter at bounding box center [340, 323] width 17 height 9
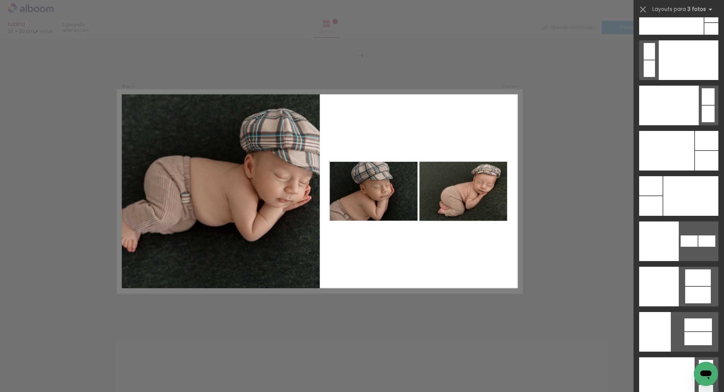
scroll to position [9111, 0]
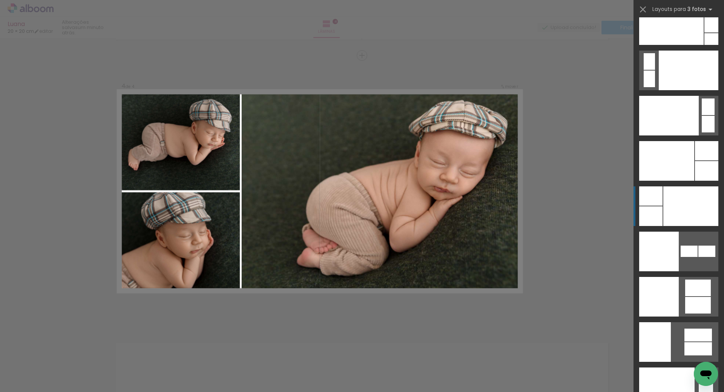
click at [673, 199] on div at bounding box center [690, 206] width 55 height 40
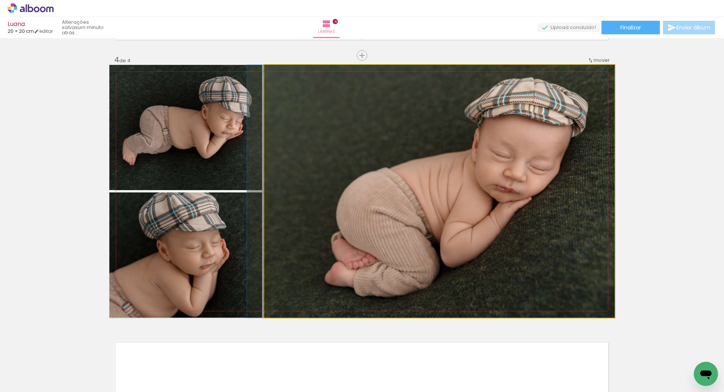
drag, startPoint x: 426, startPoint y: 204, endPoint x: 417, endPoint y: 215, distance: 15.3
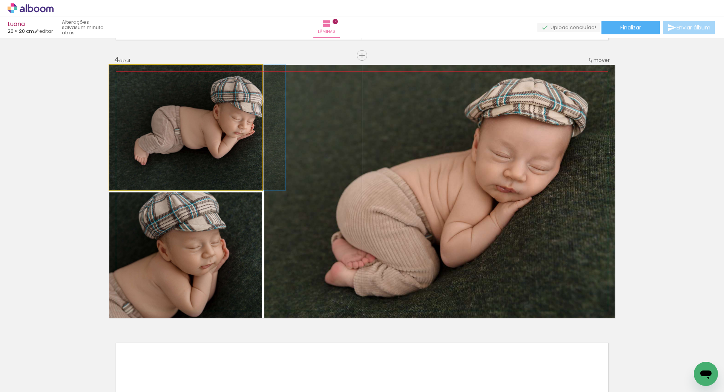
drag, startPoint x: 161, startPoint y: 153, endPoint x: 357, endPoint y: 162, distance: 195.9
click at [0, 0] on slot at bounding box center [0, 0] width 0 height 0
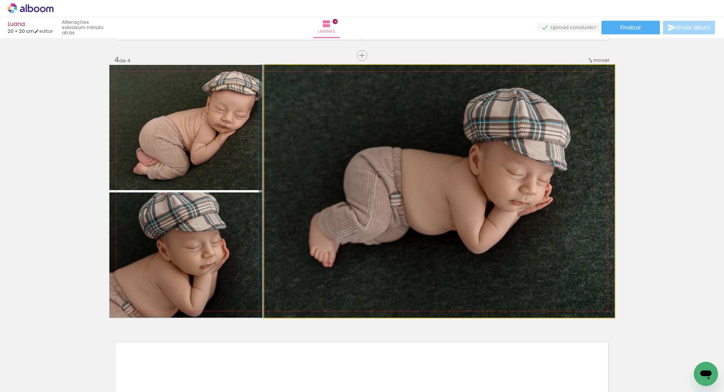
drag, startPoint x: 474, startPoint y: 192, endPoint x: 450, endPoint y: 204, distance: 27.3
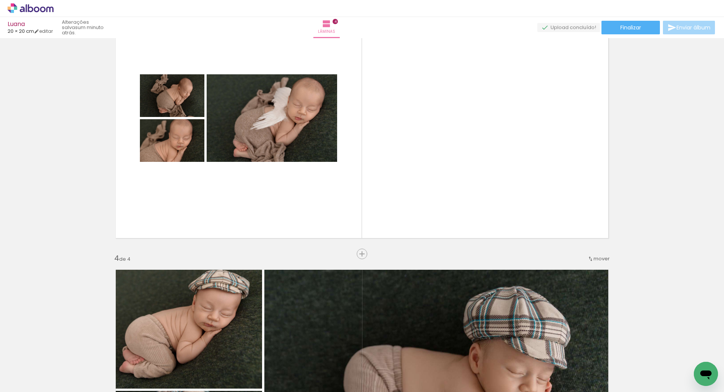
scroll to position [583, 0]
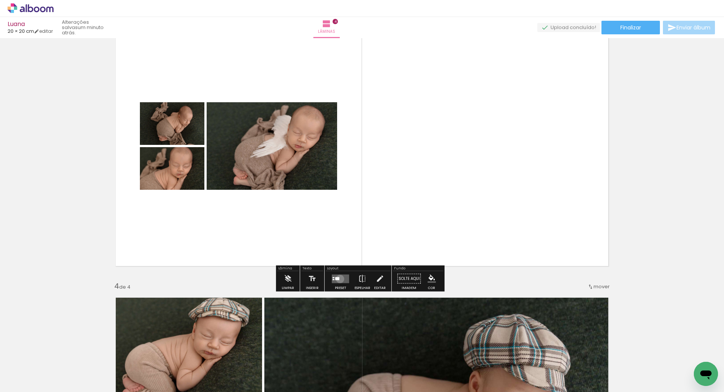
click at [338, 279] on quentale-layouter at bounding box center [340, 278] width 17 height 9
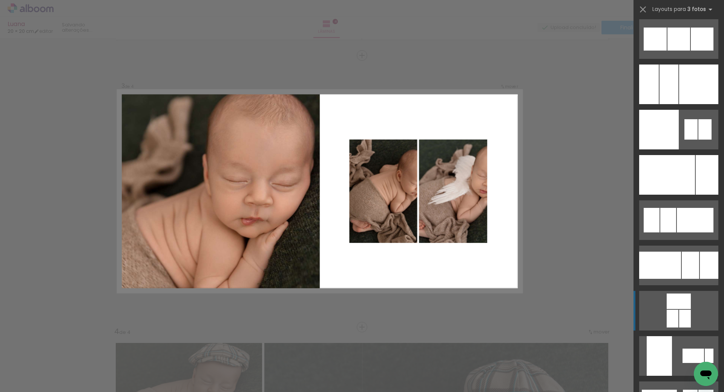
scroll to position [5165, 0]
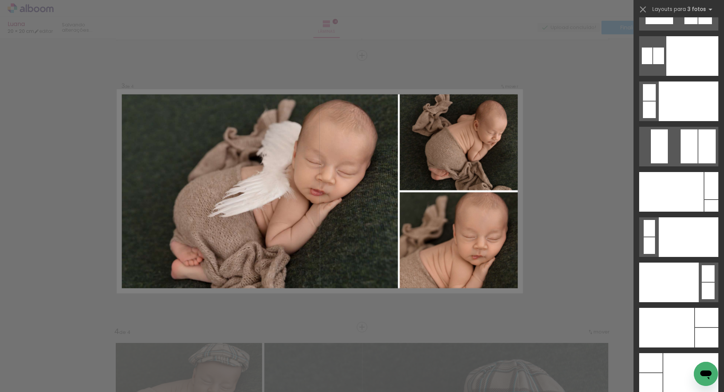
scroll to position [9011, 0]
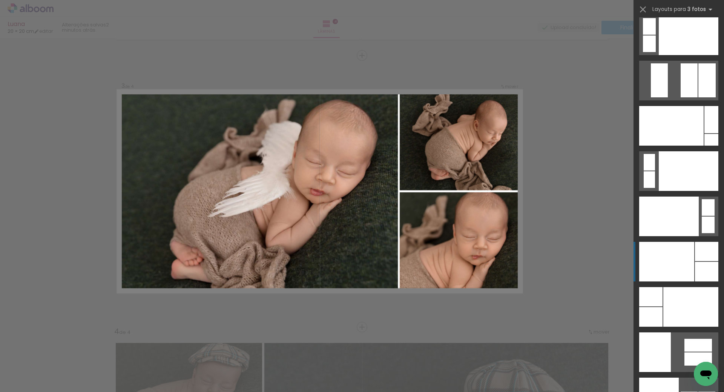
click at [674, 146] on div at bounding box center [671, 126] width 64 height 40
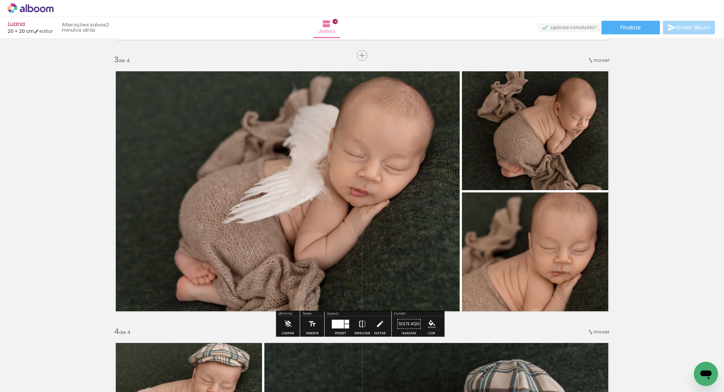
click at [355, 325] on paper-button "Espelhar" at bounding box center [363, 325] width 20 height 19
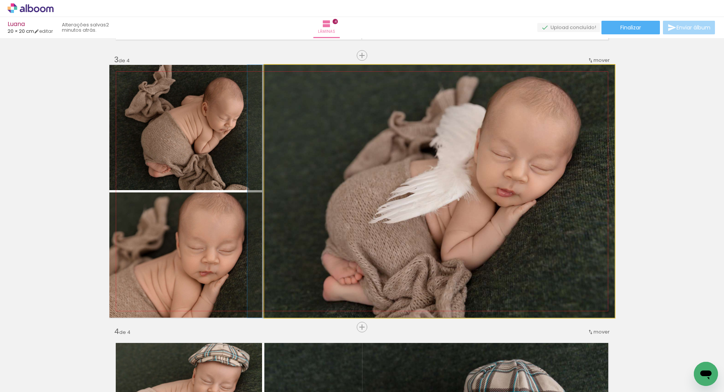
drag, startPoint x: 451, startPoint y: 153, endPoint x: 425, endPoint y: 152, distance: 26.8
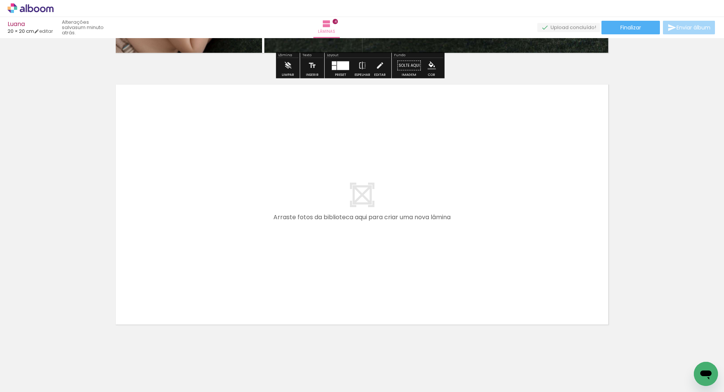
scroll to position [1080, 0]
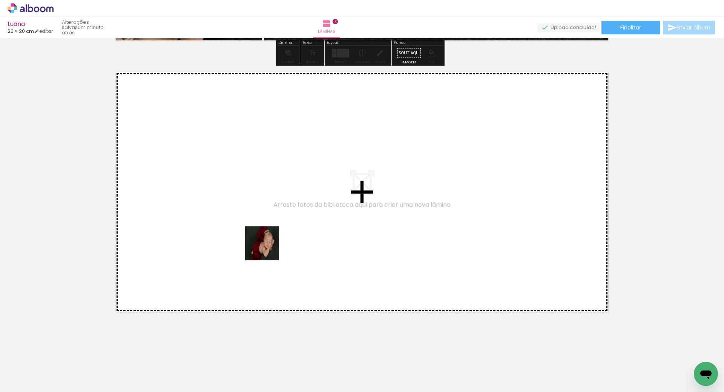
drag, startPoint x: 250, startPoint y: 367, endPoint x: 268, endPoint y: 249, distance: 119.3
click at [268, 249] on quentale-workspace at bounding box center [362, 196] width 724 height 392
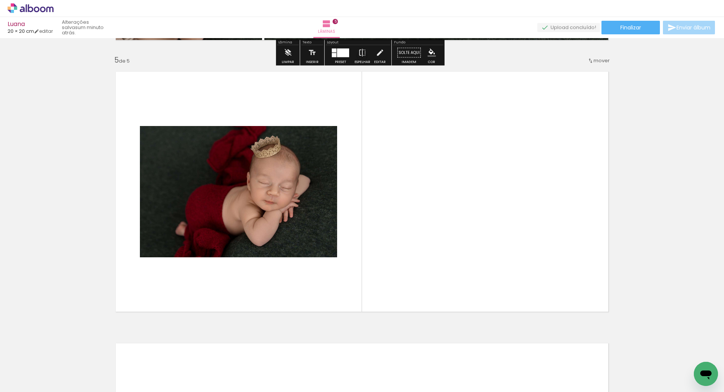
scroll to position [1081, 0]
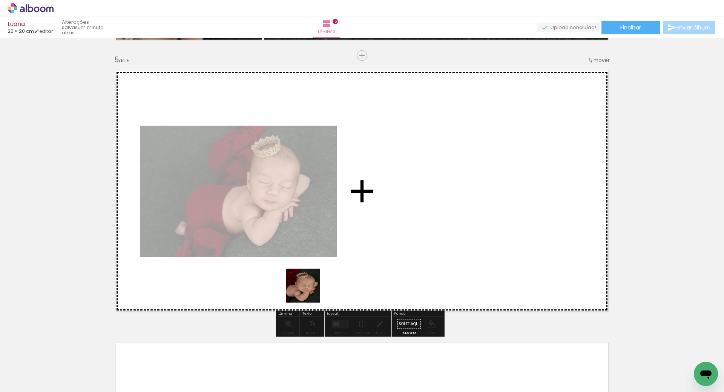
drag, startPoint x: 289, startPoint y: 373, endPoint x: 320, endPoint y: 303, distance: 76.6
click at [313, 237] on quentale-workspace at bounding box center [362, 196] width 724 height 392
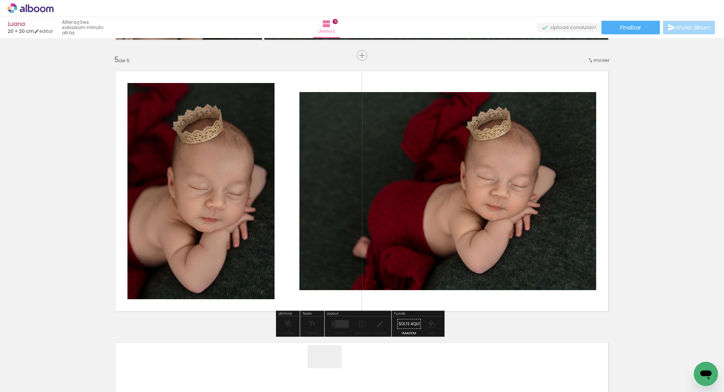
drag, startPoint x: 330, startPoint y: 368, endPoint x: 343, endPoint y: 261, distance: 107.0
click at [334, 224] on quentale-workspace at bounding box center [362, 196] width 724 height 392
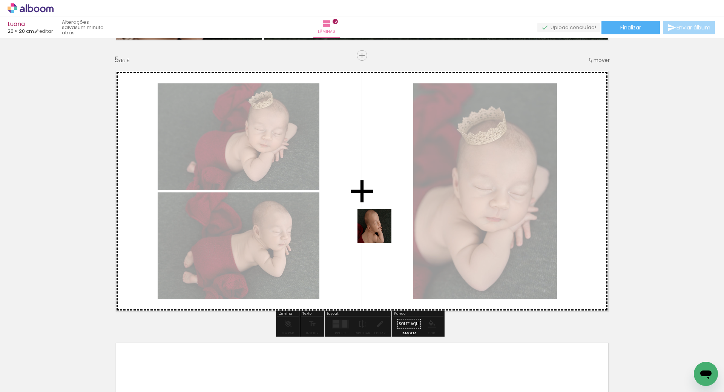
drag, startPoint x: 376, startPoint y: 369, endPoint x: 383, endPoint y: 224, distance: 145.3
click at [382, 202] on quentale-workspace at bounding box center [362, 196] width 724 height 392
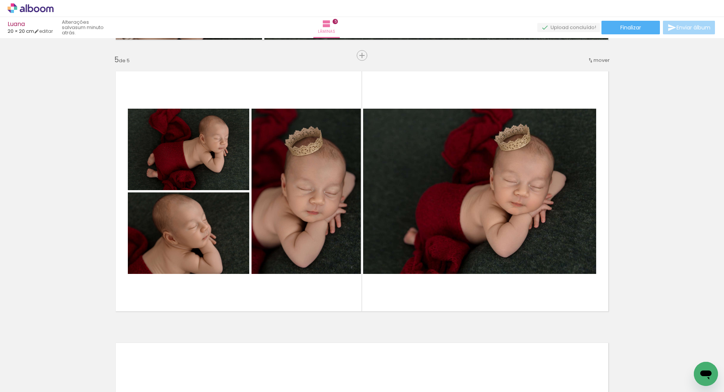
scroll to position [0, 533]
drag, startPoint x: 558, startPoint y: 371, endPoint x: 333, endPoint y: 278, distance: 244.0
click at [463, 243] on quentale-workspace at bounding box center [362, 196] width 724 height 392
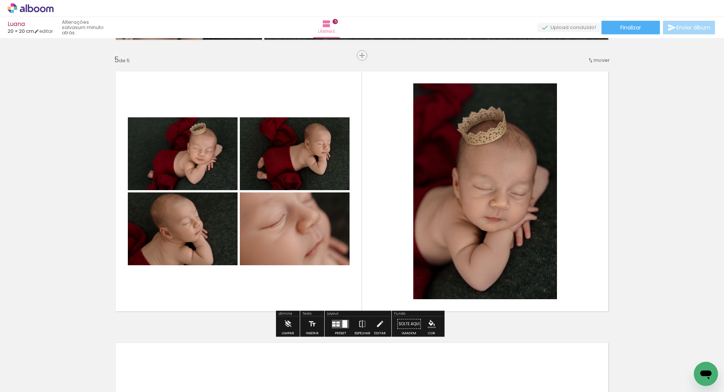
drag, startPoint x: 336, startPoint y: 322, endPoint x: 406, endPoint y: 323, distance: 70.5
click at [336, 322] on div at bounding box center [337, 322] width 3 height 2
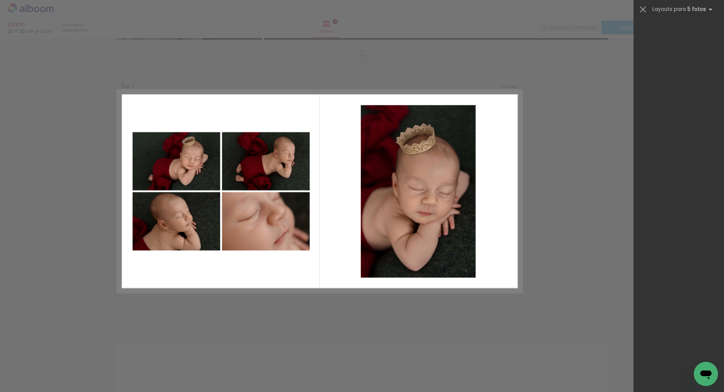
scroll to position [0, 0]
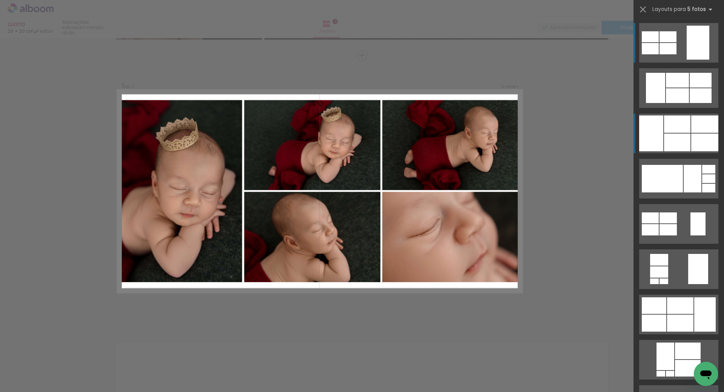
click at [669, 87] on div at bounding box center [677, 80] width 23 height 15
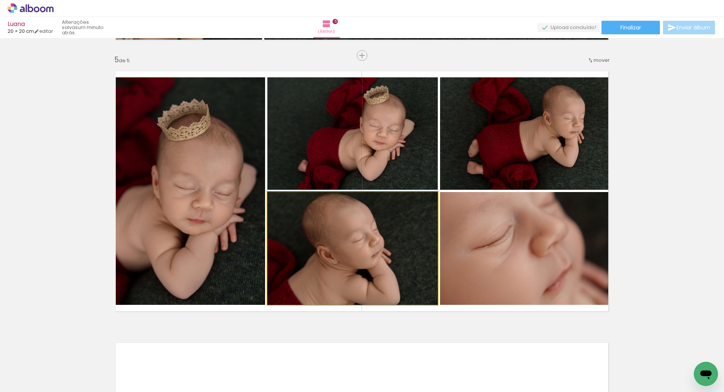
drag, startPoint x: 315, startPoint y: 238, endPoint x: 304, endPoint y: 234, distance: 11.2
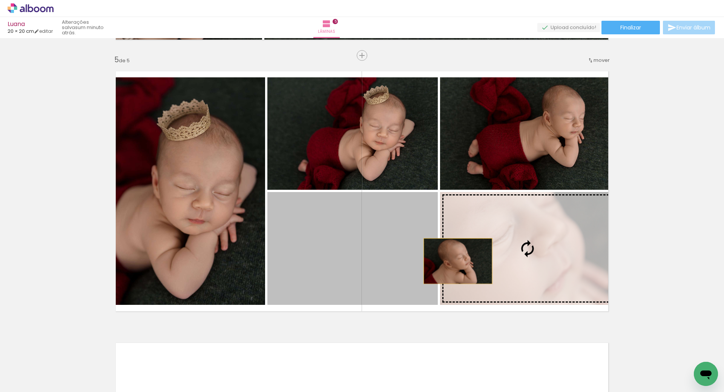
drag, startPoint x: 394, startPoint y: 256, endPoint x: 509, endPoint y: 255, distance: 114.6
click at [0, 0] on slot at bounding box center [0, 0] width 0 height 0
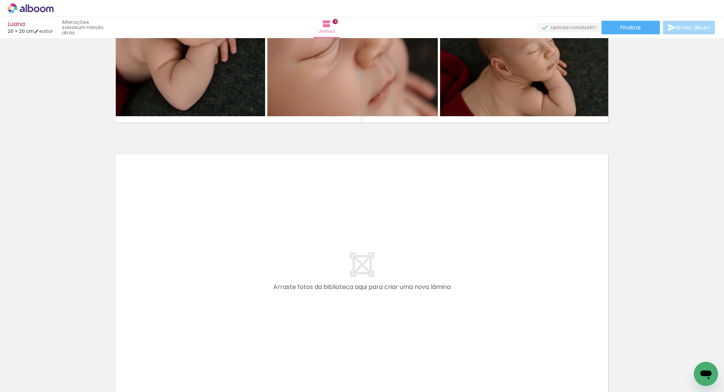
scroll to position [0, 207]
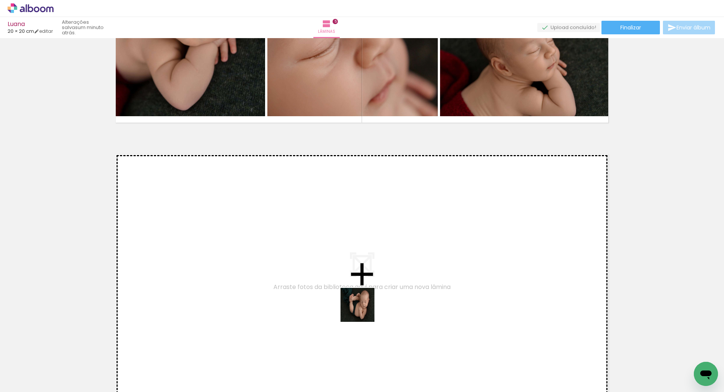
drag, startPoint x: 336, startPoint y: 377, endPoint x: 364, endPoint y: 308, distance: 74.3
click at [364, 308] on quentale-workspace at bounding box center [362, 196] width 724 height 392
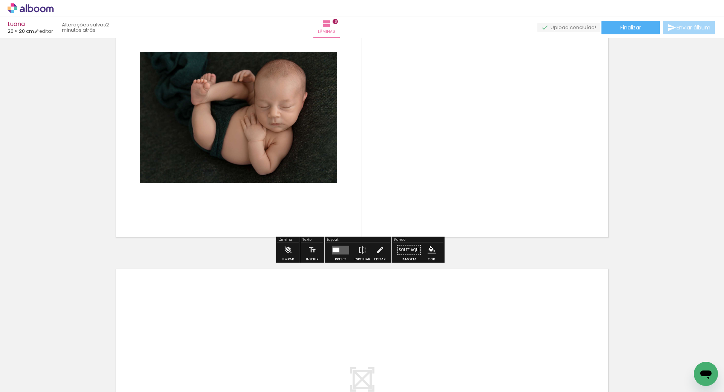
scroll to position [1428, 0]
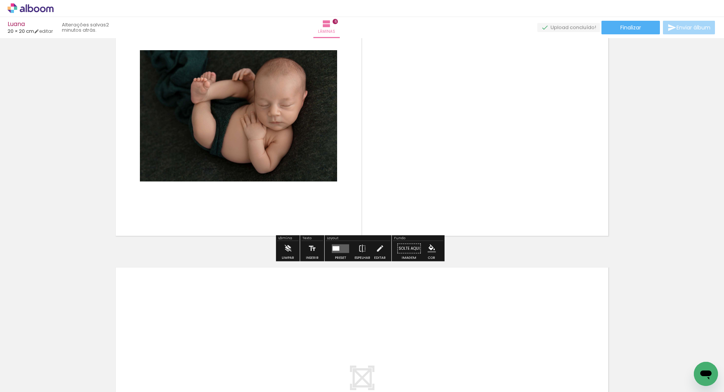
click at [338, 247] on quentale-layouter at bounding box center [340, 248] width 17 height 9
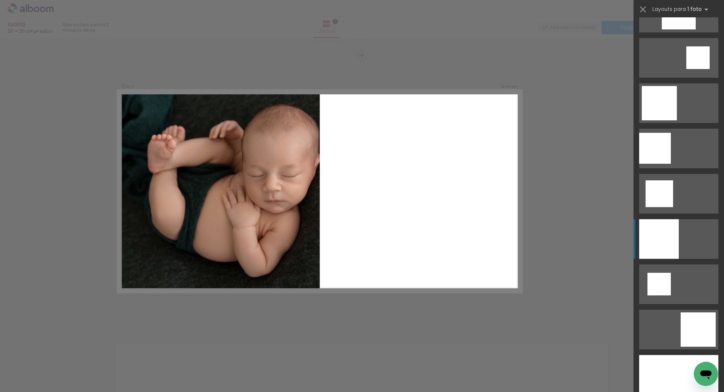
scroll to position [905, 0]
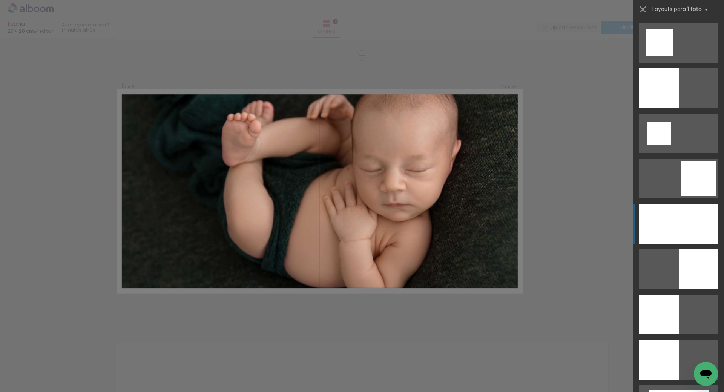
click at [688, 226] on div at bounding box center [678, 224] width 79 height 40
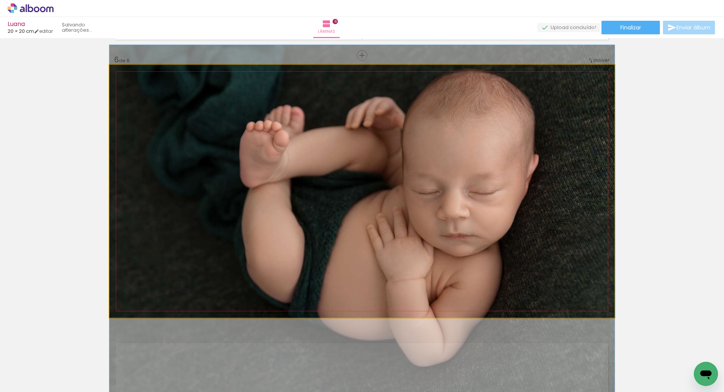
drag, startPoint x: 438, startPoint y: 156, endPoint x: 430, endPoint y: 183, distance: 28.7
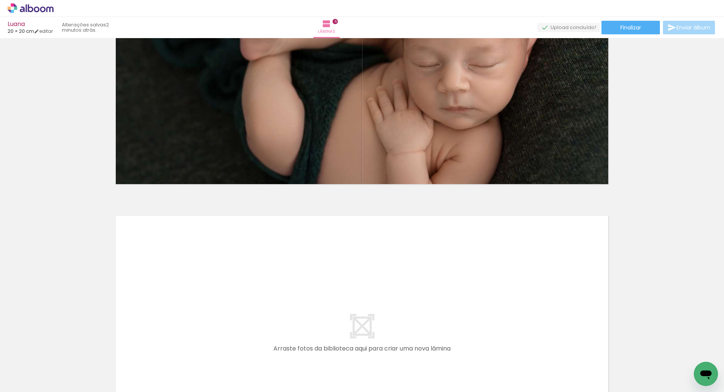
scroll to position [1503, 0]
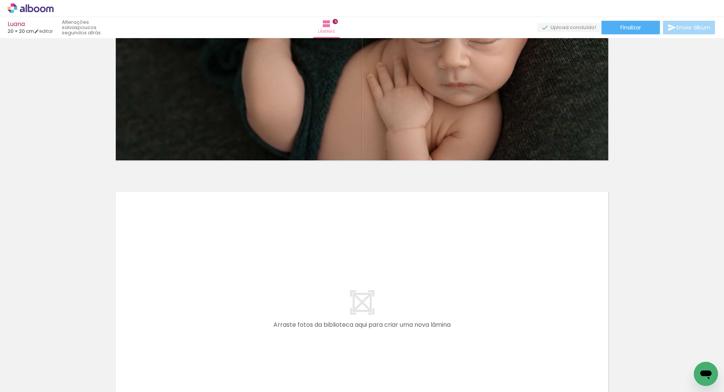
drag, startPoint x: 382, startPoint y: 366, endPoint x: 381, endPoint y: 297, distance: 69.4
click at [381, 297] on quentale-workspace at bounding box center [362, 196] width 724 height 392
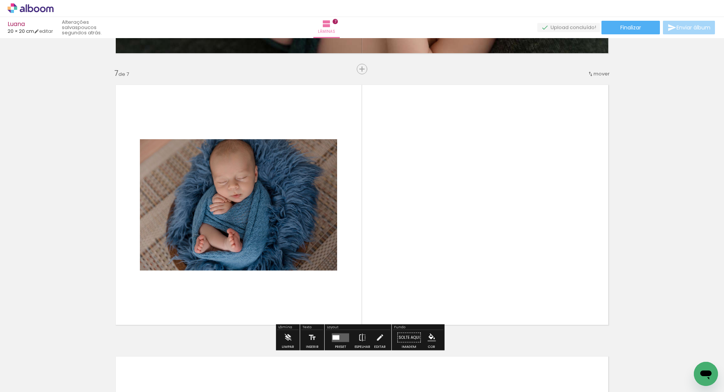
scroll to position [1624, 0]
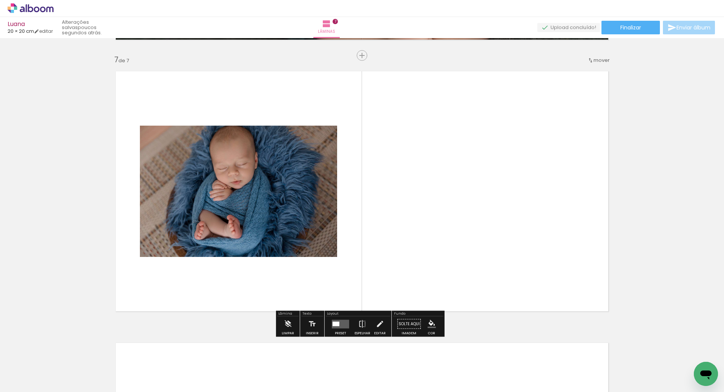
drag, startPoint x: 422, startPoint y: 370, endPoint x: 424, endPoint y: 291, distance: 78.5
click at [423, 289] on quentale-workspace at bounding box center [362, 196] width 724 height 392
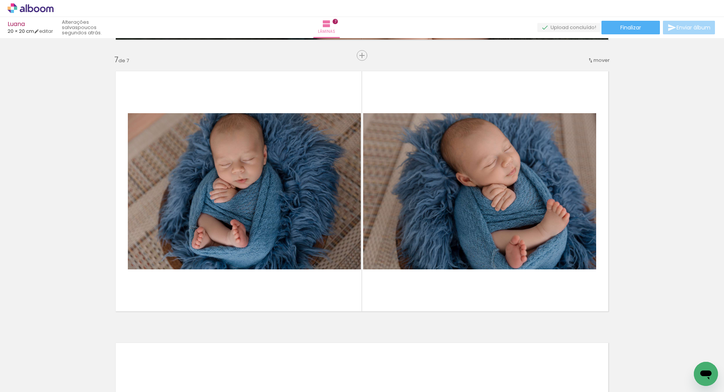
scroll to position [0, 261]
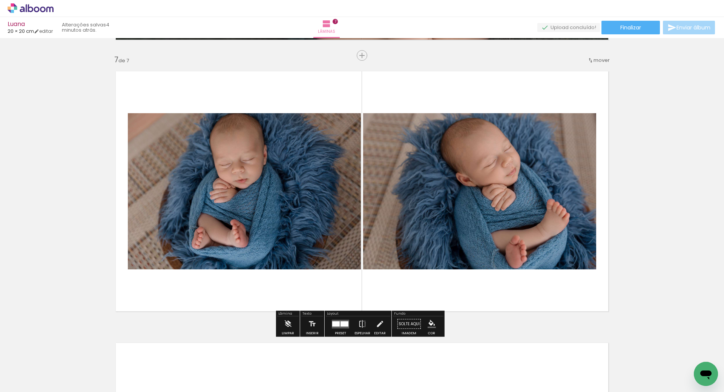
click at [340, 325] on div at bounding box center [344, 323] width 8 height 5
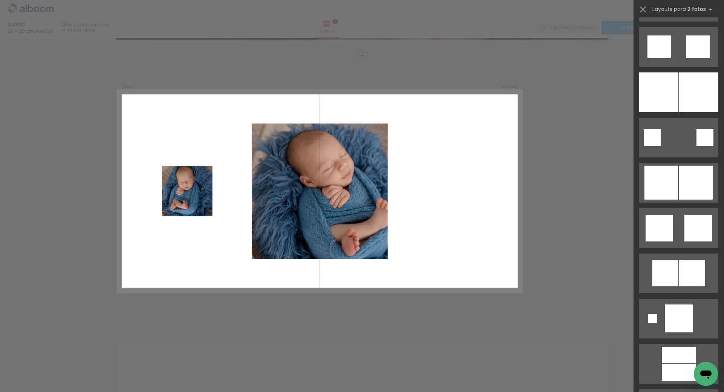
scroll to position [1960, 0]
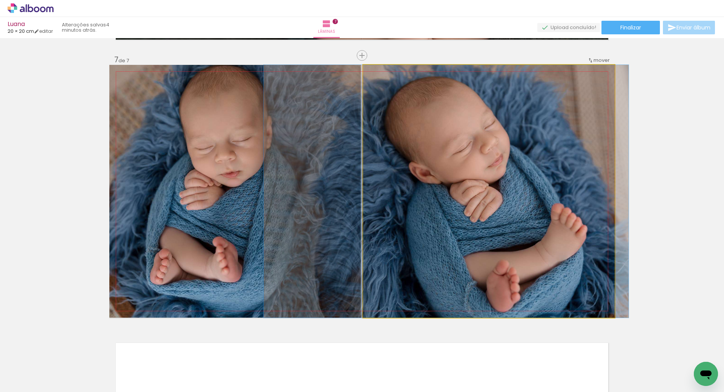
drag, startPoint x: 498, startPoint y: 188, endPoint x: 455, endPoint y: 195, distance: 43.5
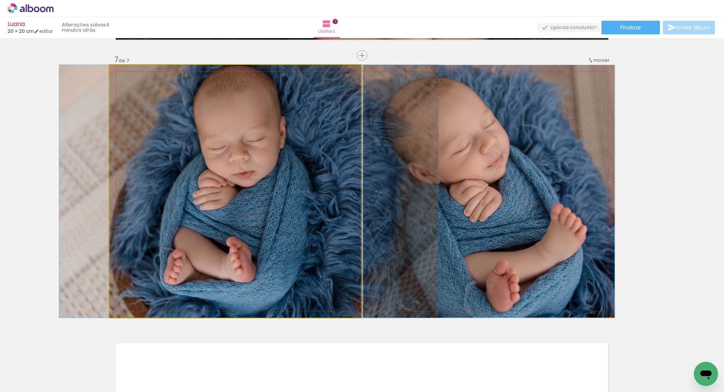
drag, startPoint x: 256, startPoint y: 192, endPoint x: 270, endPoint y: 192, distance: 14.3
drag, startPoint x: 302, startPoint y: 214, endPoint x: 302, endPoint y: 224, distance: 9.8
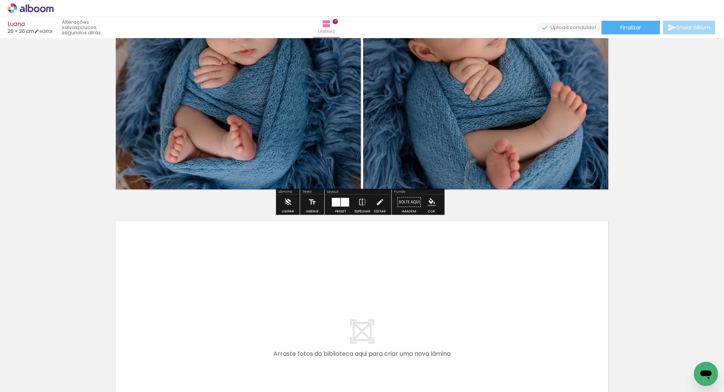
scroll to position [1775, 0]
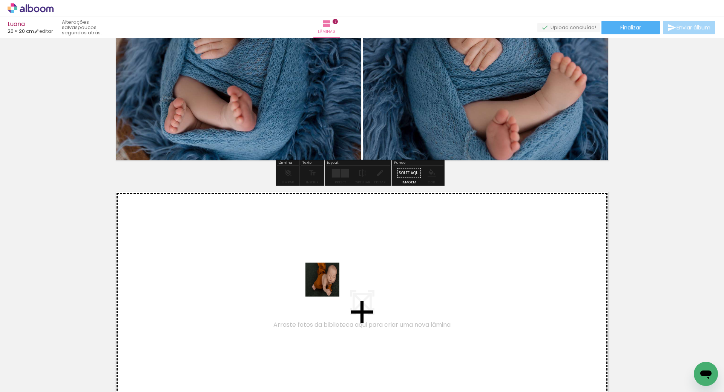
drag, startPoint x: 243, startPoint y: 374, endPoint x: 328, endPoint y: 285, distance: 122.9
click at [328, 285] on quentale-workspace at bounding box center [362, 196] width 724 height 392
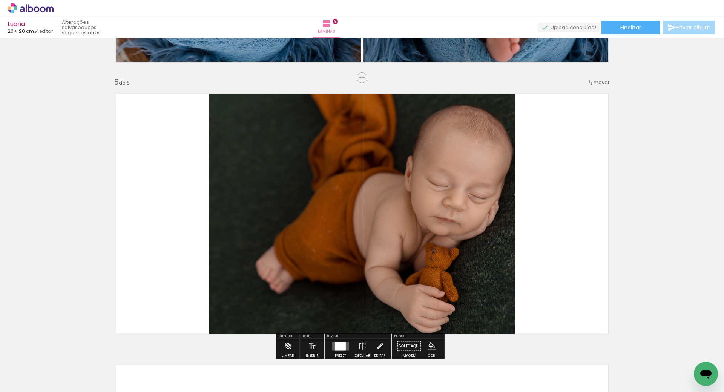
scroll to position [1895, 0]
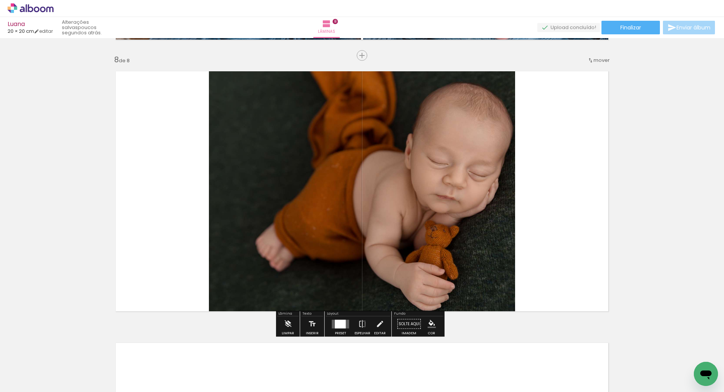
click at [336, 327] on div at bounding box center [340, 323] width 11 height 9
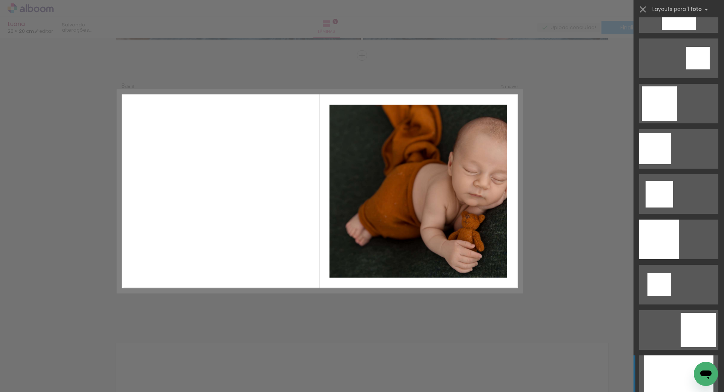
scroll to position [792, 0]
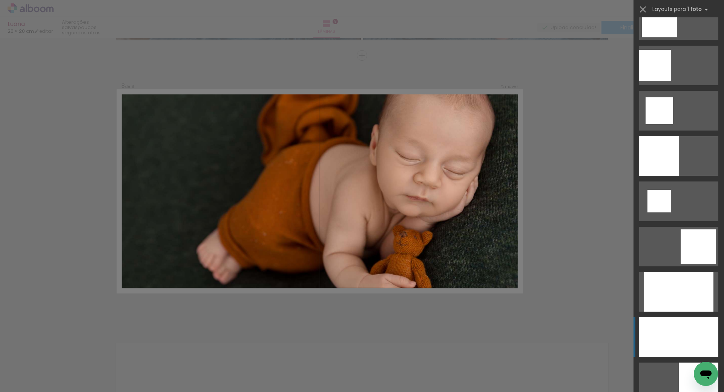
click at [678, 311] on div at bounding box center [679, 292] width 70 height 40
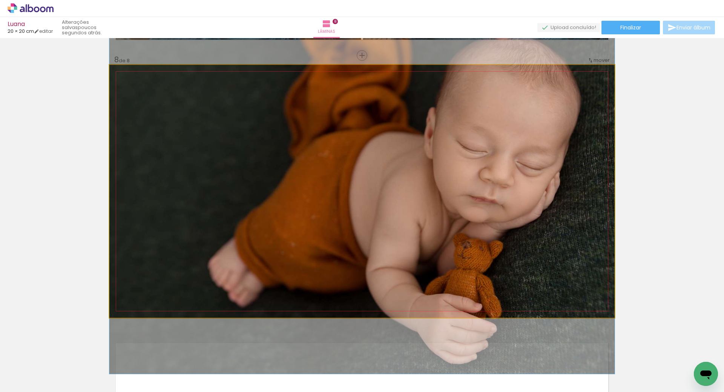
drag, startPoint x: 495, startPoint y: 209, endPoint x: 462, endPoint y: 209, distance: 32.4
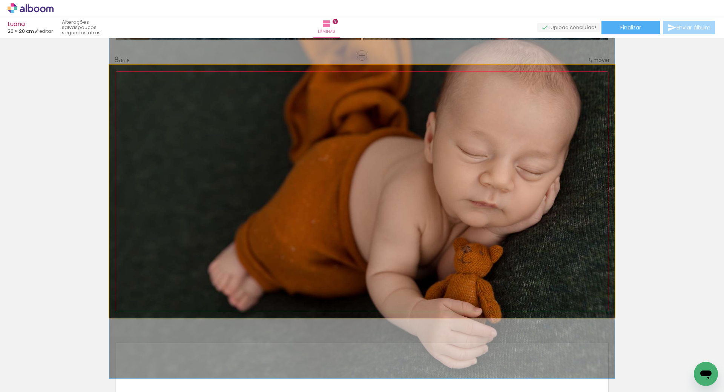
drag, startPoint x: 467, startPoint y: 196, endPoint x: 463, endPoint y: 200, distance: 5.9
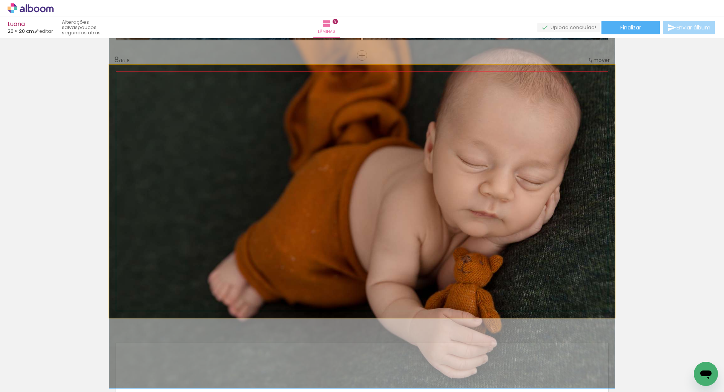
drag, startPoint x: 461, startPoint y: 195, endPoint x: 463, endPoint y: 205, distance: 9.9
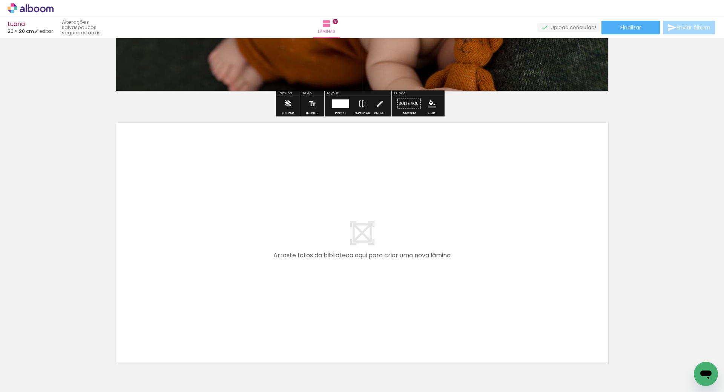
scroll to position [2159, 0]
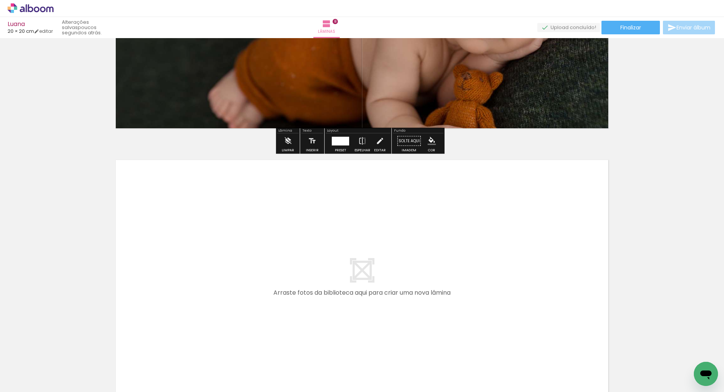
scroll to position [2172, 0]
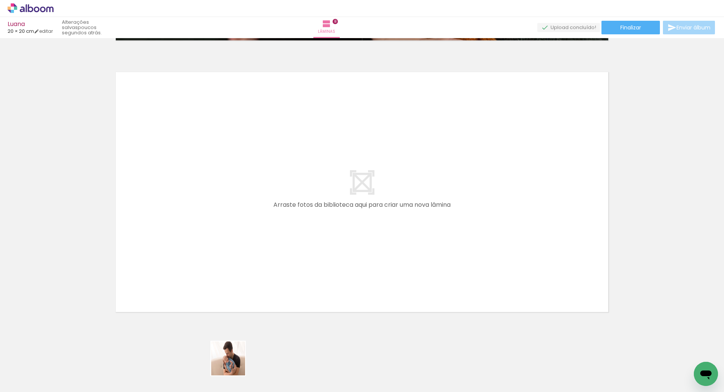
drag, startPoint x: 229, startPoint y: 373, endPoint x: 284, endPoint y: 321, distance: 75.5
click at [258, 211] on quentale-workspace at bounding box center [362, 196] width 724 height 392
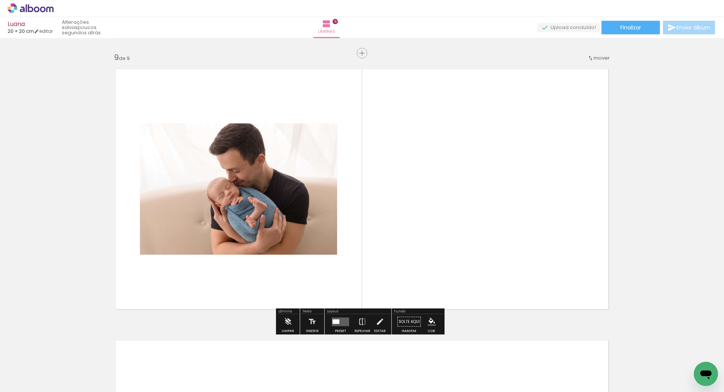
scroll to position [2167, 0]
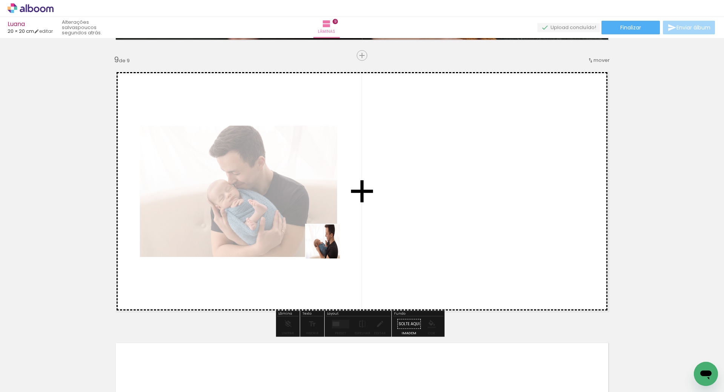
drag, startPoint x: 281, startPoint y: 359, endPoint x: 330, endPoint y: 270, distance: 102.2
click at [332, 218] on quentale-workspace at bounding box center [362, 196] width 724 height 392
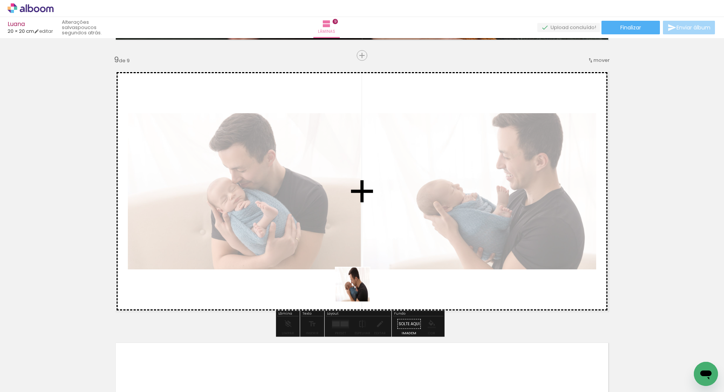
drag, startPoint x: 319, startPoint y: 357, endPoint x: 406, endPoint y: 250, distance: 137.4
click at [406, 182] on quentale-workspace at bounding box center [362, 196] width 724 height 392
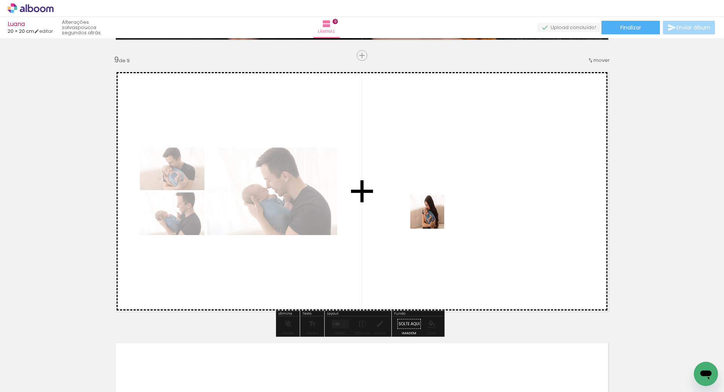
drag, startPoint x: 415, startPoint y: 271, endPoint x: 384, endPoint y: 305, distance: 46.2
click at [434, 213] on quentale-workspace at bounding box center [362, 196] width 724 height 392
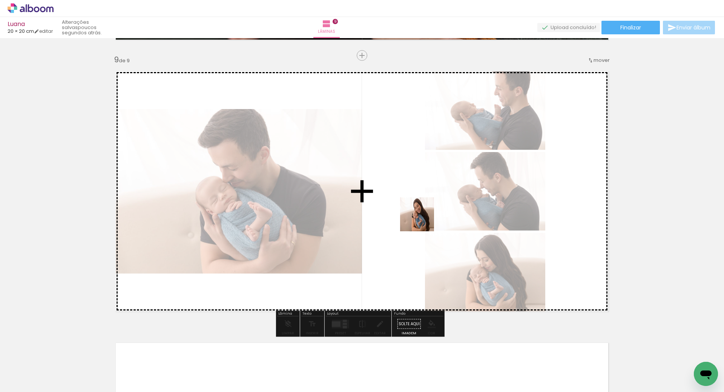
drag, startPoint x: 354, startPoint y: 368, endPoint x: 432, endPoint y: 193, distance: 191.7
click at [432, 193] on quentale-workspace at bounding box center [362, 196] width 724 height 392
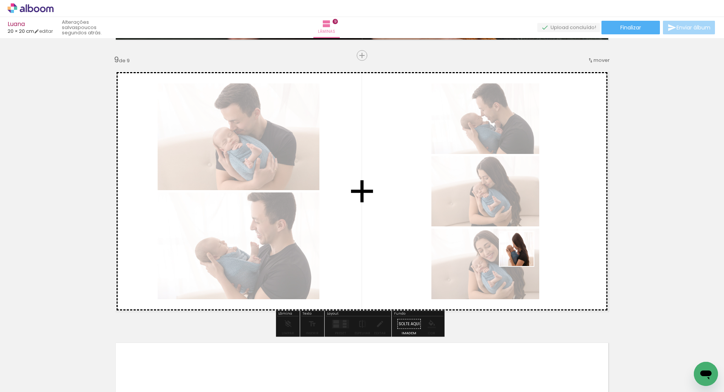
drag, startPoint x: 517, startPoint y: 371, endPoint x: 522, endPoint y: 254, distance: 117.0
click at [522, 254] on quentale-workspace at bounding box center [362, 196] width 724 height 392
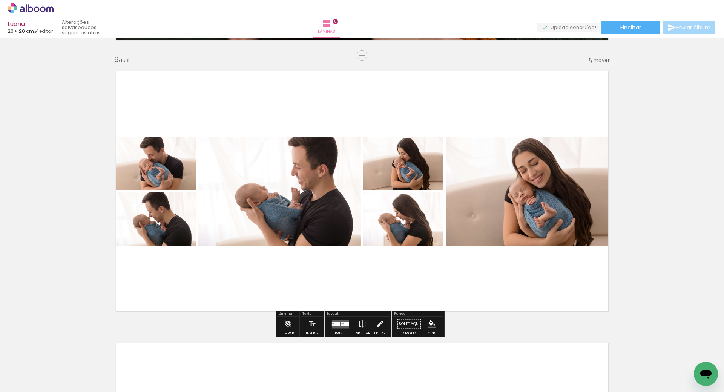
click at [340, 326] on quentale-layouter at bounding box center [340, 323] width 17 height 9
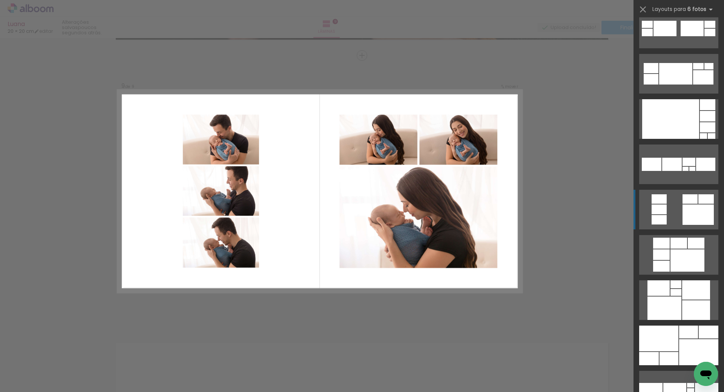
scroll to position [528, 0]
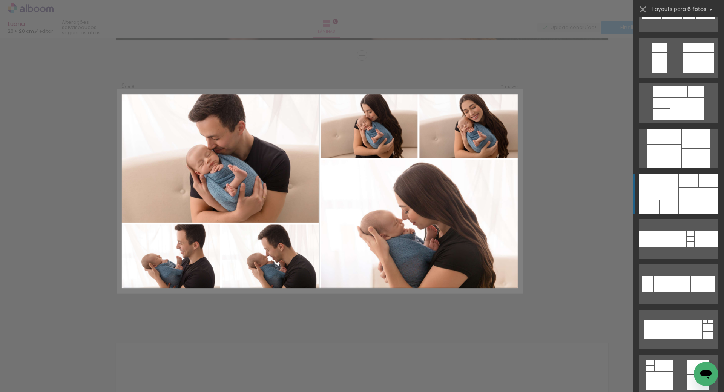
click at [681, 168] on div at bounding box center [664, 156] width 34 height 23
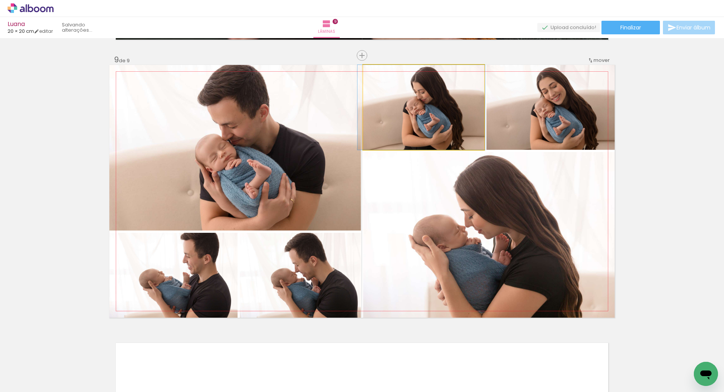
drag, startPoint x: 453, startPoint y: 118, endPoint x: 451, endPoint y: 121, distance: 4.4
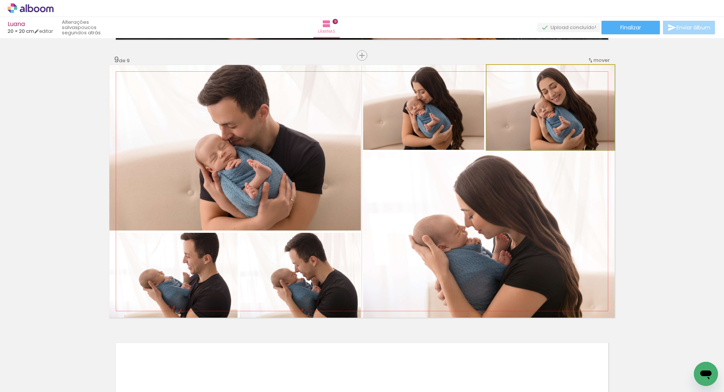
drag, startPoint x: 535, startPoint y: 110, endPoint x: 518, endPoint y: 111, distance: 16.6
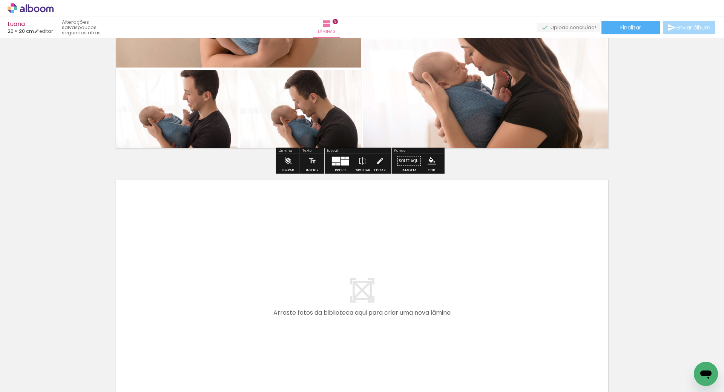
scroll to position [2393, 0]
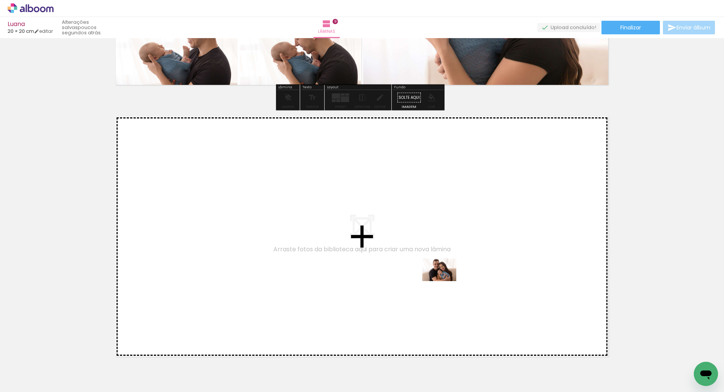
drag, startPoint x: 444, startPoint y: 373, endPoint x: 445, endPoint y: 281, distance: 92.0
click at [445, 281] on quentale-workspace at bounding box center [362, 196] width 724 height 392
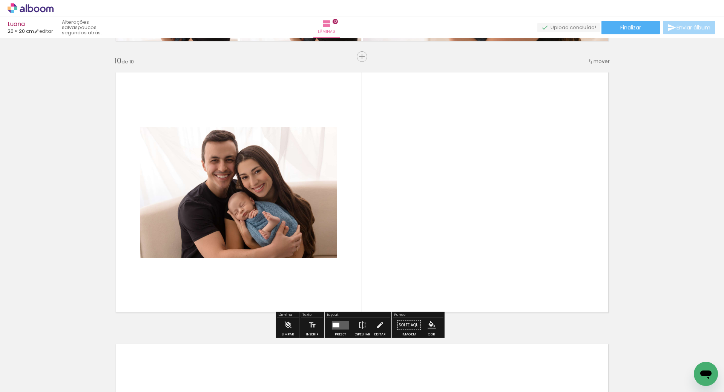
scroll to position [2438, 0]
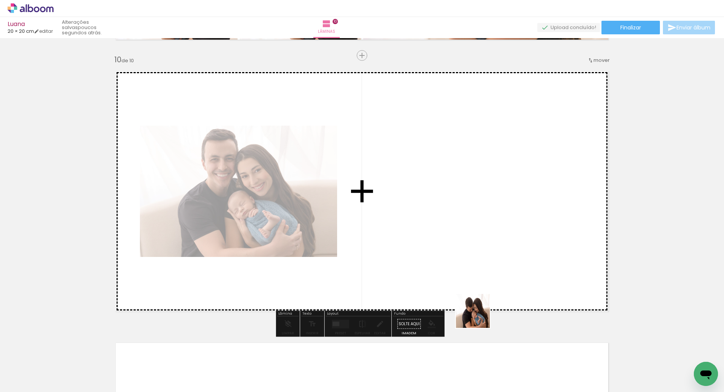
drag, startPoint x: 476, startPoint y: 367, endPoint x: 474, endPoint y: 247, distance: 120.7
click at [474, 247] on quentale-workspace at bounding box center [362, 196] width 724 height 392
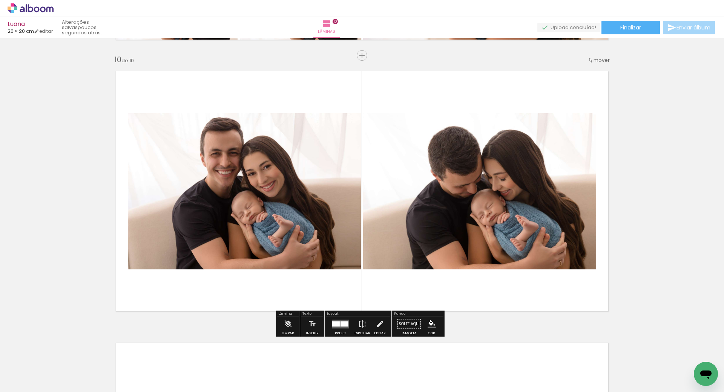
drag, startPoint x: 564, startPoint y: 366, endPoint x: 539, endPoint y: 256, distance: 113.3
click at [539, 259] on quentale-workspace at bounding box center [362, 196] width 724 height 392
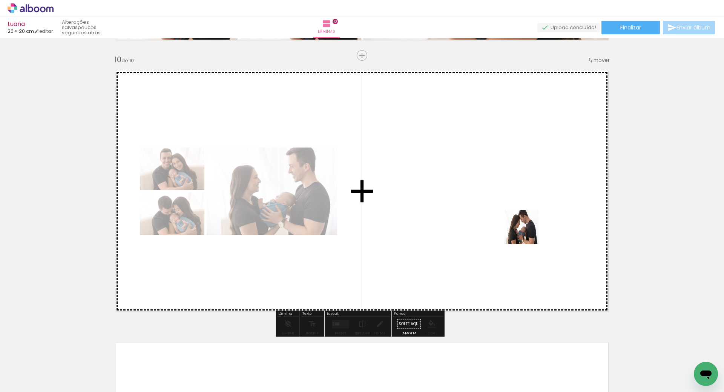
drag, startPoint x: 612, startPoint y: 367, endPoint x: 518, endPoint y: 224, distance: 171.1
click at [520, 225] on quentale-workspace at bounding box center [362, 196] width 724 height 392
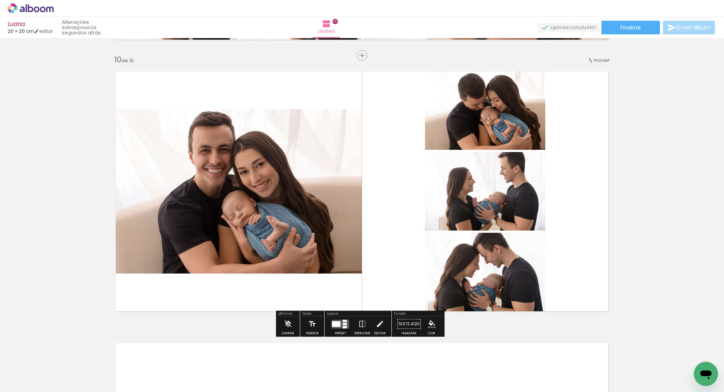
scroll to position [0, 443]
click at [343, 323] on div at bounding box center [345, 323] width 4 height 2
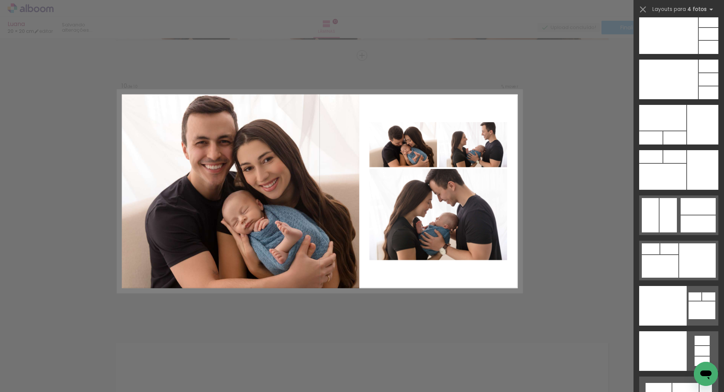
scroll to position [16199, 0]
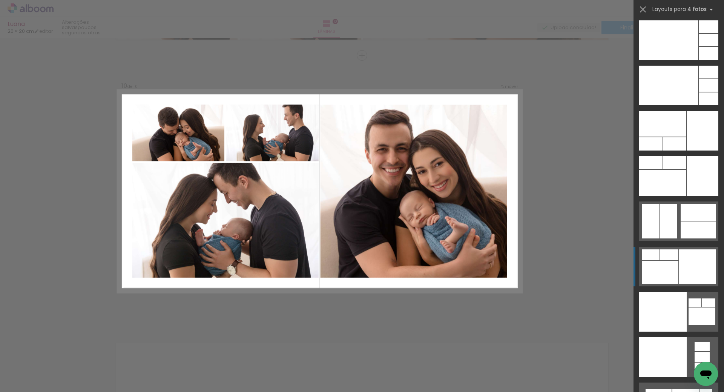
click at [689, 196] on div at bounding box center [702, 176] width 31 height 40
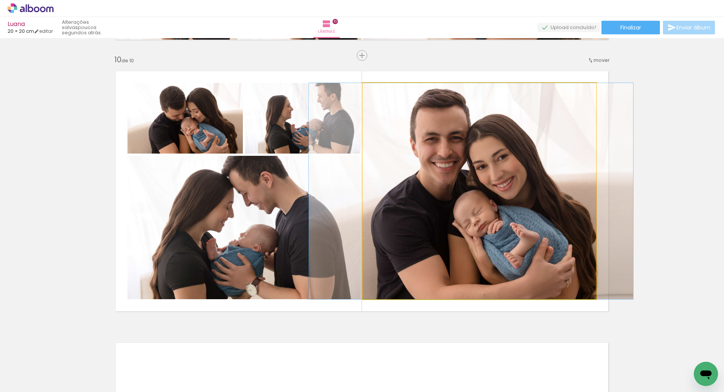
drag, startPoint x: 533, startPoint y: 182, endPoint x: 525, endPoint y: 184, distance: 8.7
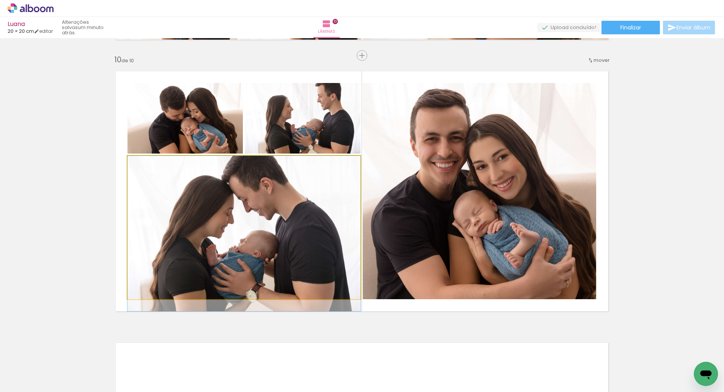
drag, startPoint x: 264, startPoint y: 209, endPoint x: 258, endPoint y: 221, distance: 13.2
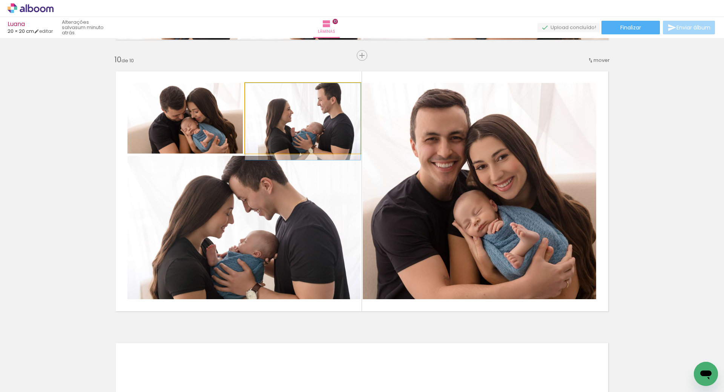
drag, startPoint x: 314, startPoint y: 110, endPoint x: 313, endPoint y: 123, distance: 12.8
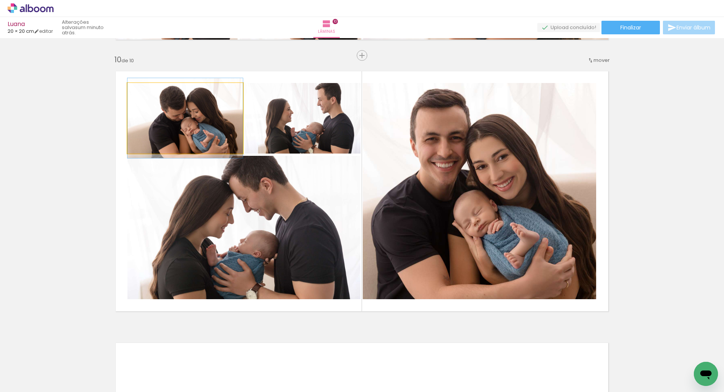
click at [204, 113] on quentale-photo at bounding box center [184, 118] width 115 height 71
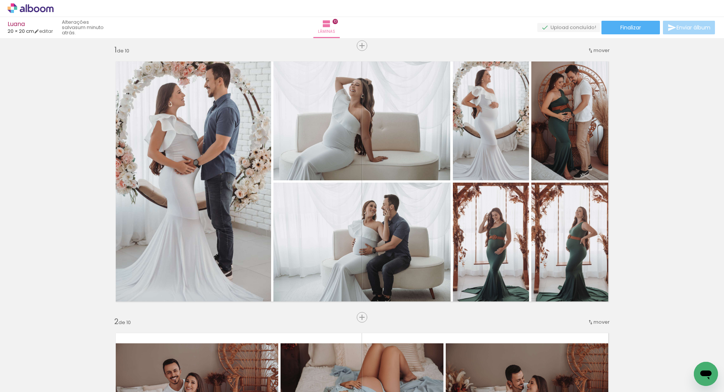
scroll to position [0, 0]
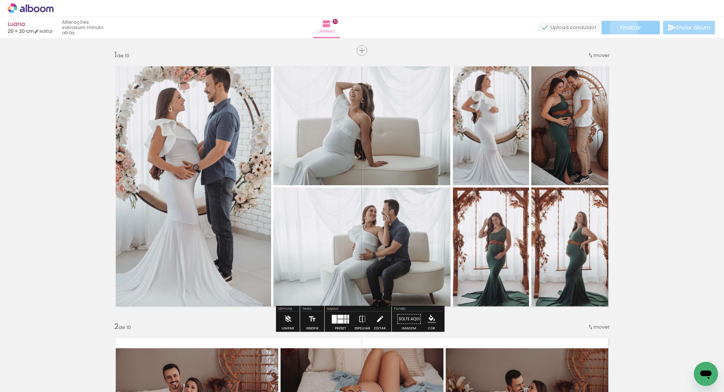
click at [621, 28] on span "Finalizar" at bounding box center [630, 27] width 21 height 5
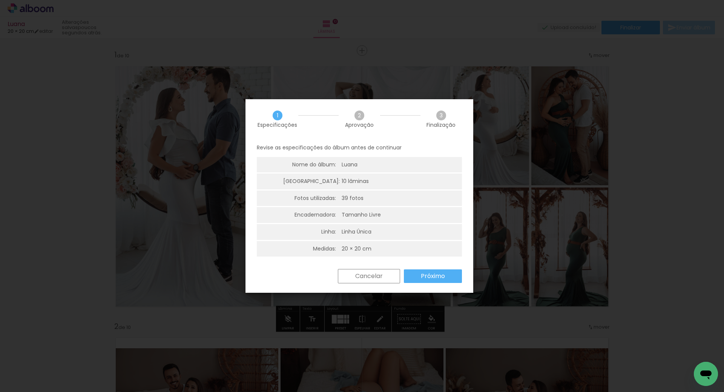
click at [420, 274] on paper-button "Próximo" at bounding box center [433, 276] width 58 height 14
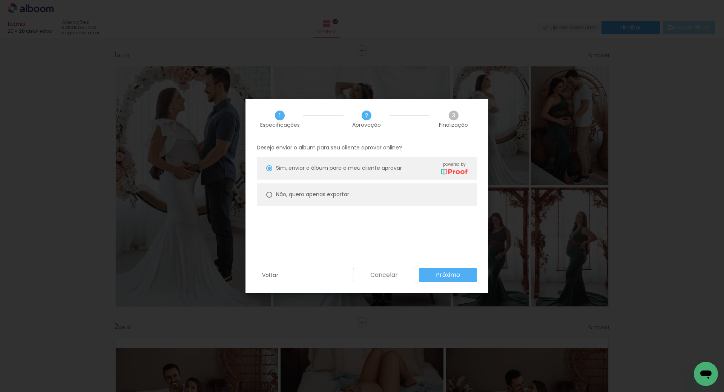
click at [0, 0] on slot "Não, quero apenas exportar" at bounding box center [0, 0] width 0 height 0
type paper-radio-button "on"
click at [0, 0] on slot "Próximo" at bounding box center [0, 0] width 0 height 0
type input "Alta, 300 DPI"
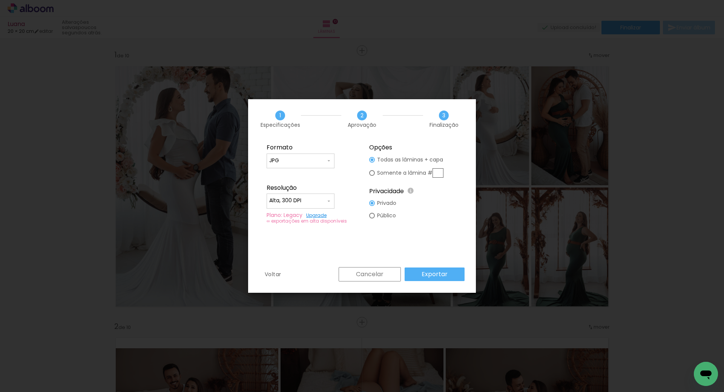
click at [426, 281] on paper-button "Exportar" at bounding box center [435, 274] width 60 height 14
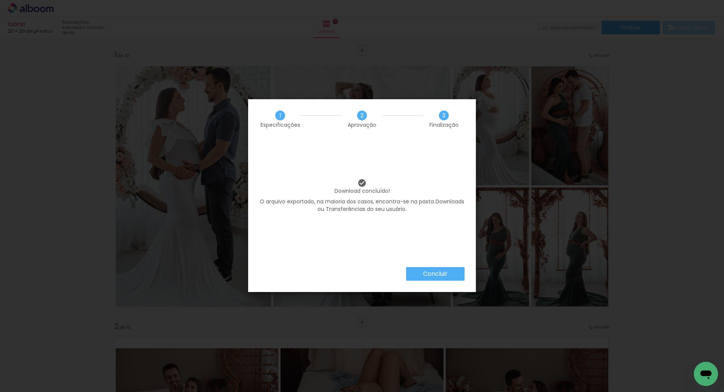
scroll to position [16199, 0]
click at [0, 0] on slot "Concluir" at bounding box center [0, 0] width 0 height 0
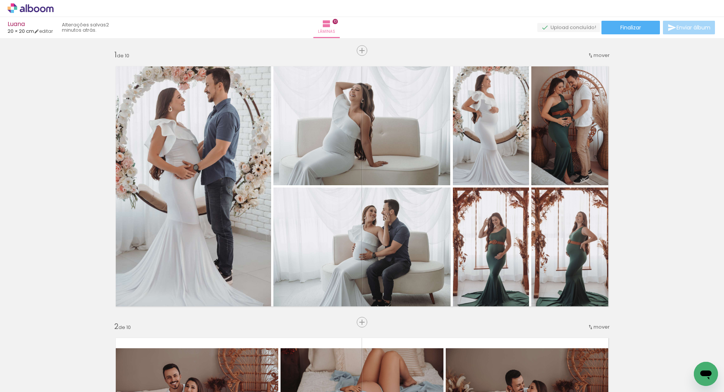
scroll to position [16199, 0]
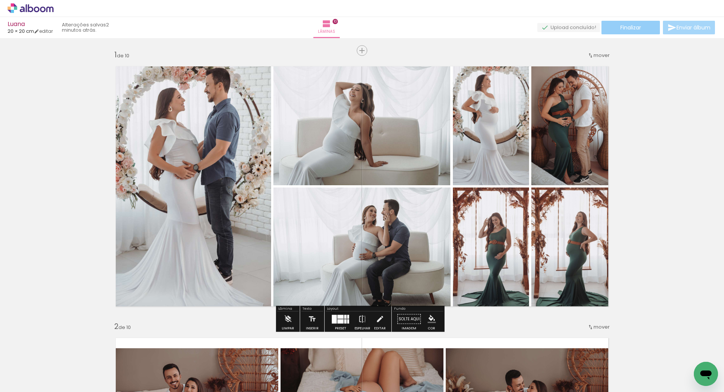
click at [631, 30] on span "Finalizar" at bounding box center [630, 27] width 21 height 5
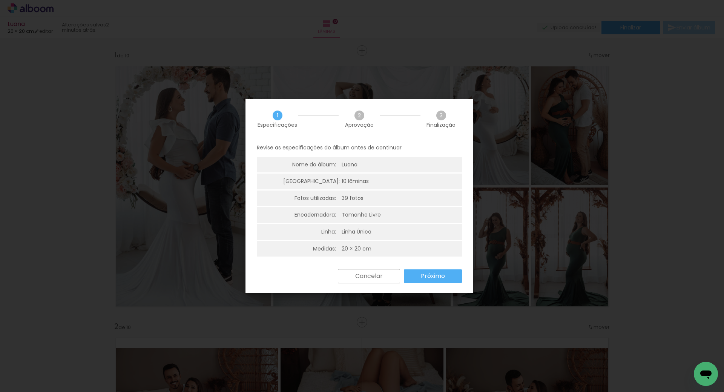
click at [0, 0] on slot "Cancelar" at bounding box center [0, 0] width 0 height 0
